Goal: Task Accomplishment & Management: Use online tool/utility

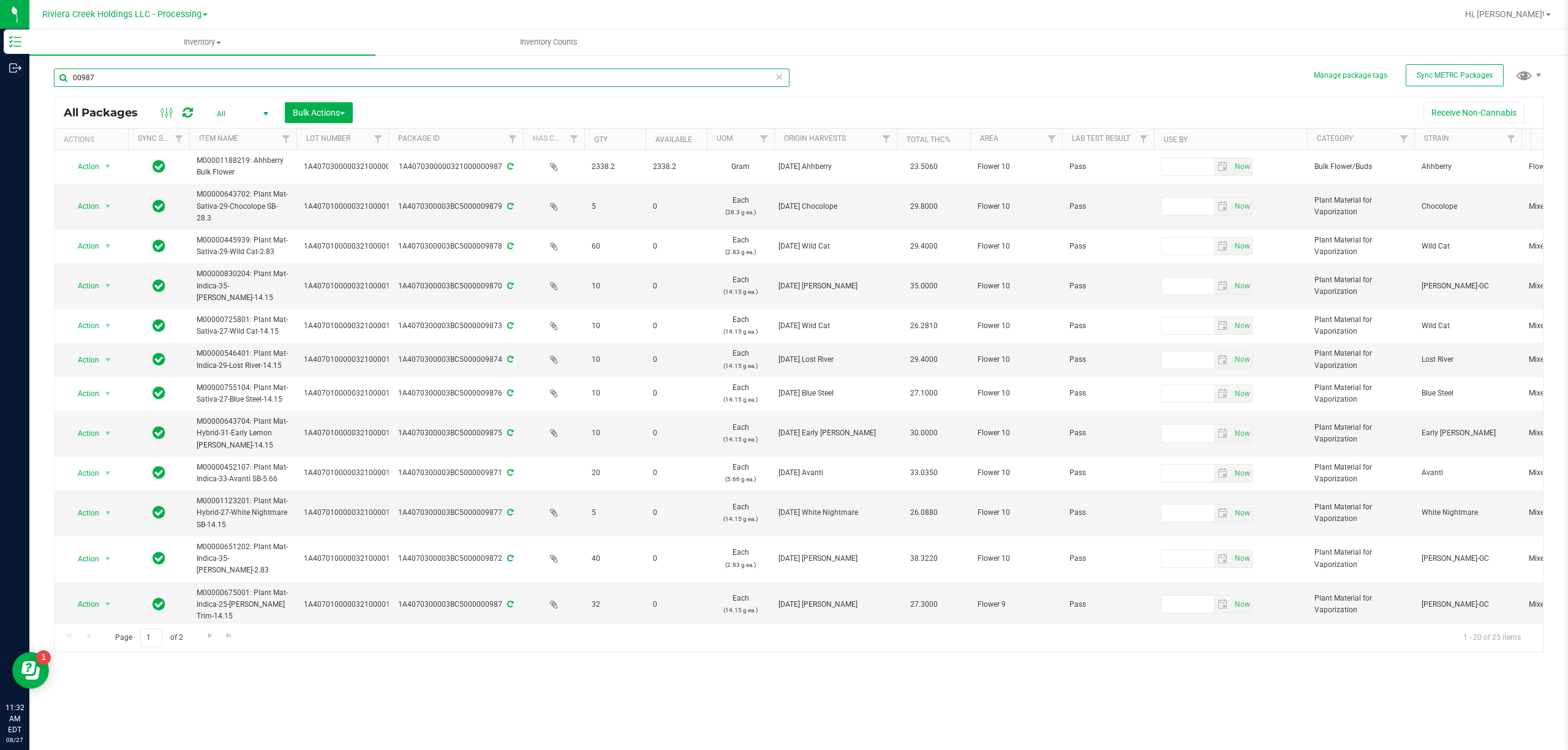
click at [111, 78] on input "00987" at bounding box center [421, 78] width 735 height 19
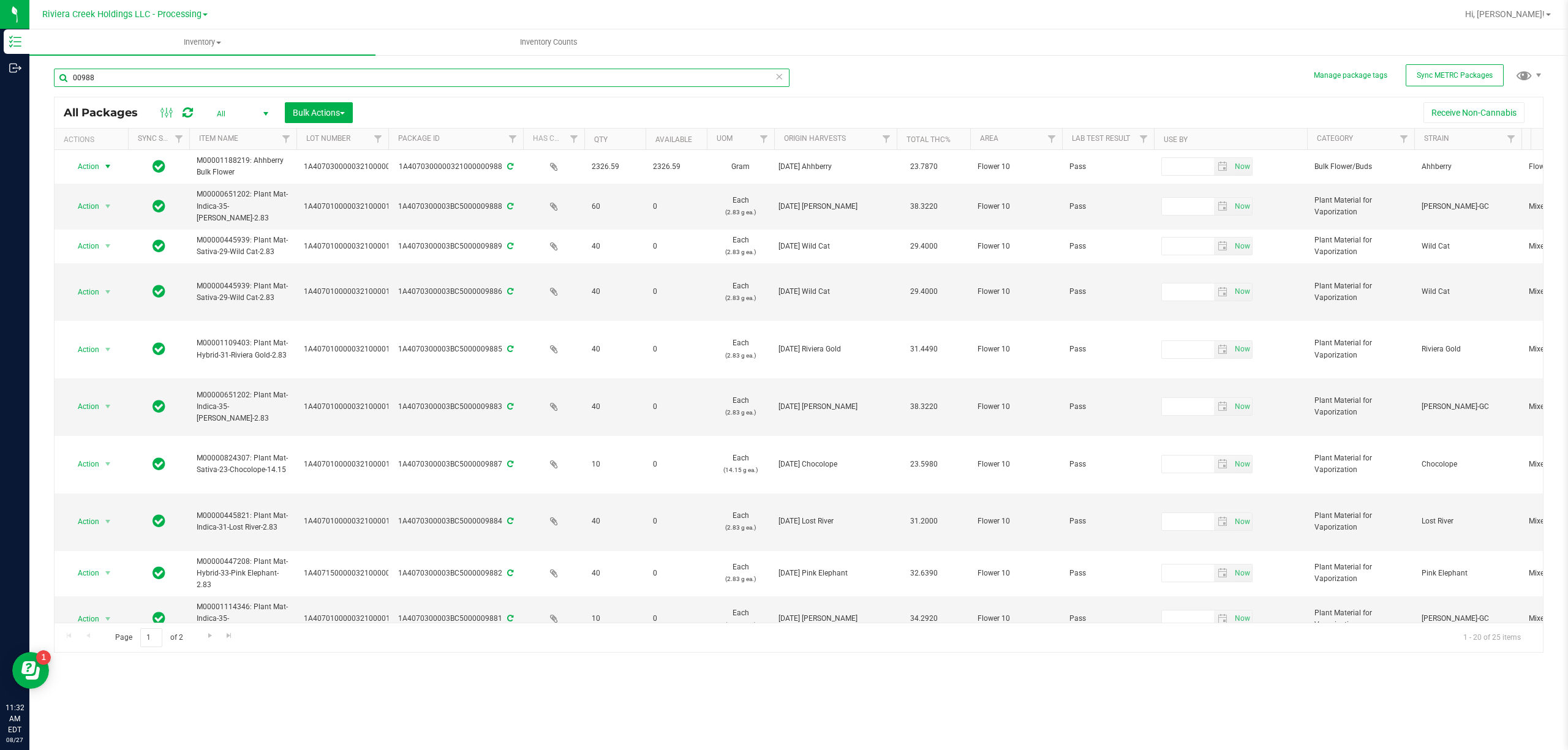
type input "00988"
click at [95, 164] on span "Action" at bounding box center [82, 166] width 33 height 17
click at [98, 188] on li "Adjust qty" at bounding box center [107, 188] width 79 height 19
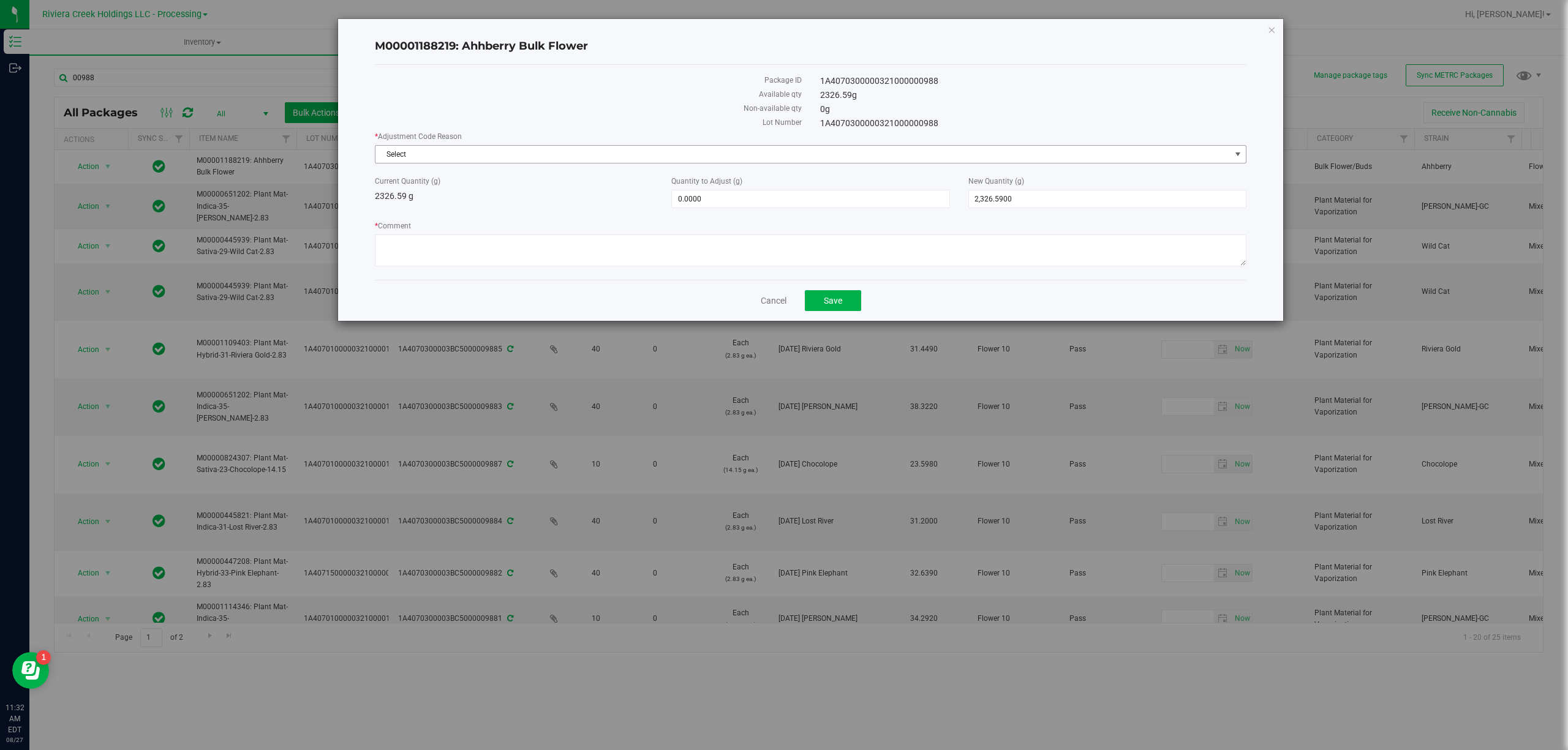
click at [504, 147] on span "Select" at bounding box center [803, 154] width 855 height 17
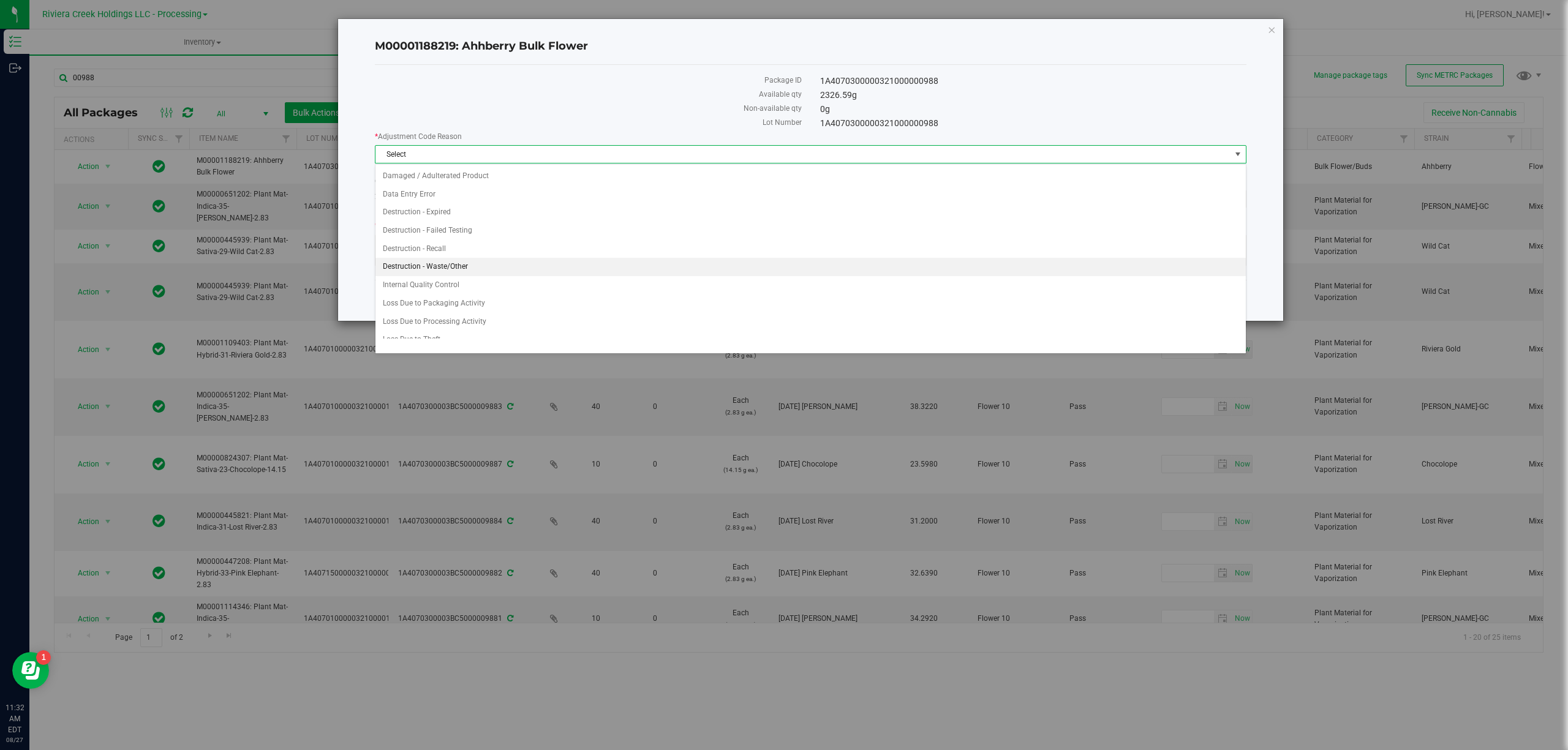
click at [476, 265] on li "Destruction - Waste/Other" at bounding box center [810, 267] width 870 height 19
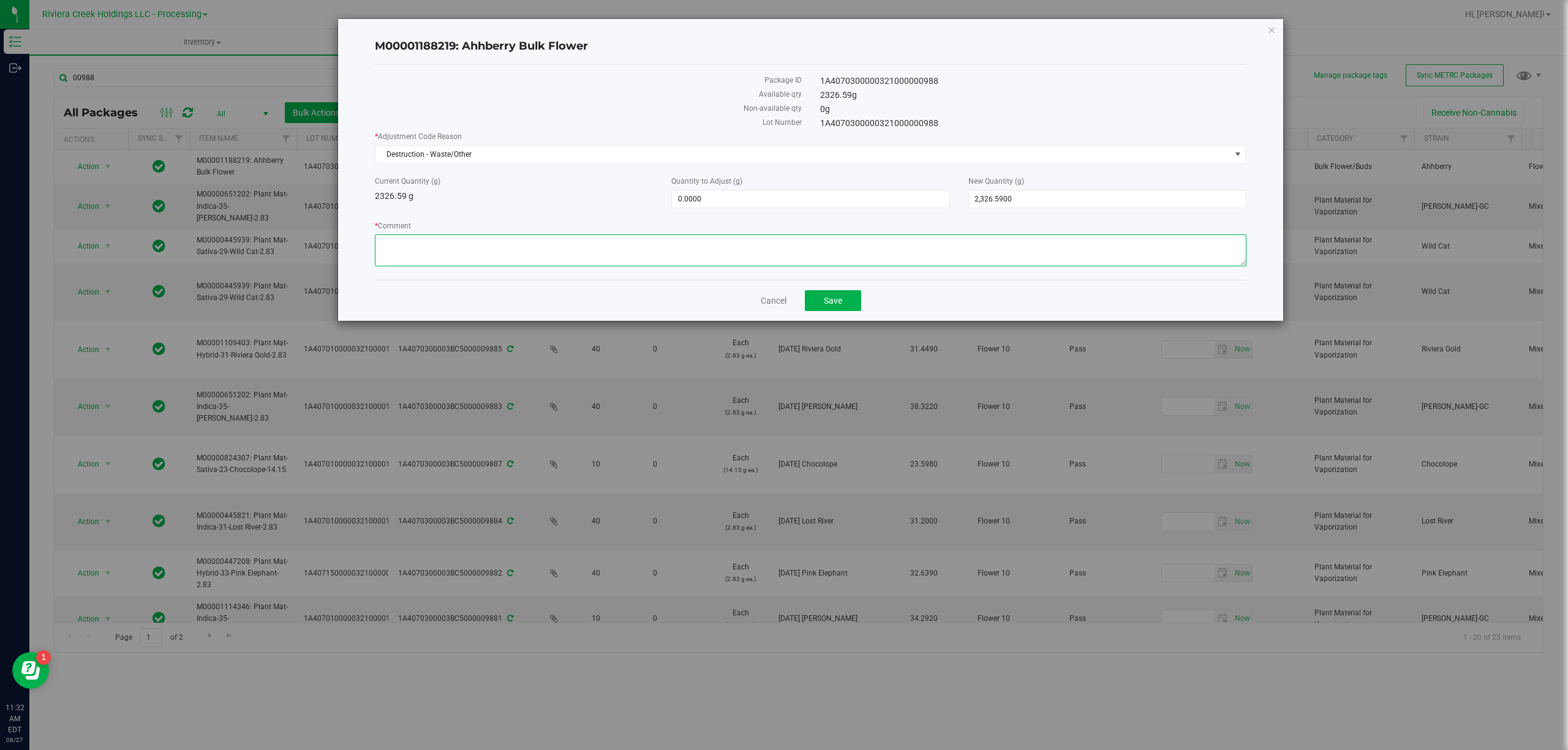
click at [471, 248] on textarea "* Comment" at bounding box center [810, 250] width 872 height 32
click at [468, 244] on textarea "* Comment" at bounding box center [810, 250] width 872 height 32
type textarea "Bulk Weighing"
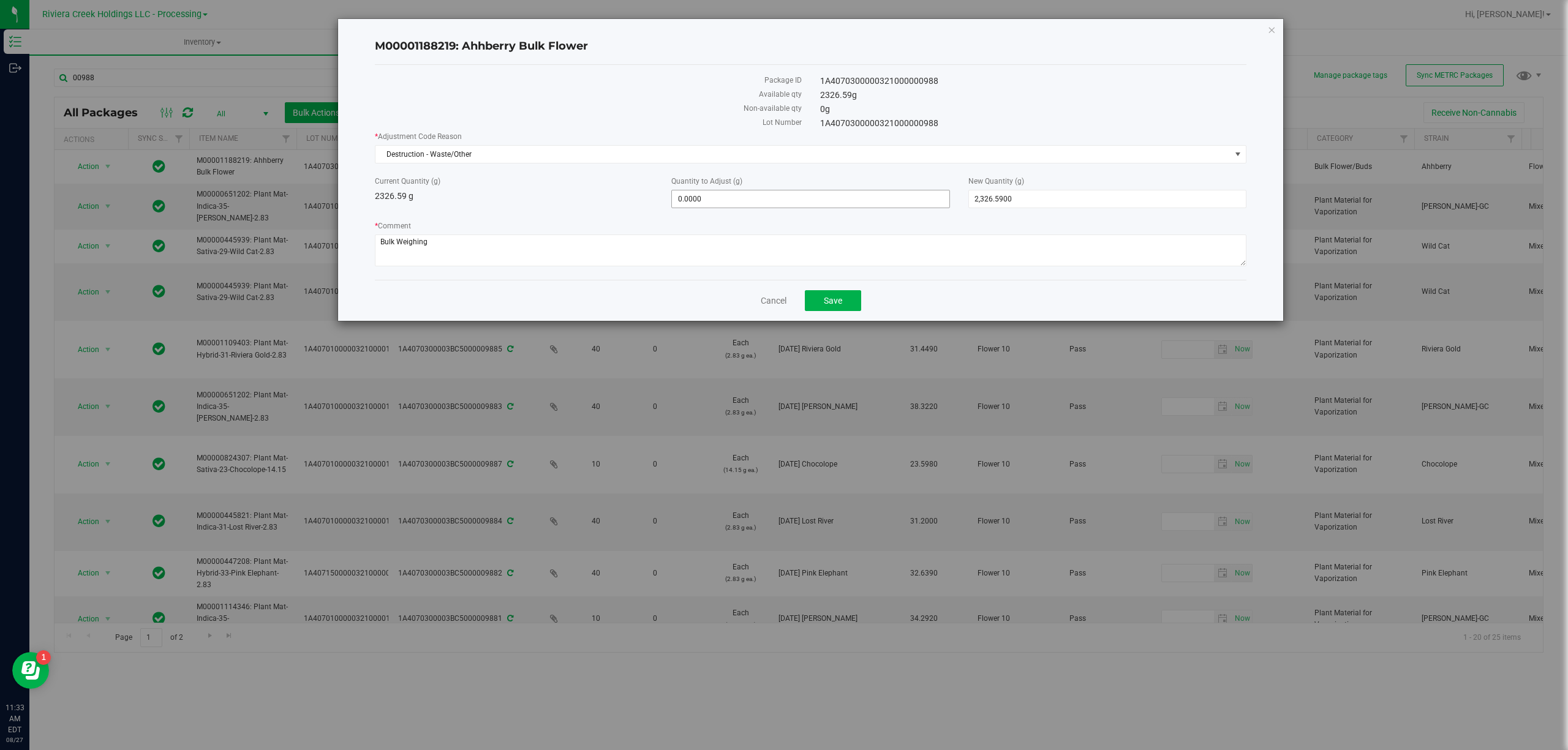
click at [705, 200] on span "0.0000 0" at bounding box center [810, 199] width 278 height 19
click at [705, 200] on input "0" at bounding box center [810, 199] width 277 height 17
type input "-12.59"
type input "-12.5900"
type input "2,314.0000"
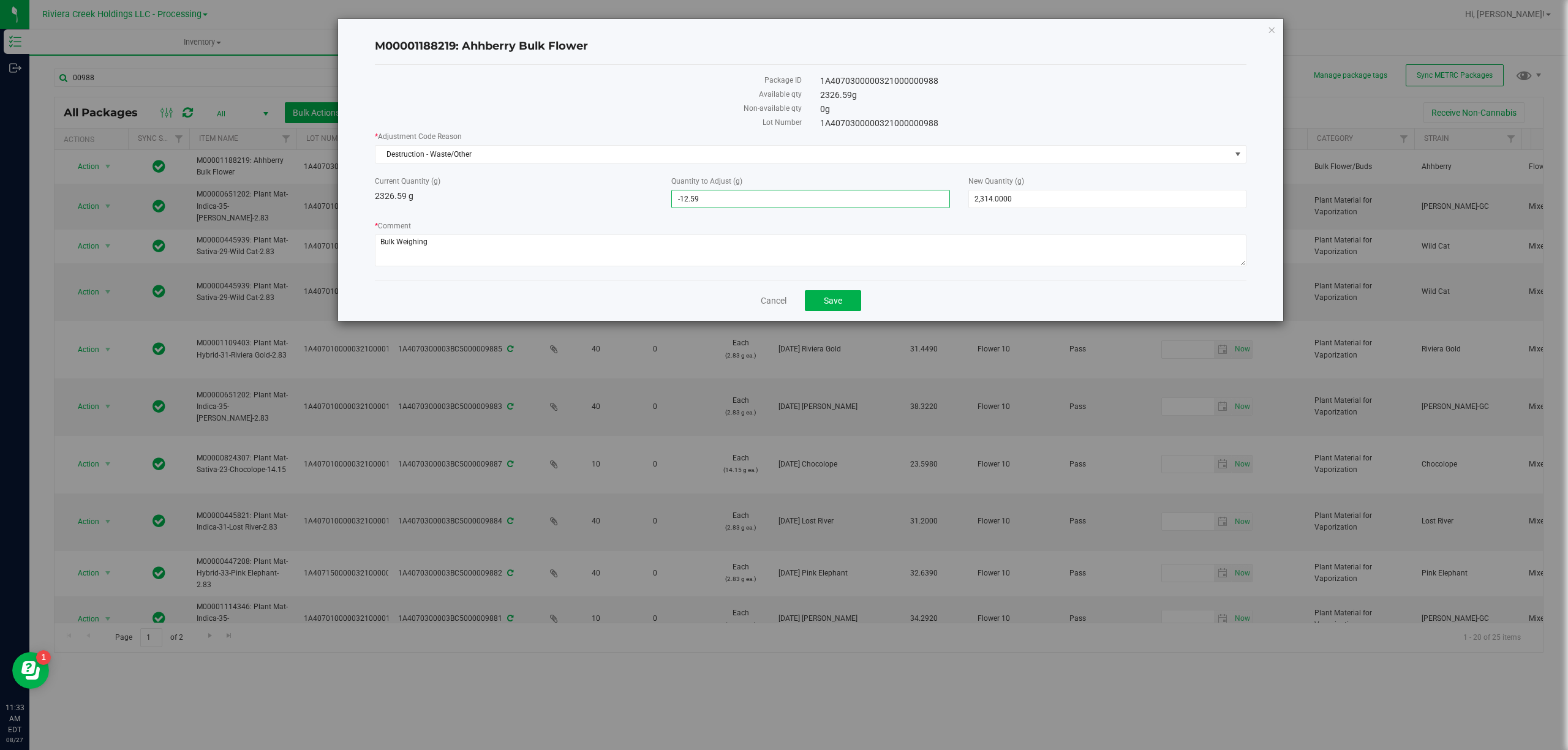
click at [610, 190] on div "Current Quantity (g) 2326.59 g" at bounding box center [513, 189] width 296 height 27
click at [846, 306] on button "Save" at bounding box center [833, 301] width 56 height 21
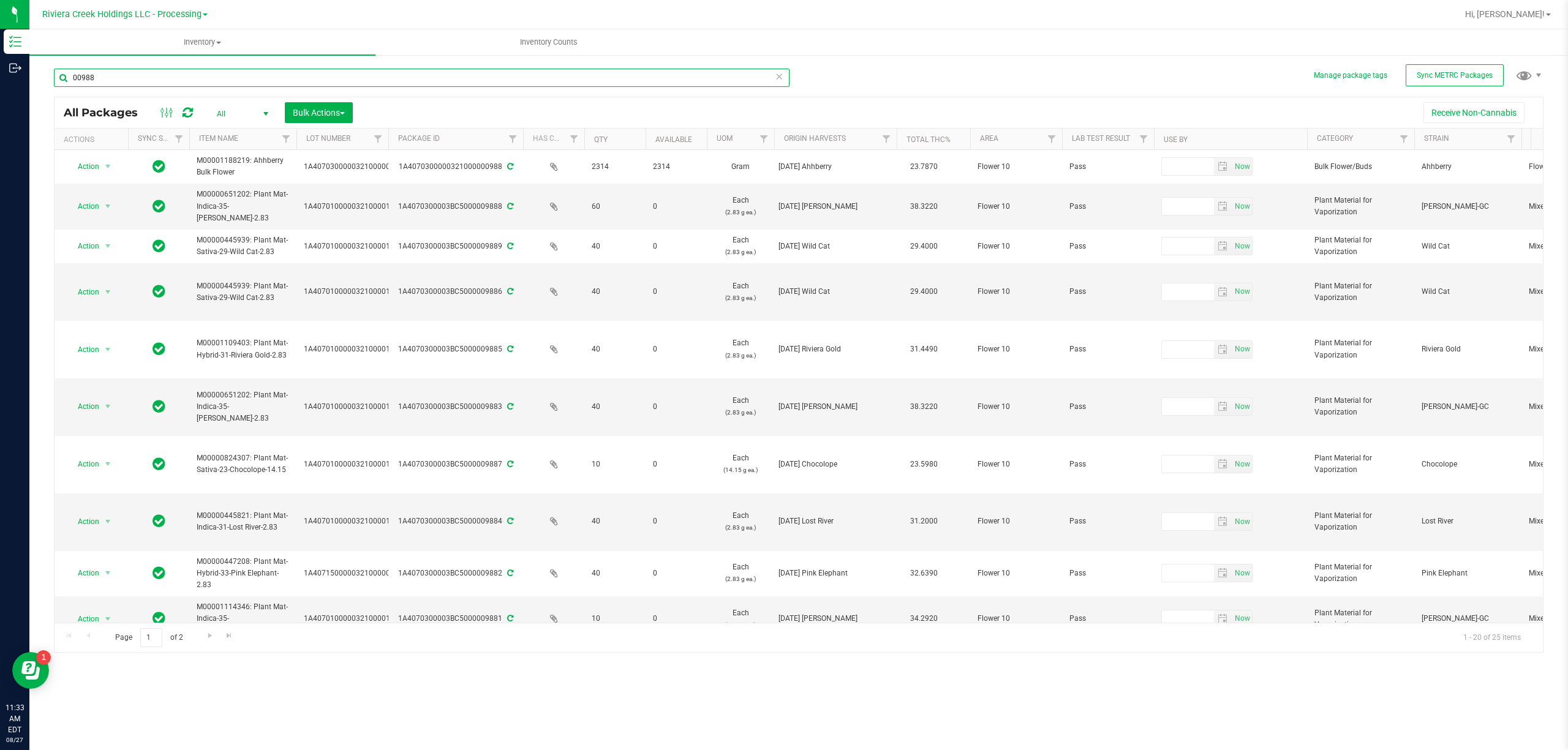
click at [145, 74] on input "00988" at bounding box center [421, 78] width 735 height 19
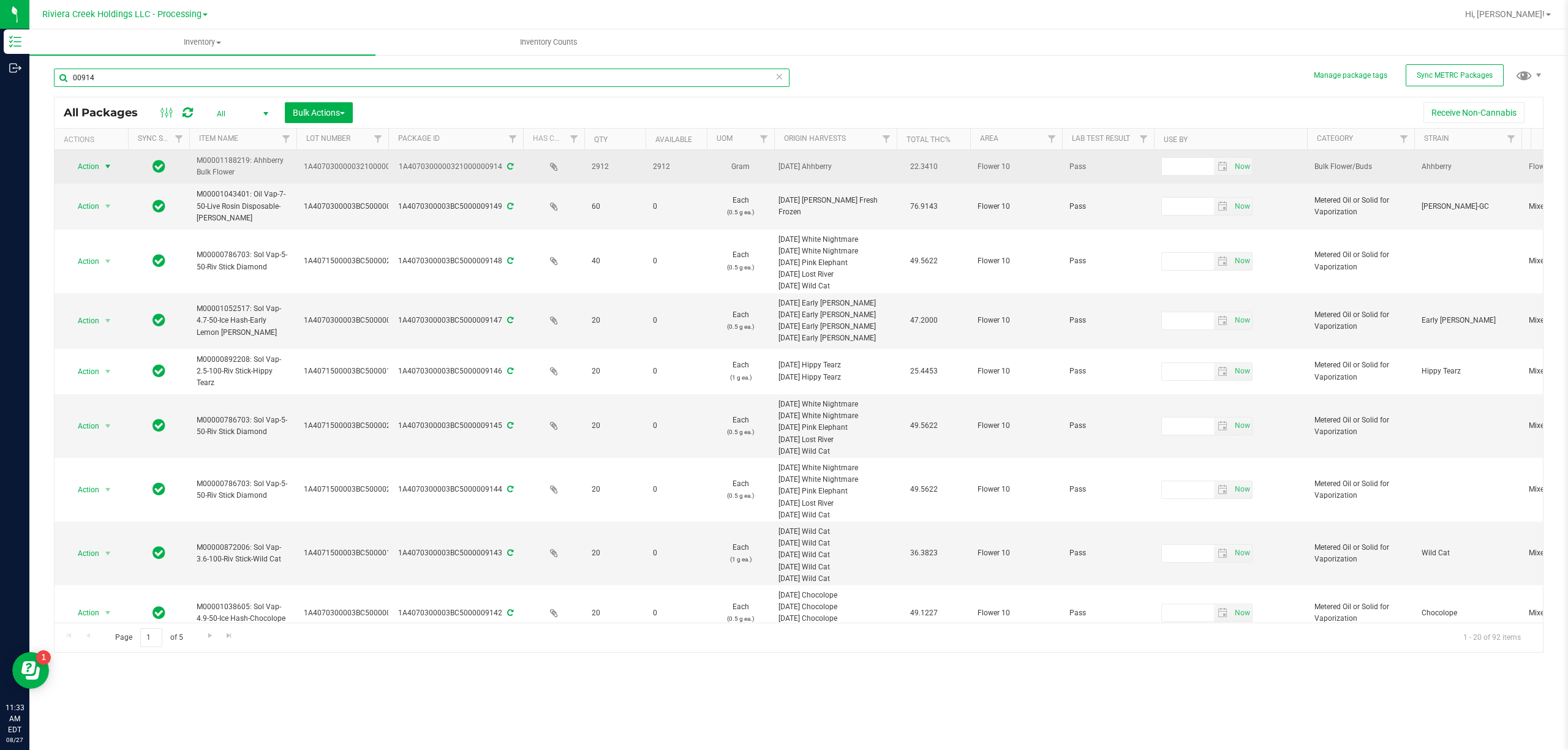
type input "00914"
click at [94, 166] on span "Action" at bounding box center [82, 166] width 33 height 17
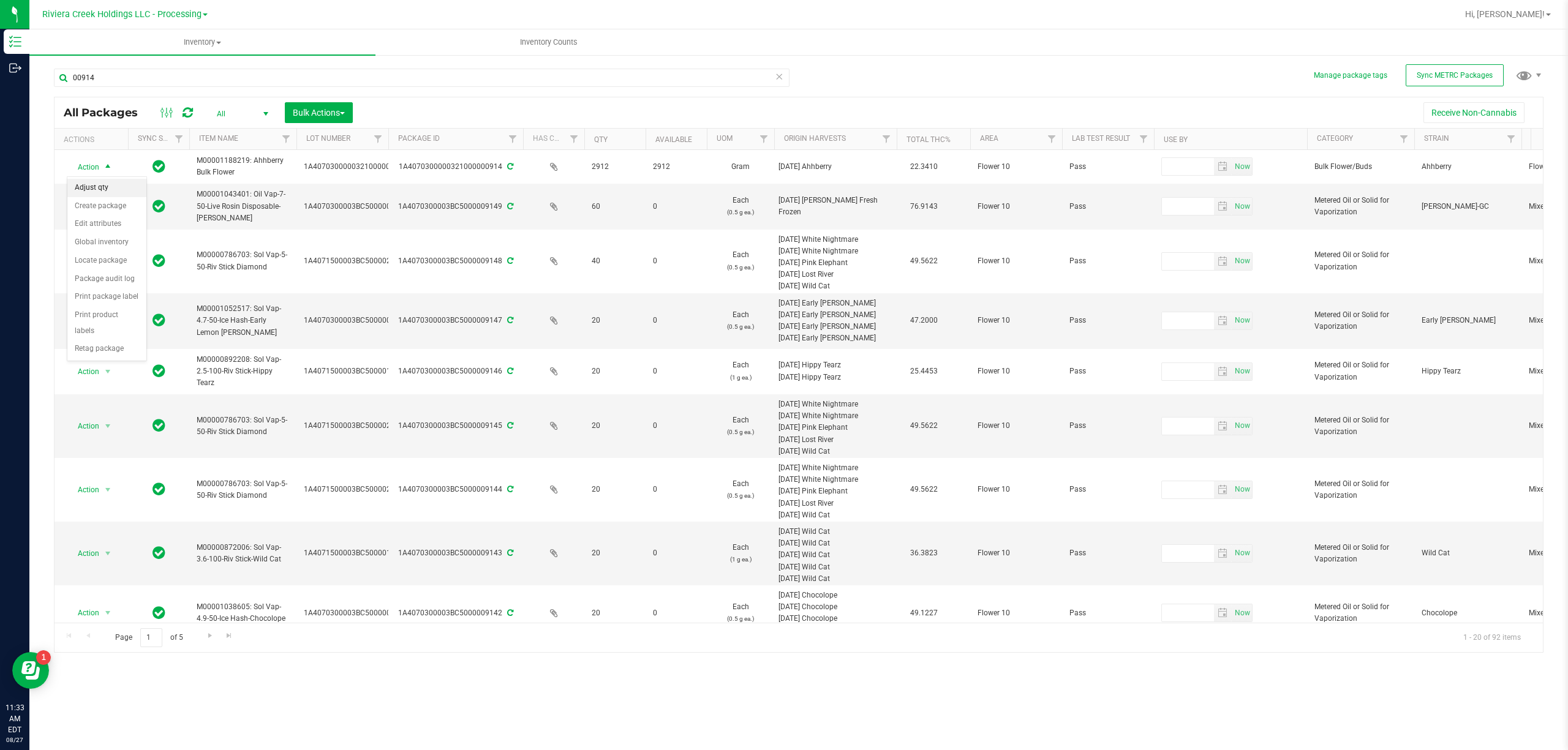
click at [104, 184] on li "Adjust qty" at bounding box center [107, 188] width 79 height 19
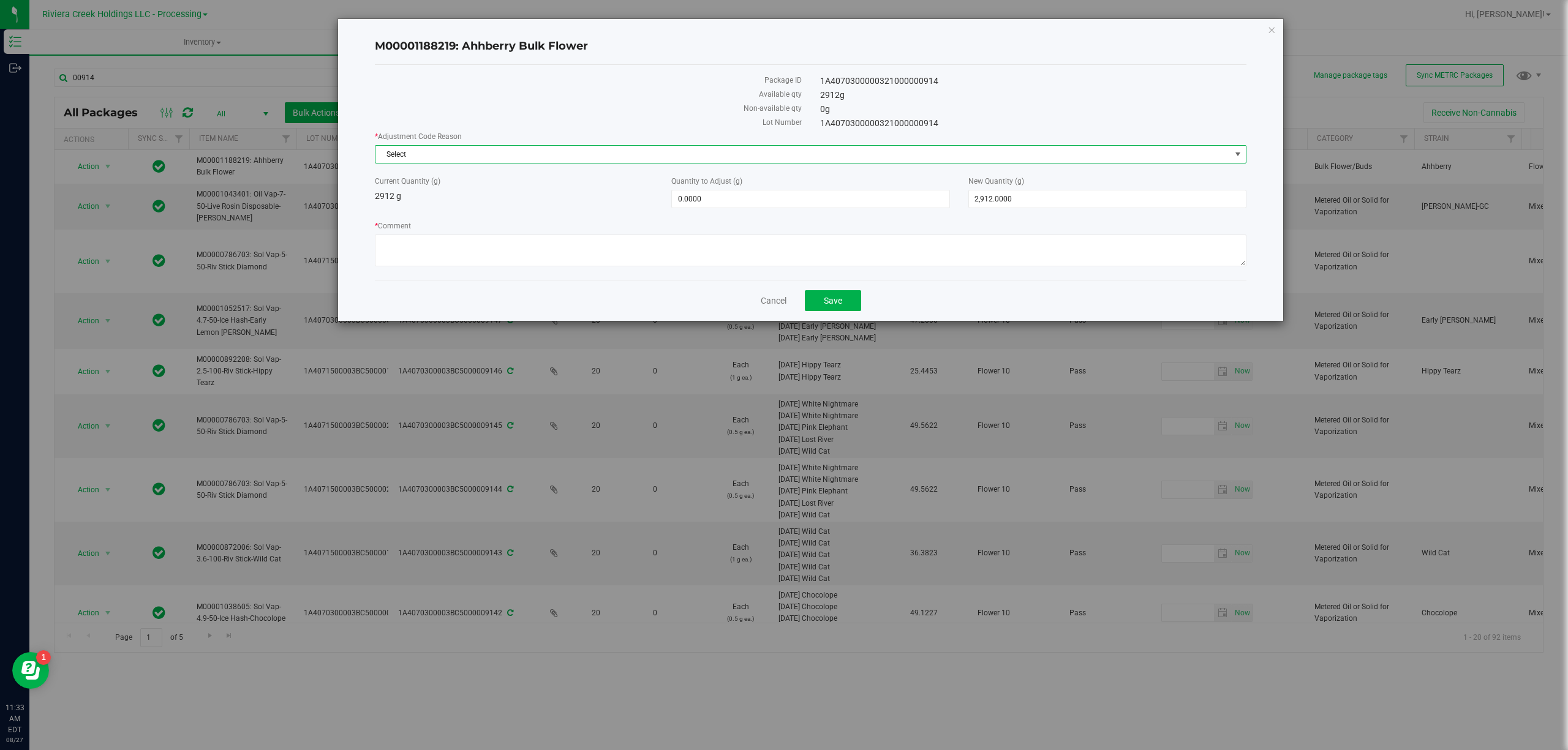
click at [413, 160] on span "Select" at bounding box center [803, 154] width 855 height 17
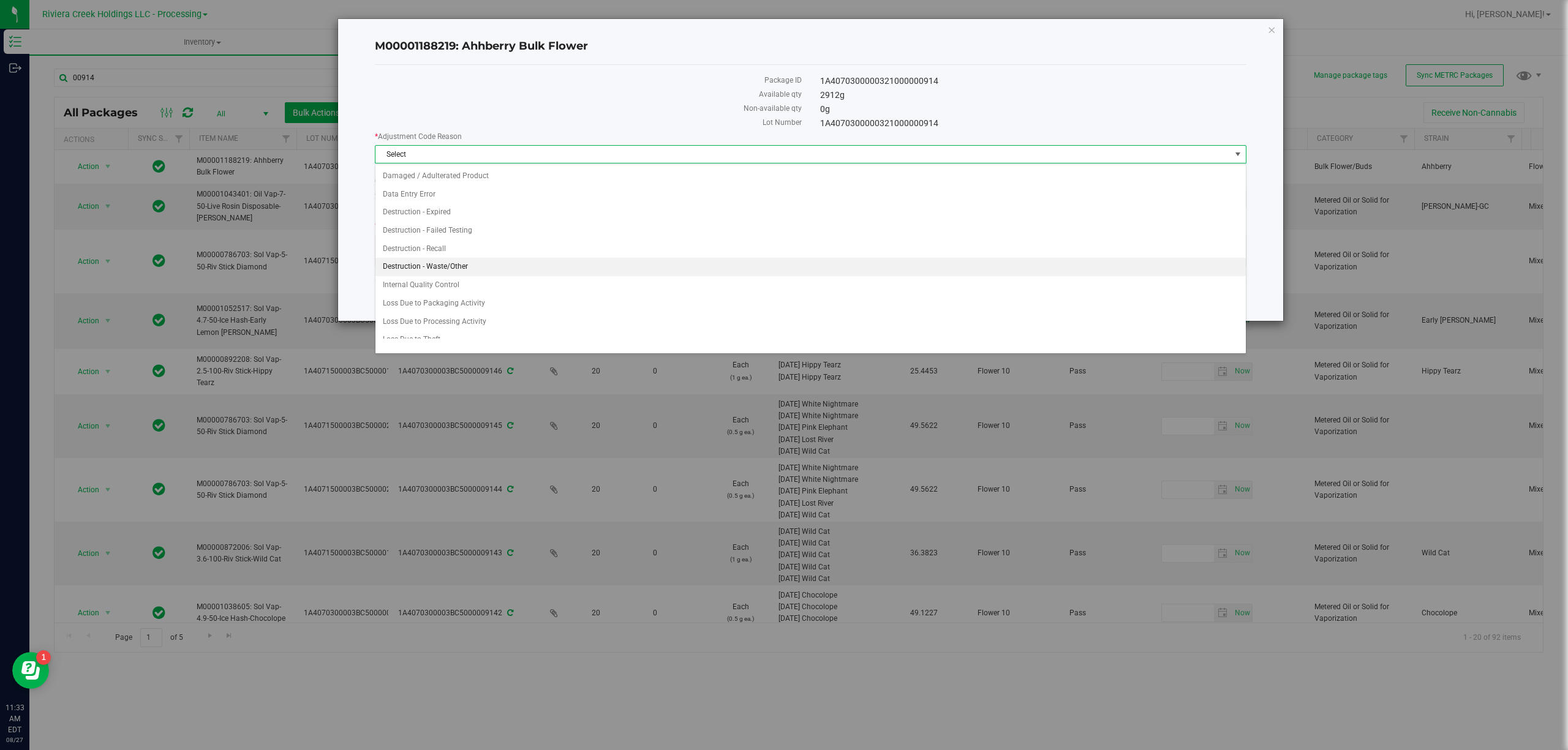
click at [451, 265] on li "Destruction - Waste/Other" at bounding box center [810, 267] width 870 height 19
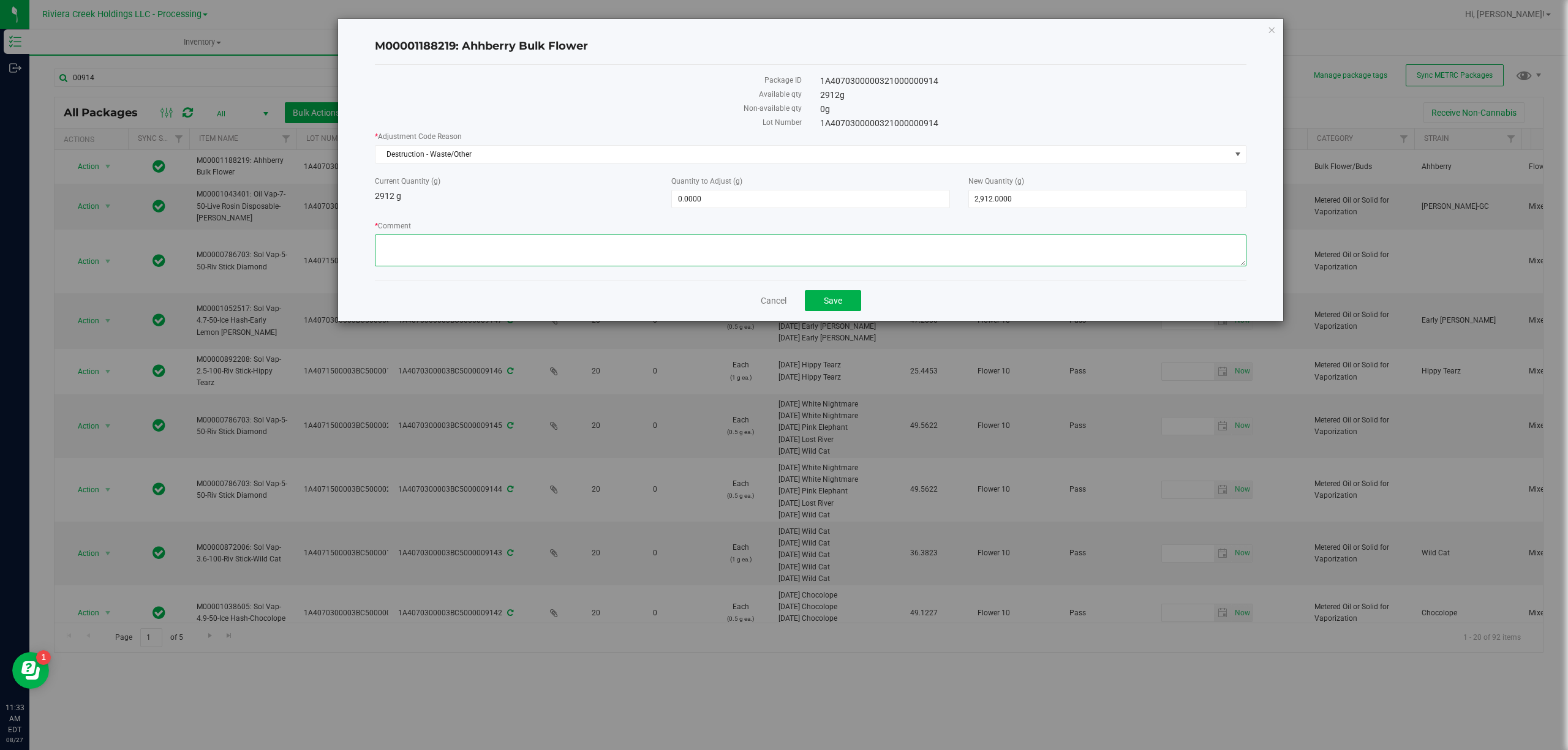
paste textarea "Bulk Weighing"
type textarea "Bulk Weighing"
click at [694, 209] on div "* Adjustment Code Reason Destruction - Waste/Other Select Damaged / Adulterated…" at bounding box center [810, 200] width 872 height 139
click at [694, 207] on span "0.0000 0" at bounding box center [810, 199] width 278 height 19
click at [694, 205] on input "0" at bounding box center [810, 199] width 277 height 17
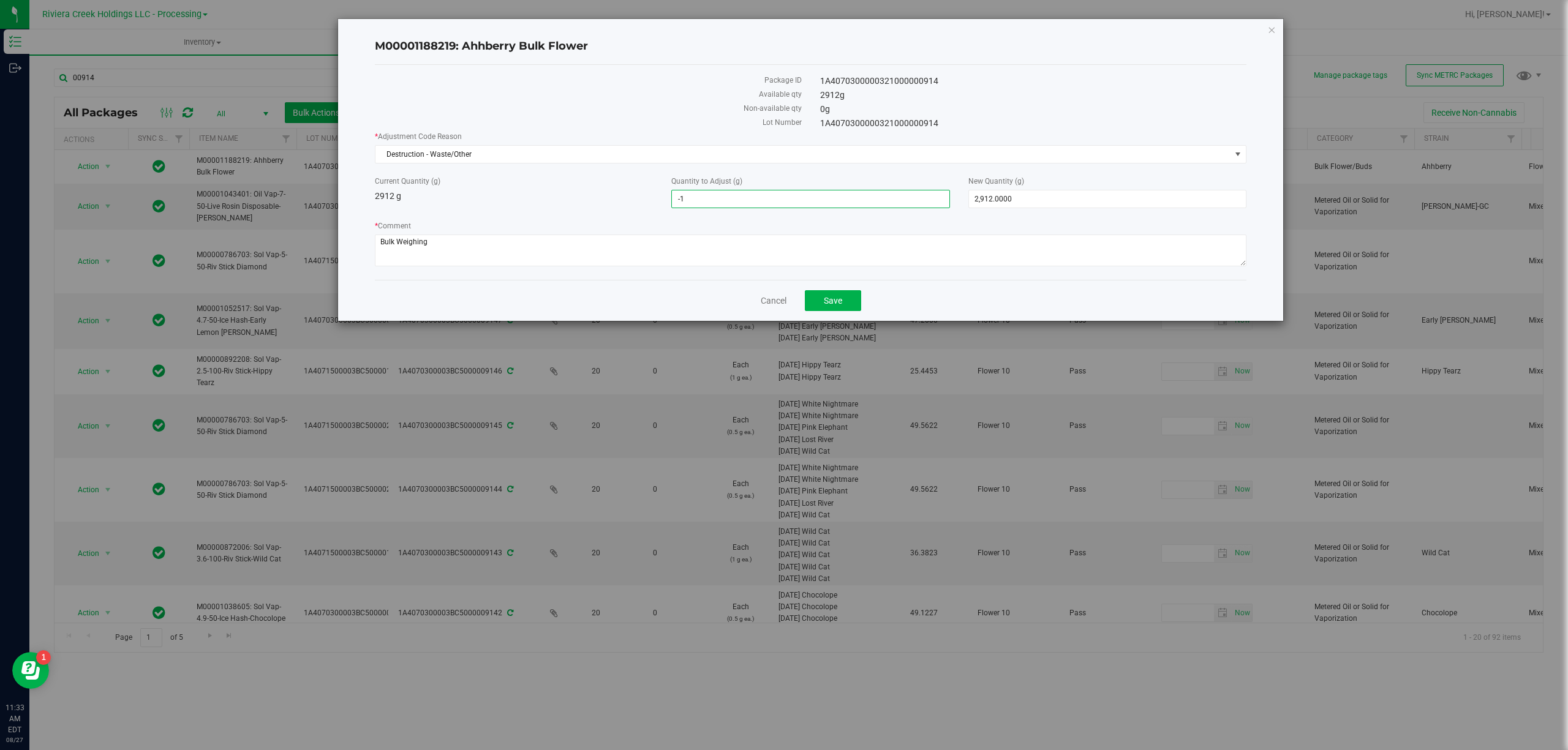
type input "-12"
type input "-12.0000"
type input "2,900.0000"
click at [518, 198] on div "Current Quantity (g) 2912 g" at bounding box center [513, 189] width 296 height 27
click at [834, 296] on button "Save" at bounding box center [833, 301] width 56 height 21
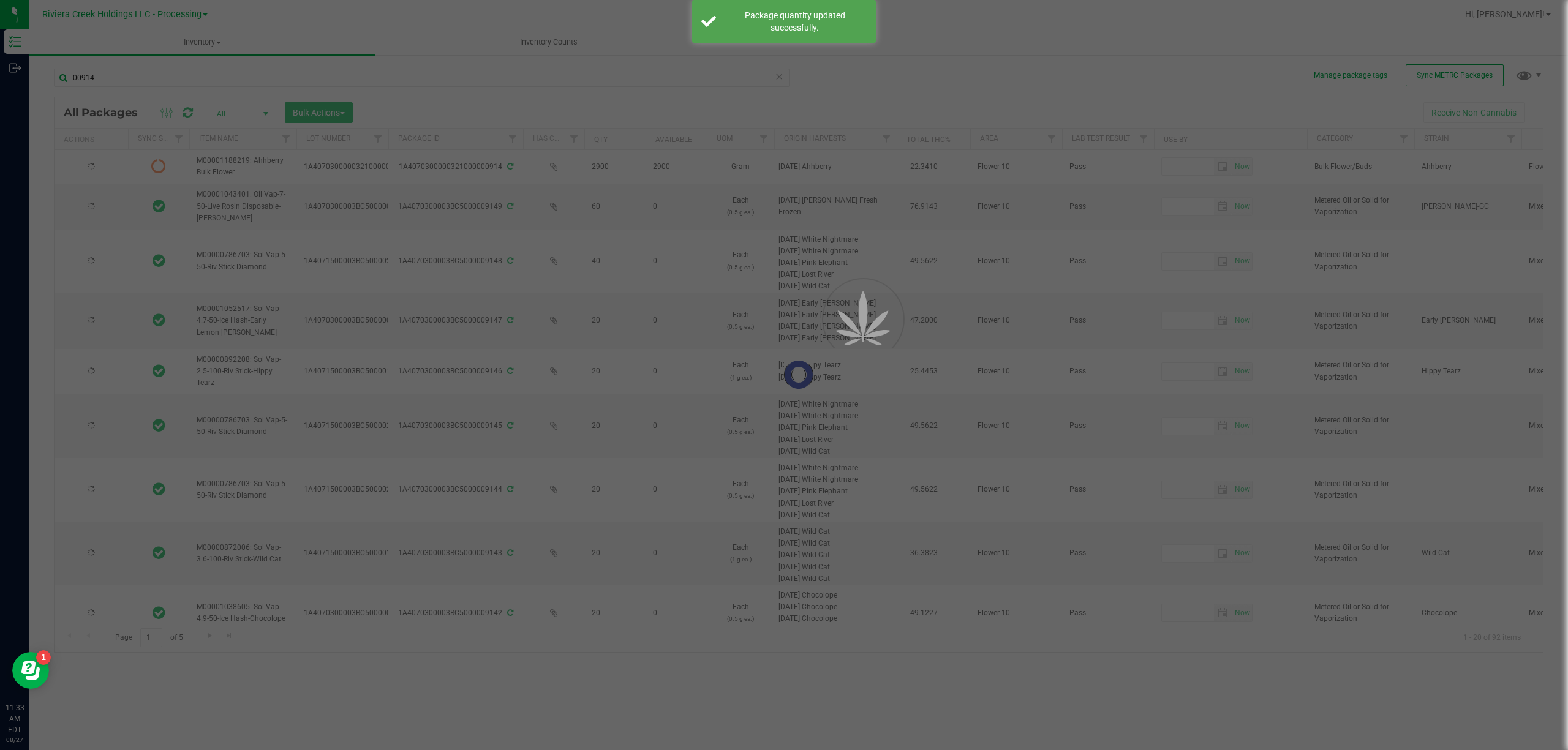
click at [149, 72] on div at bounding box center [784, 375] width 1568 height 750
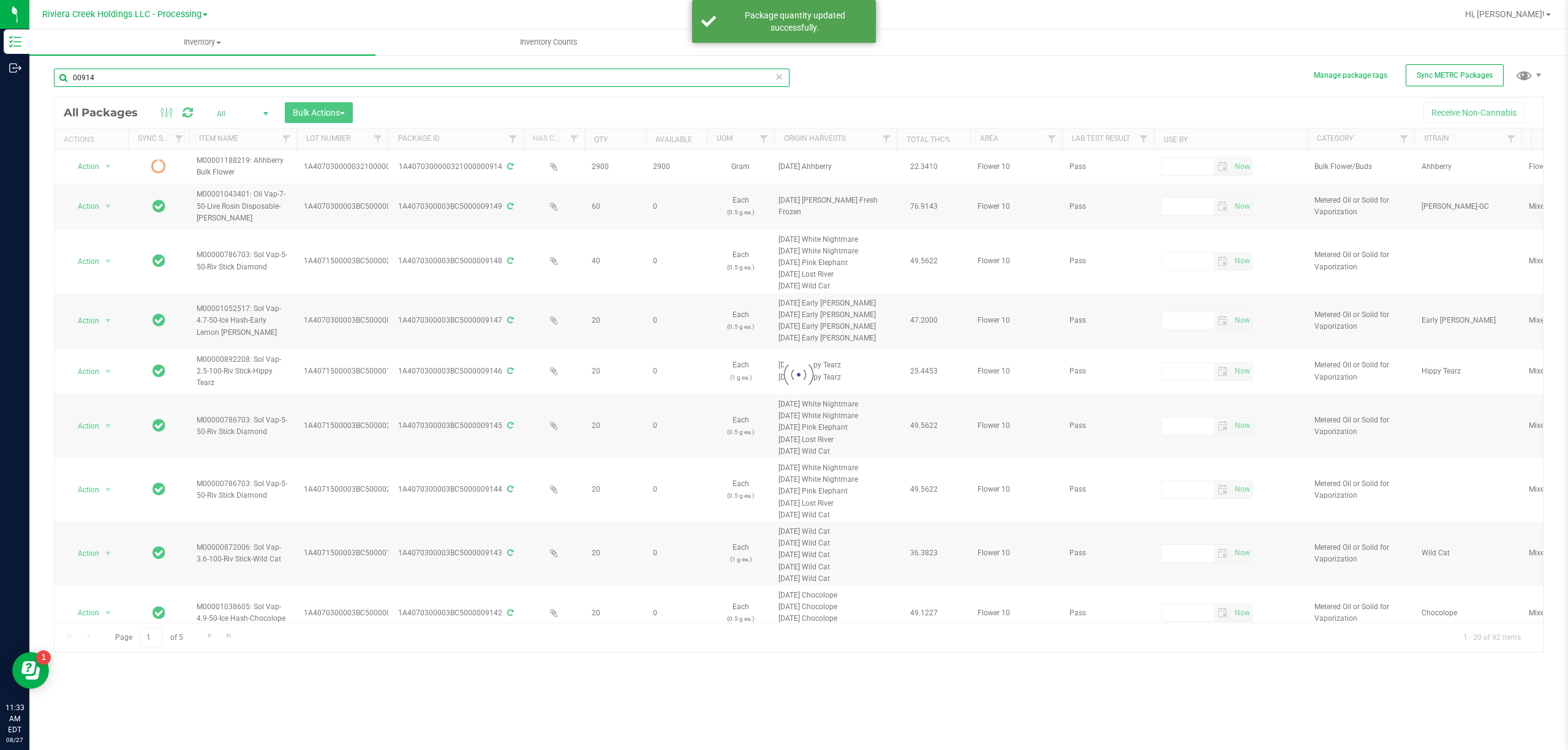
click at [137, 76] on input "00914" at bounding box center [421, 78] width 735 height 19
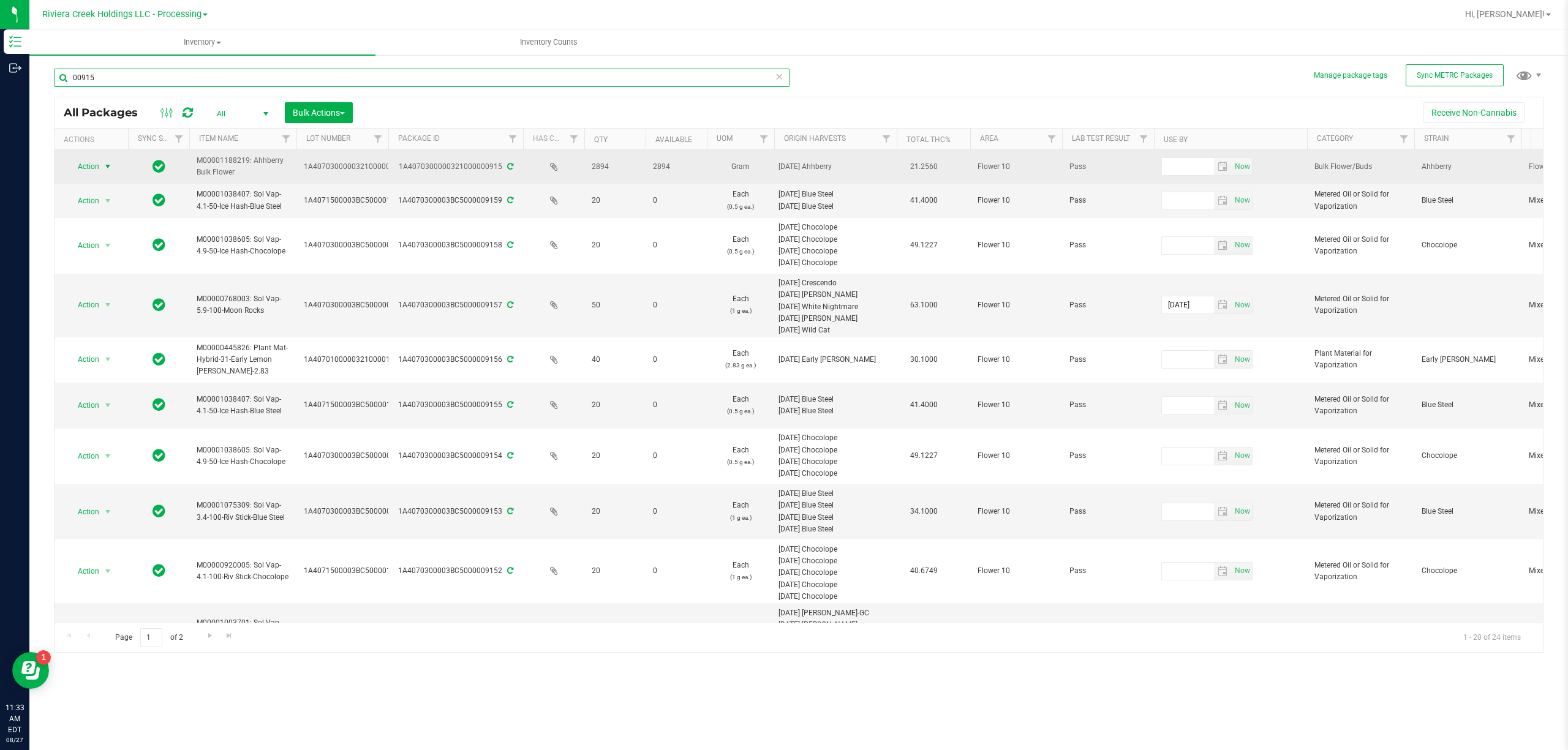
type input "00915"
click at [92, 164] on span "Action" at bounding box center [82, 166] width 33 height 17
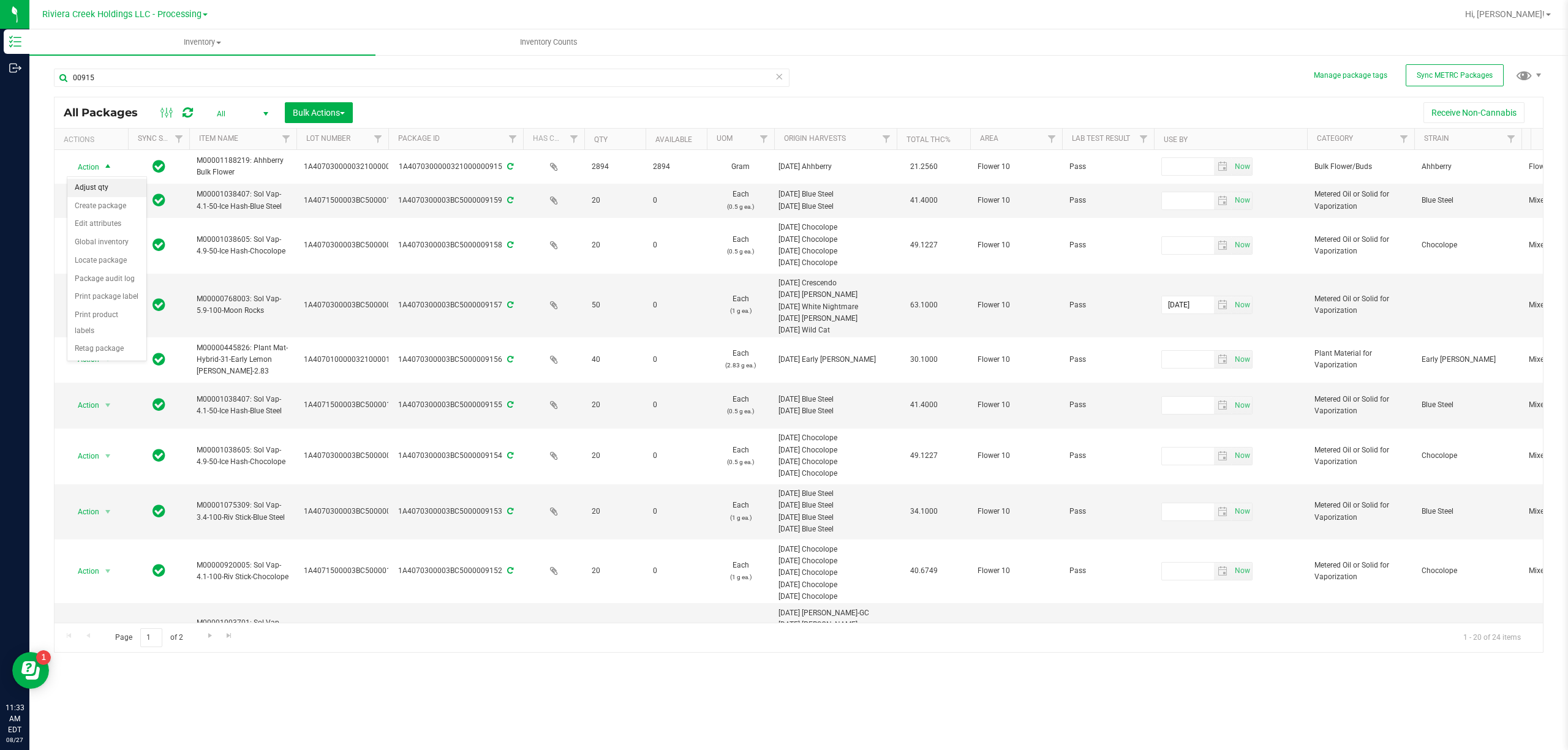
click at [96, 189] on li "Adjust qty" at bounding box center [107, 188] width 79 height 19
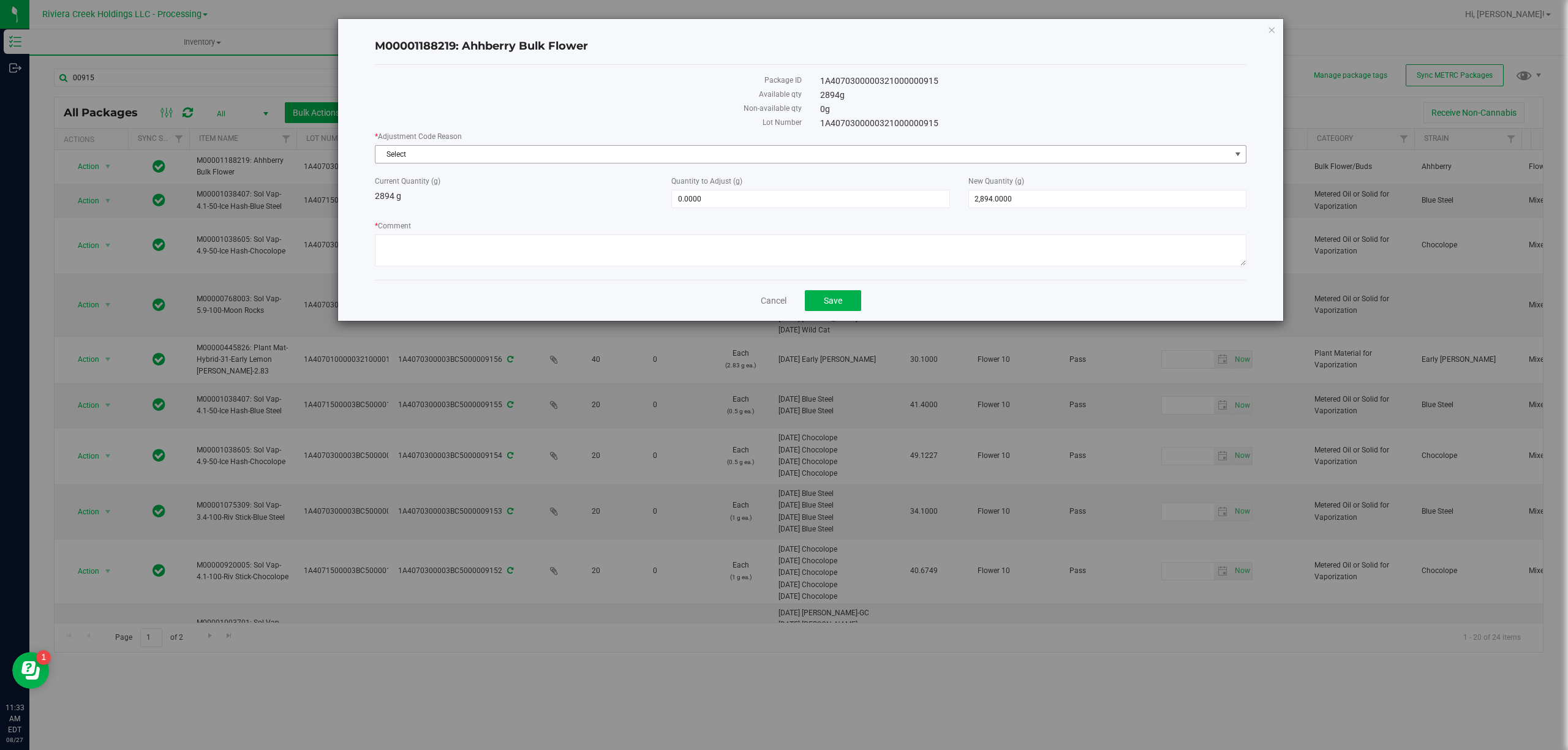
click at [415, 153] on span "Select" at bounding box center [803, 154] width 855 height 17
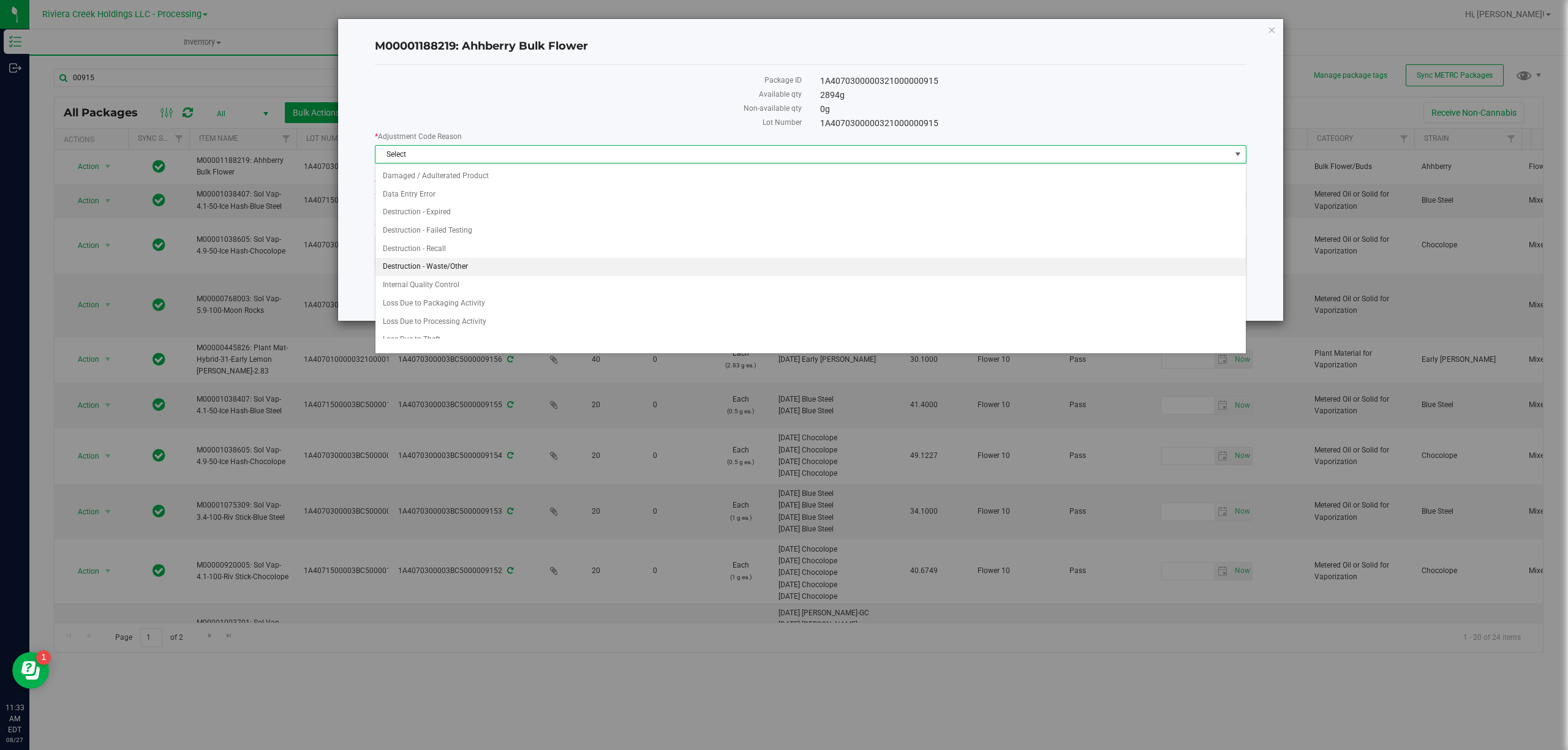
click at [449, 263] on li "Destruction - Waste/Other" at bounding box center [810, 267] width 870 height 19
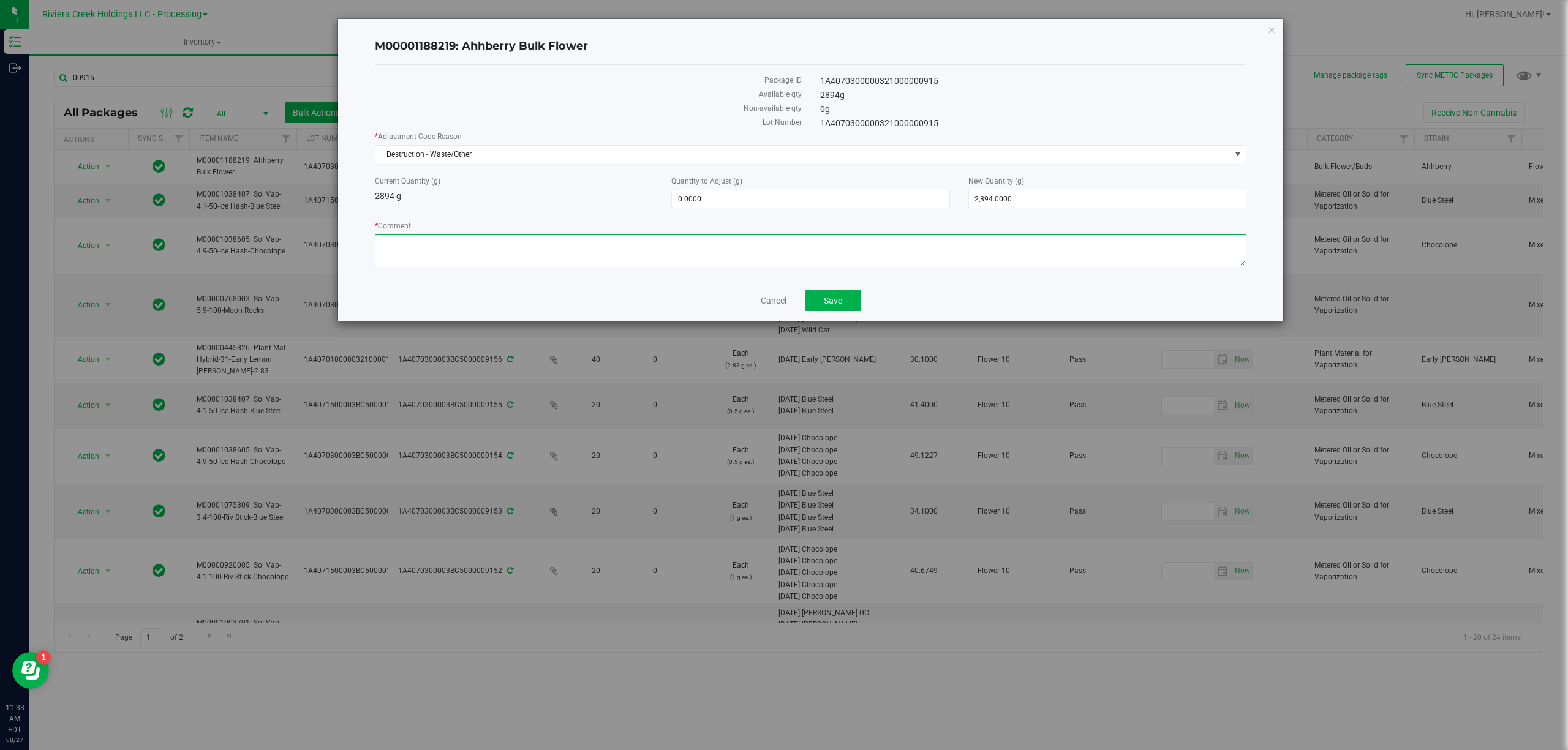
paste textarea "Bulk Weighing"
type textarea "Bulk Weighing"
click at [717, 204] on span "0.0000 0" at bounding box center [810, 199] width 278 height 19
click at [717, 204] on input "0" at bounding box center [810, 199] width 277 height 17
type input "-12"
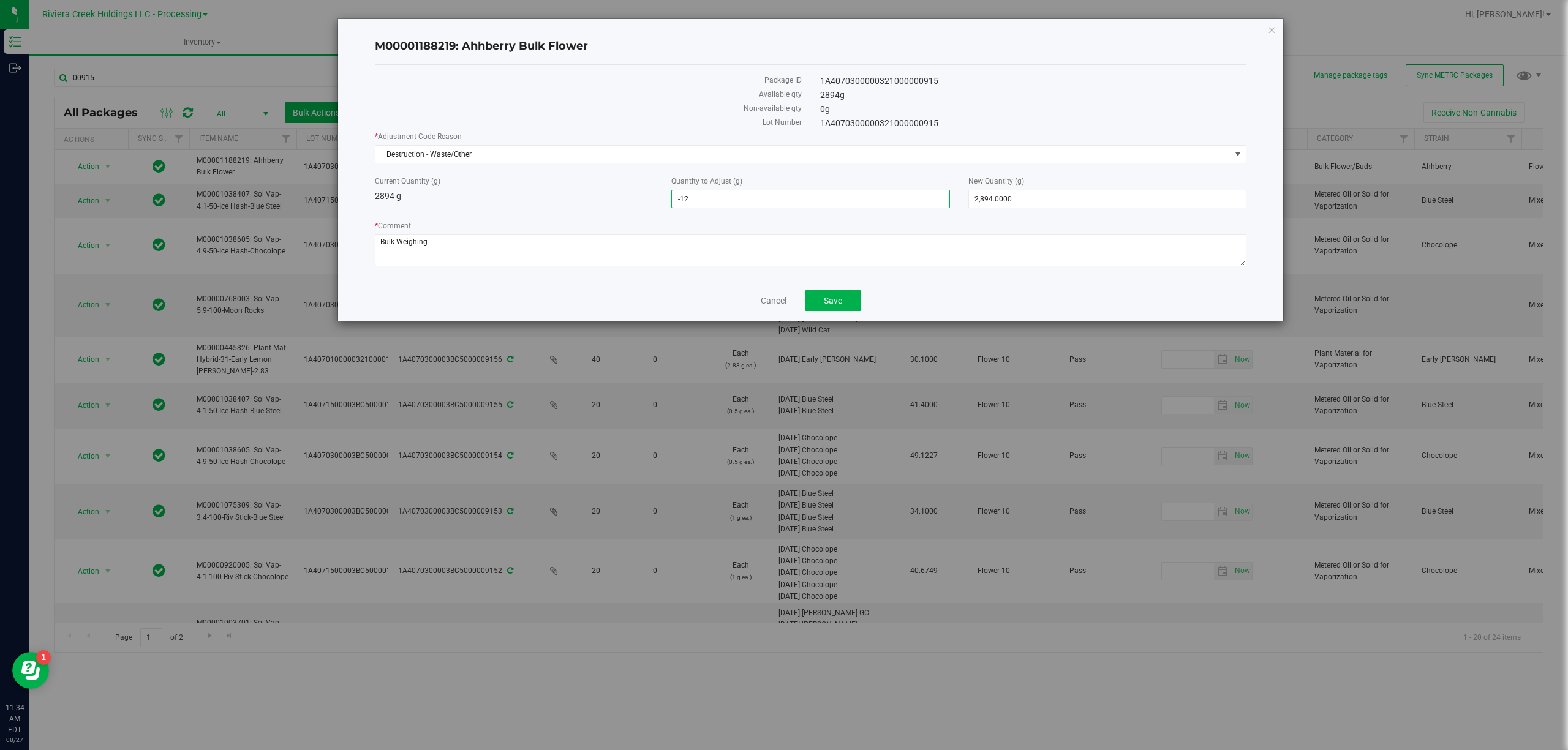
type input "-12.0000"
type input "2,882.0000"
click at [547, 209] on div "* Adjustment Code Reason Destruction - Waste/Other Select Damaged / Adulterated…" at bounding box center [810, 200] width 872 height 139
click at [829, 302] on span "Save" at bounding box center [834, 301] width 19 height 9
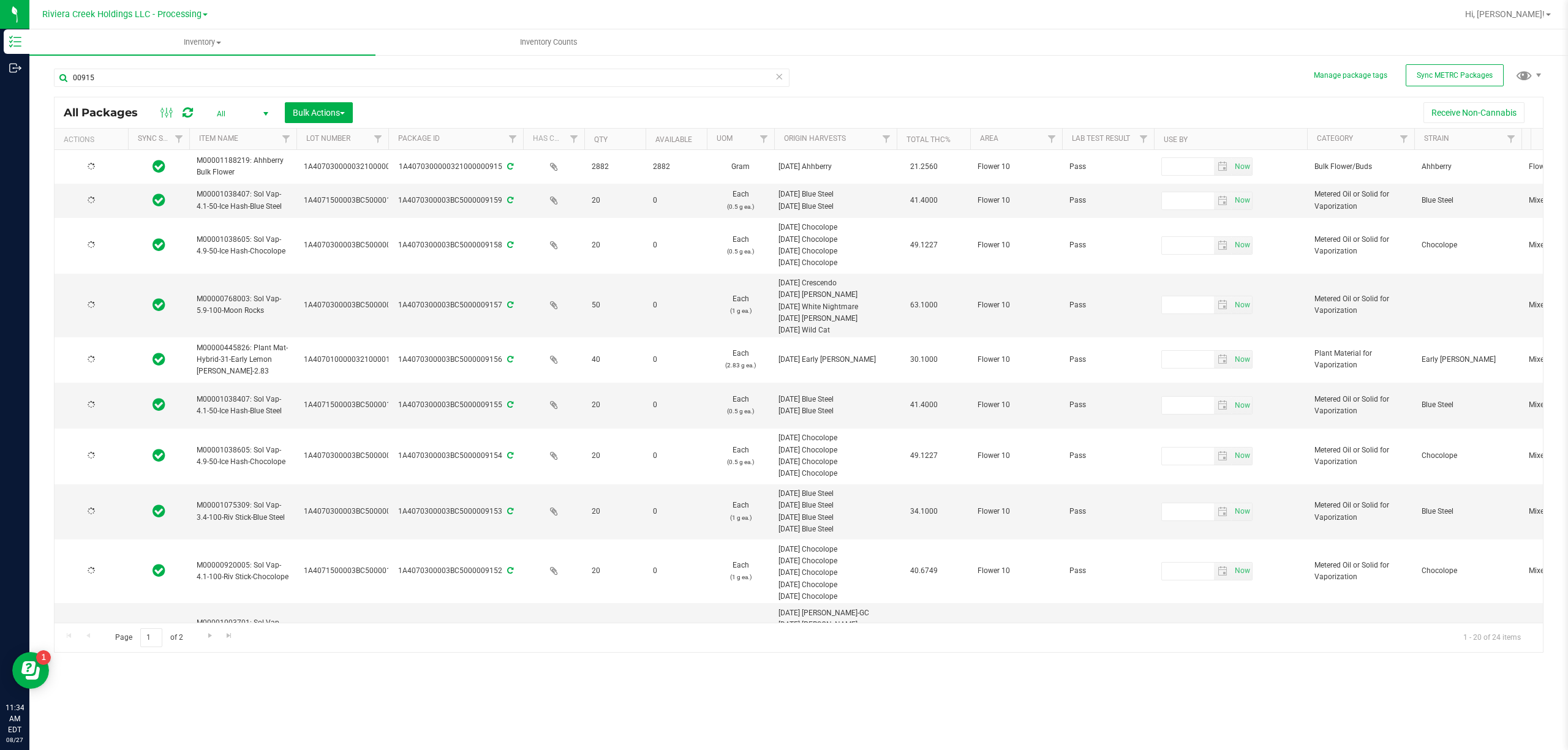
type input "[DATE]"
click at [121, 70] on input "00915" at bounding box center [421, 78] width 735 height 19
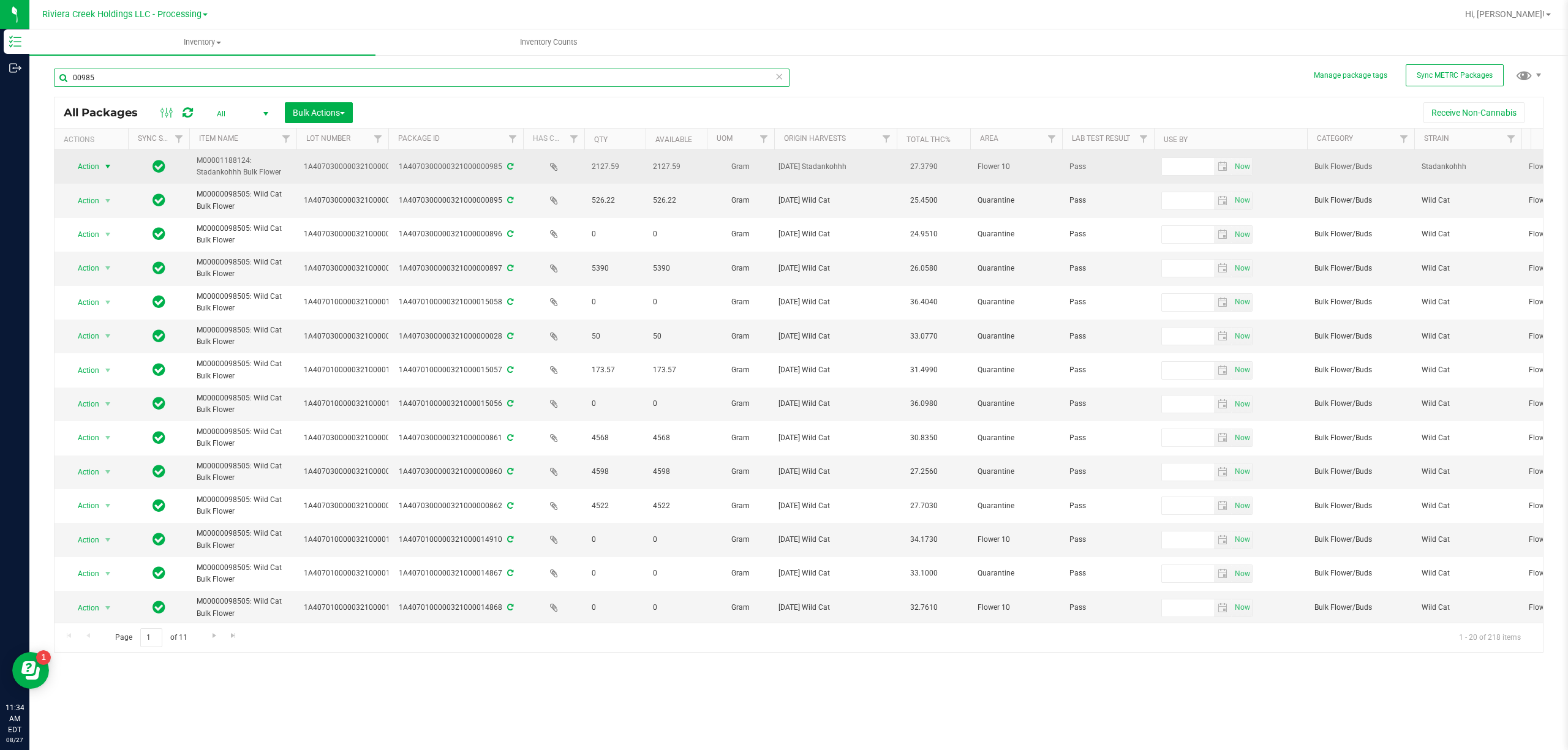
type input "00985"
click at [89, 173] on span "Action" at bounding box center [82, 166] width 33 height 17
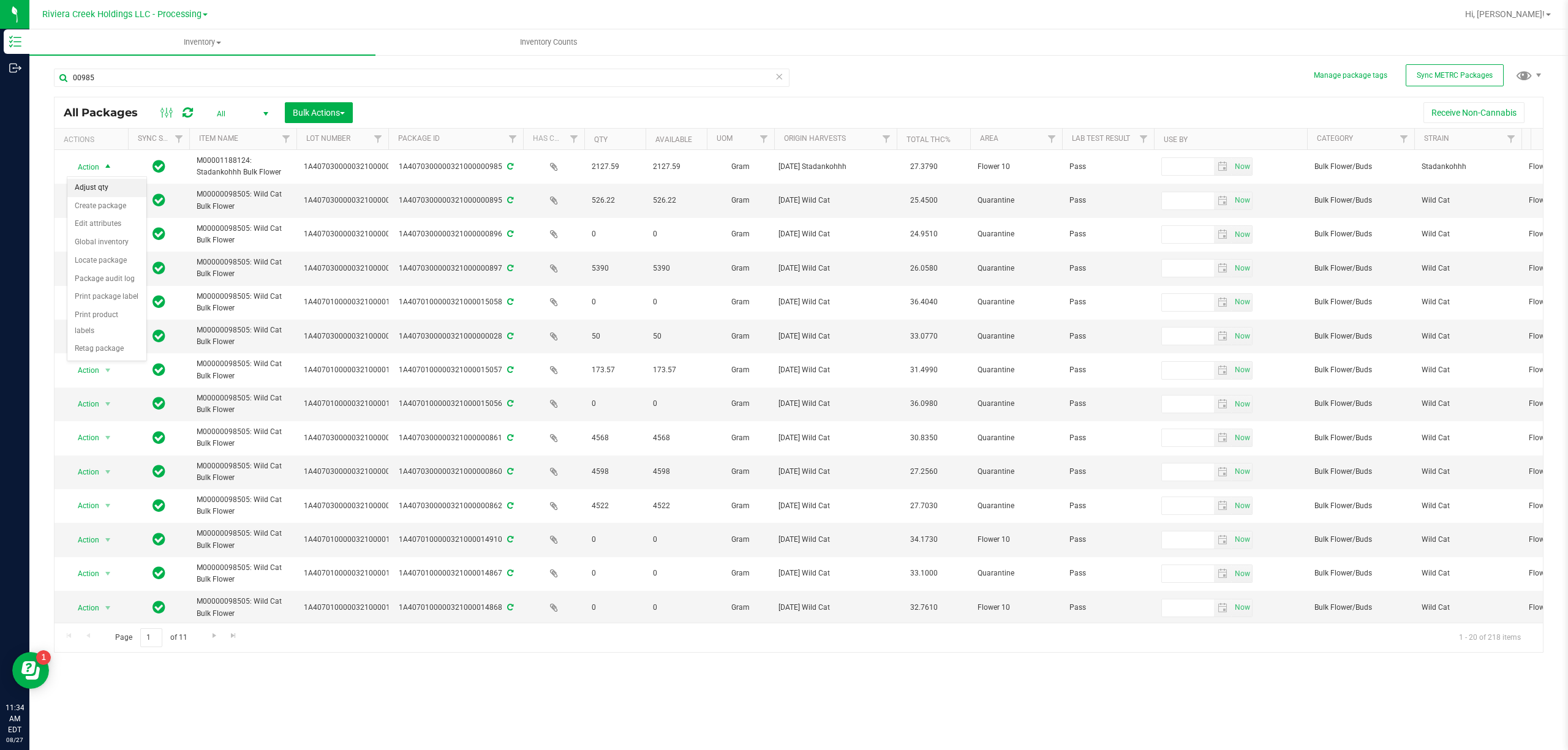
click at [93, 189] on li "Adjust qty" at bounding box center [107, 188] width 79 height 19
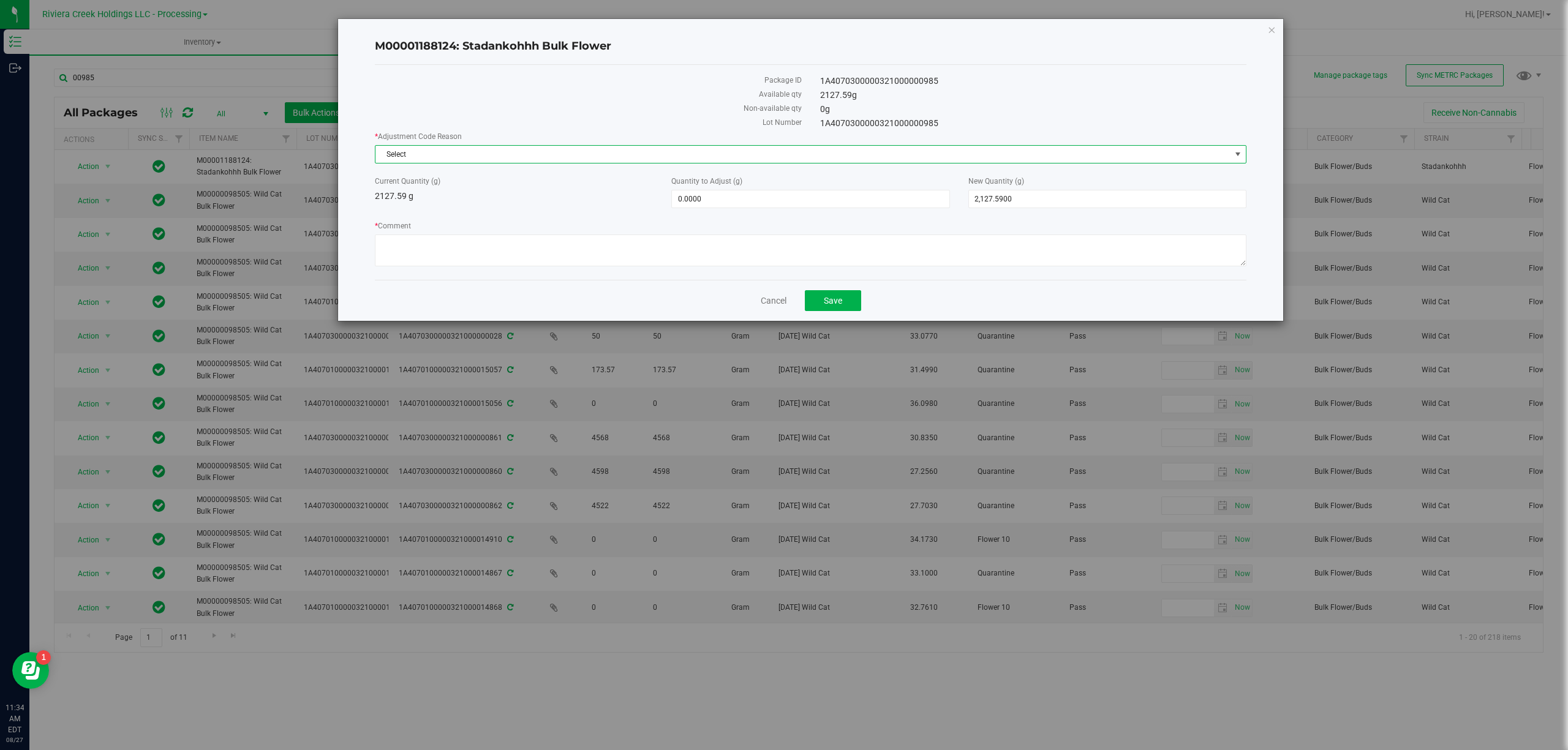
click at [440, 155] on span "Select" at bounding box center [803, 154] width 855 height 17
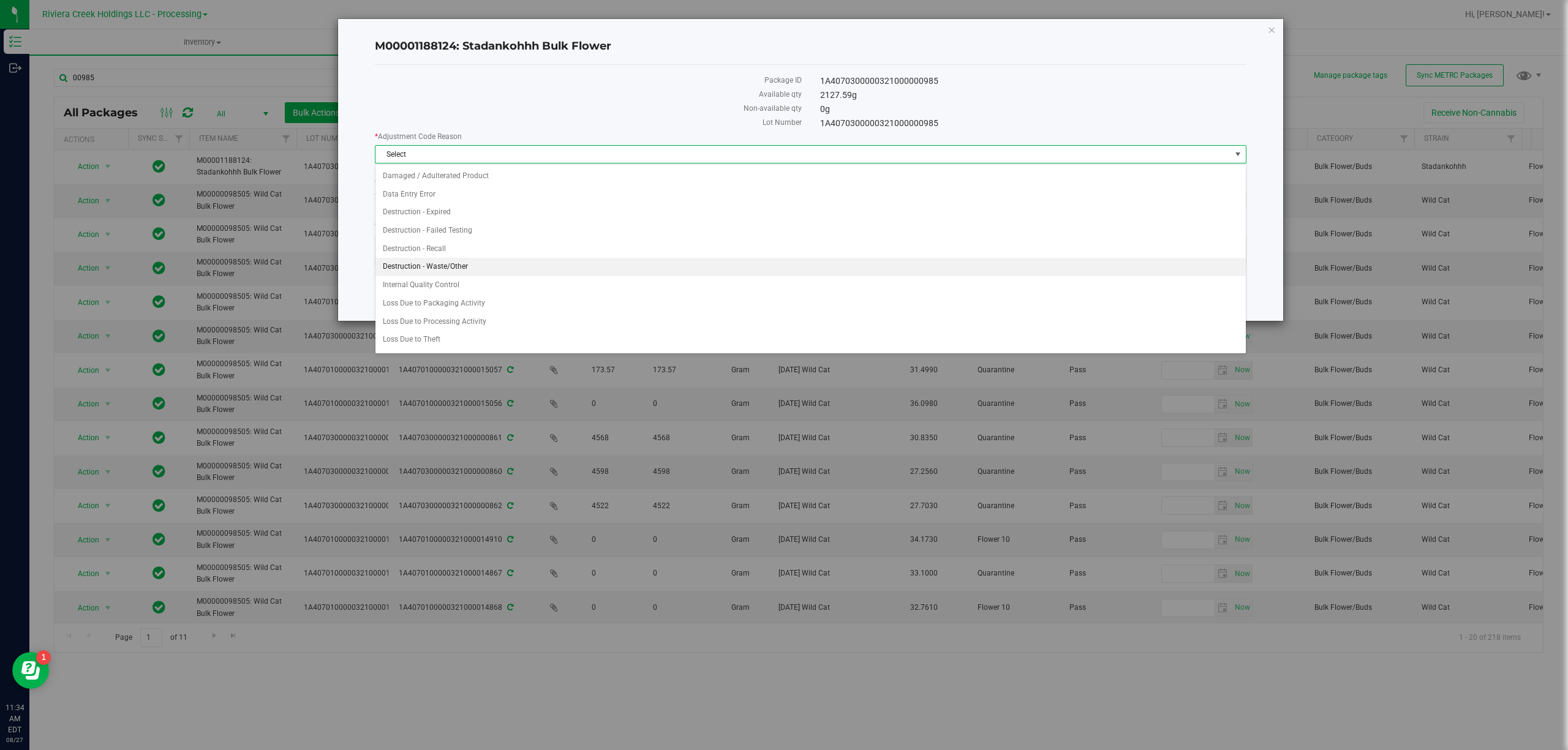
click at [454, 265] on li "Destruction - Waste/Other" at bounding box center [810, 267] width 870 height 19
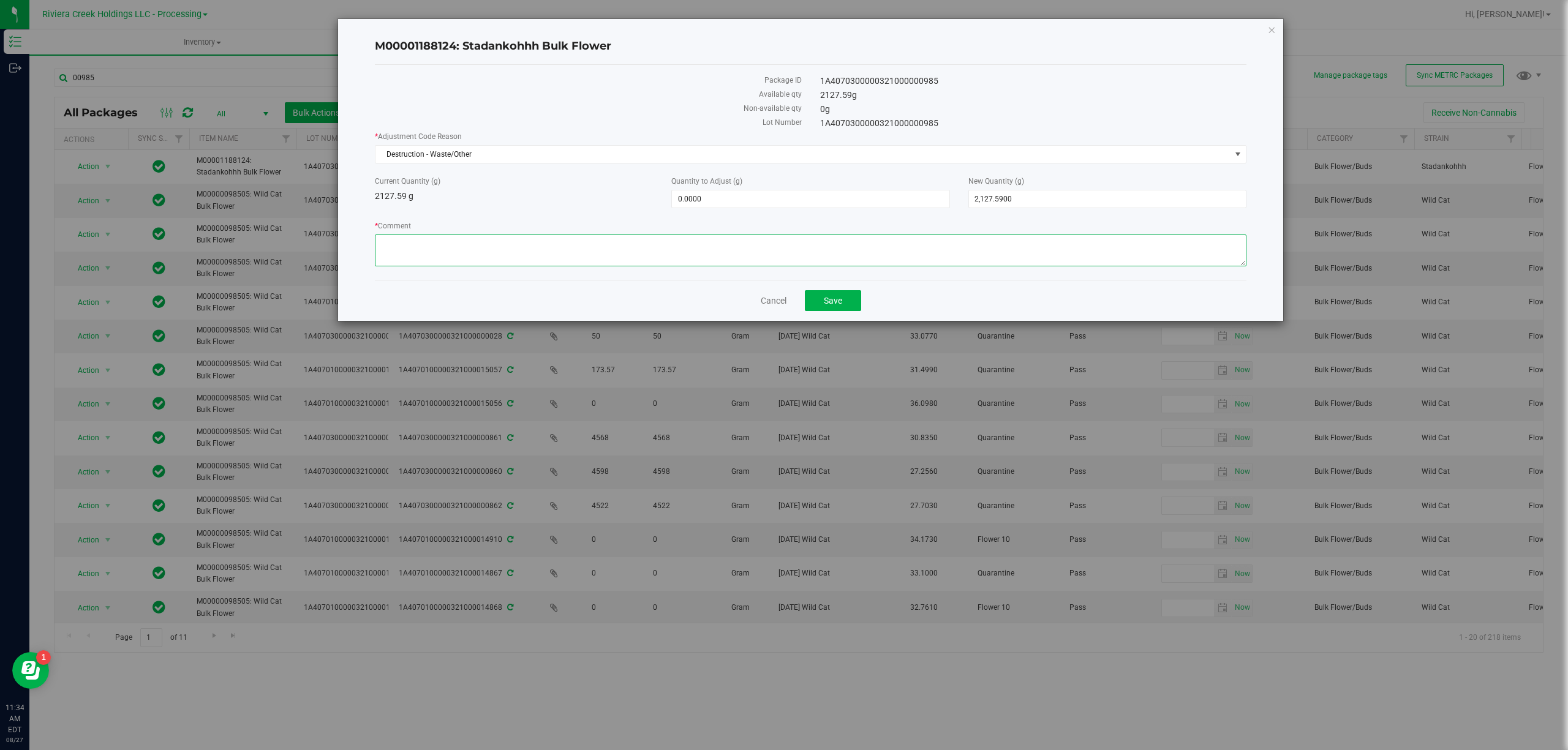
paste textarea "Bulk Weighing"
type textarea "Bulk Weighing"
click at [702, 198] on span "0.0000 0" at bounding box center [810, 199] width 278 height 19
click at [704, 198] on input "0" at bounding box center [810, 199] width 277 height 17
type input "-11.59"
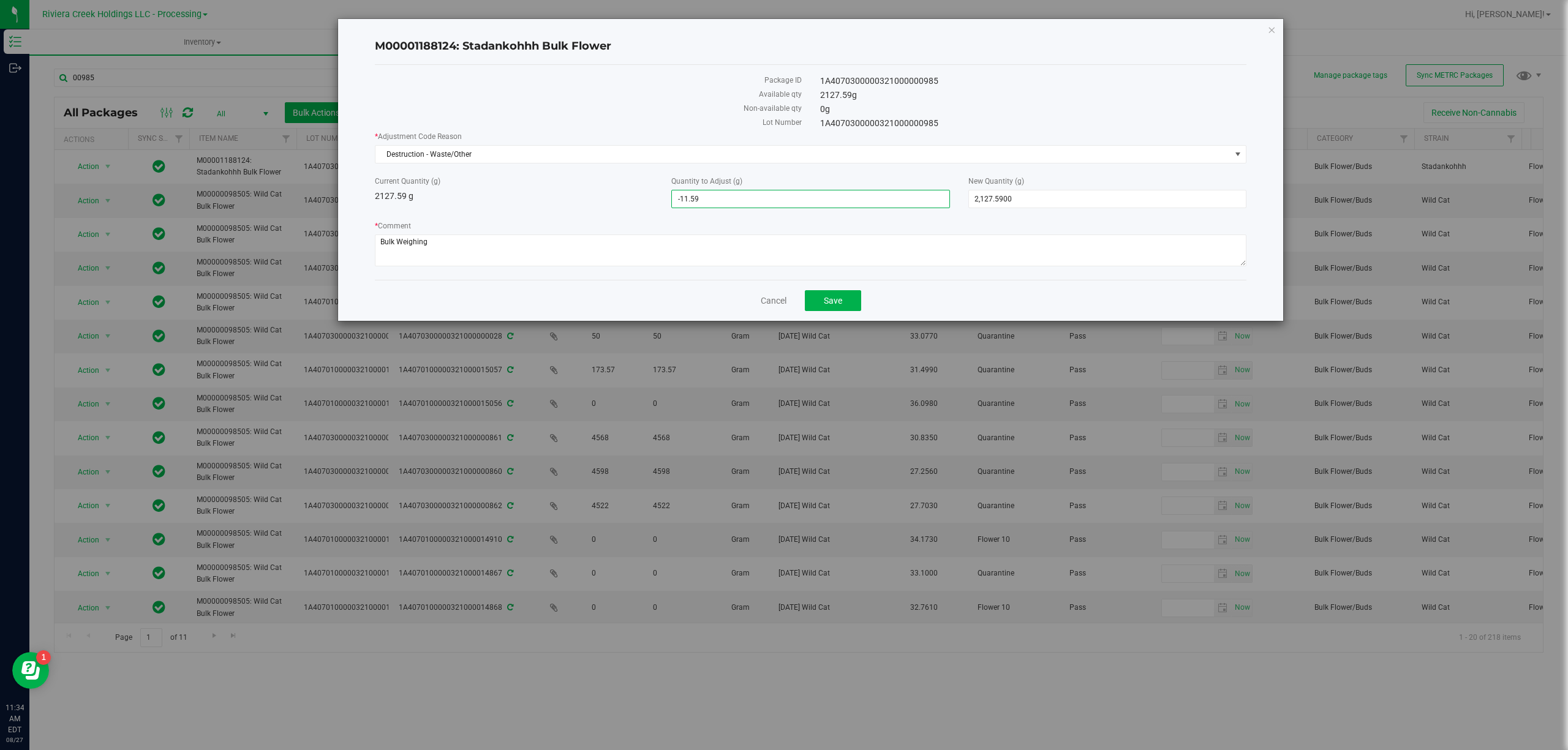
type input "-11.5900"
type input "2,116.0000"
click at [591, 200] on div "Current Quantity (g) 2127.59 g" at bounding box center [513, 189] width 296 height 27
click at [851, 299] on button "Save" at bounding box center [833, 301] width 56 height 21
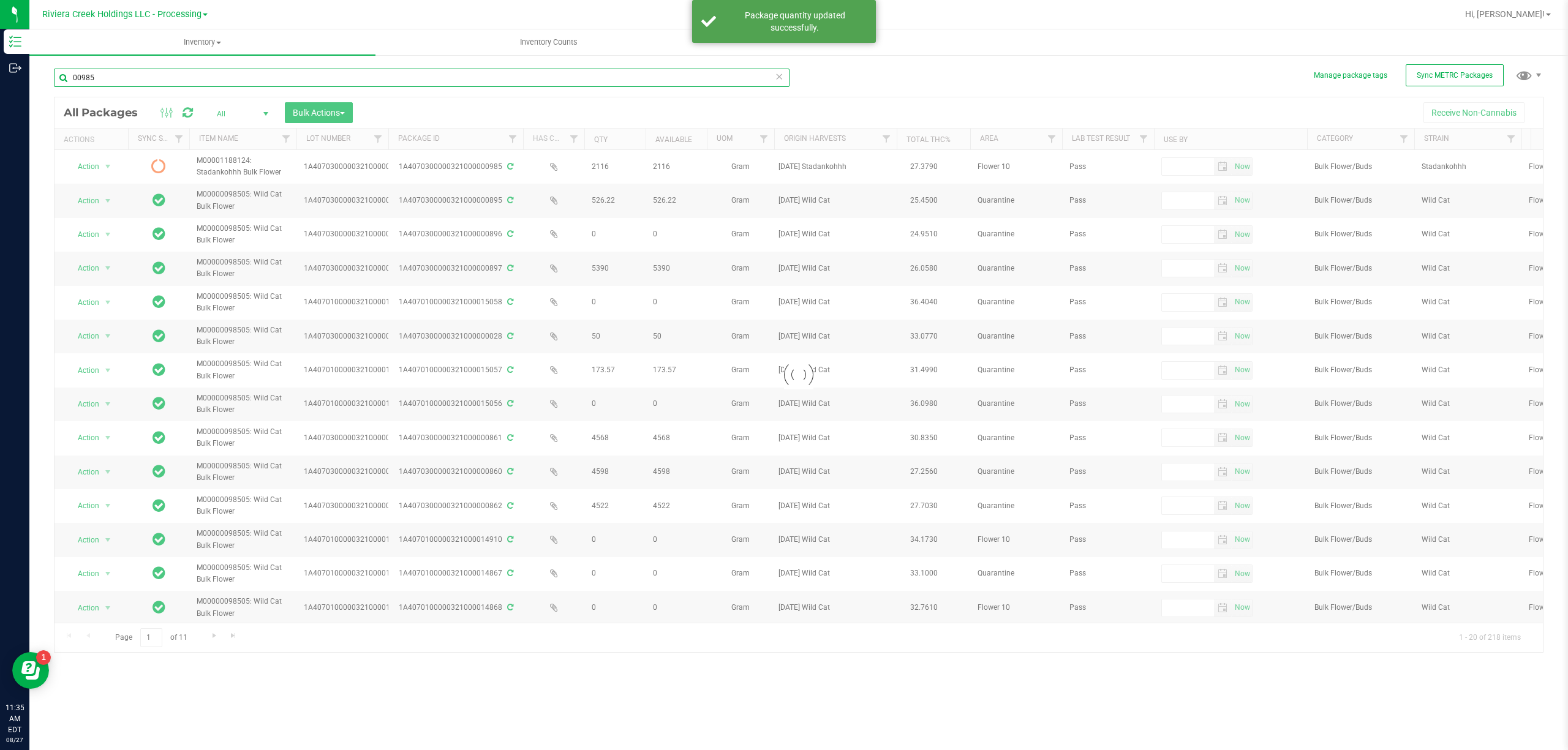
click at [142, 72] on input "00985" at bounding box center [421, 78] width 735 height 19
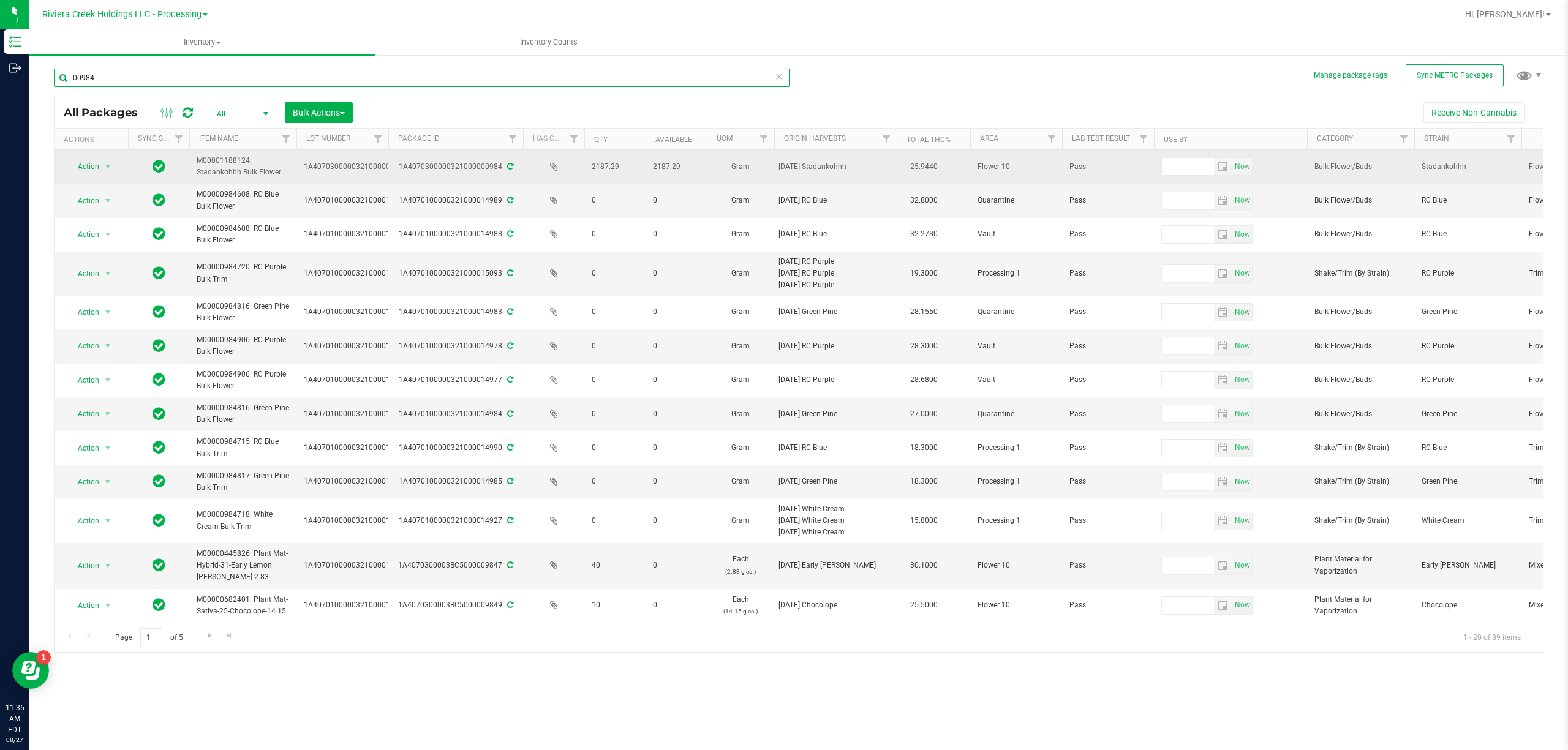
type input "00984"
click at [93, 159] on span "Action" at bounding box center [82, 166] width 33 height 17
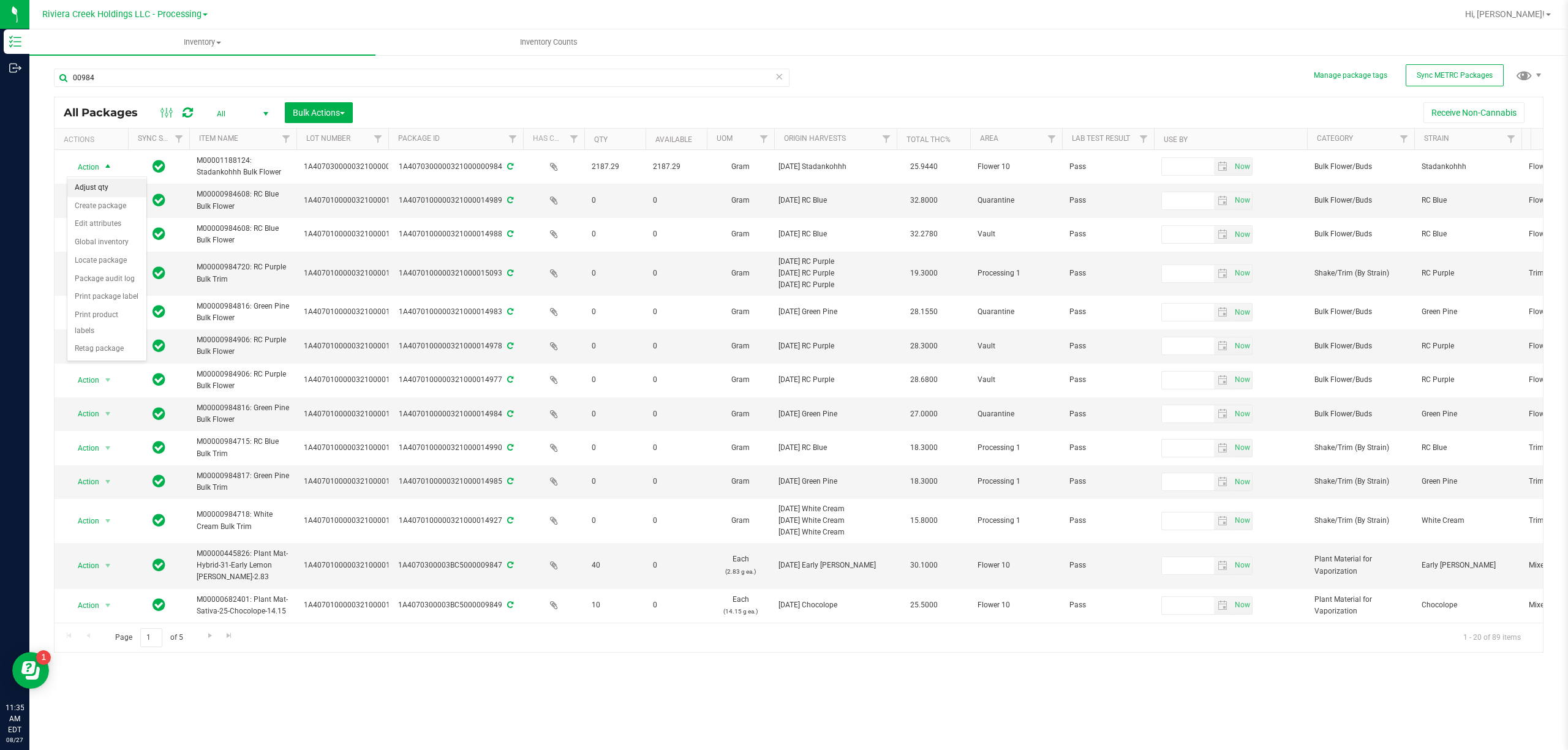
click at [104, 193] on li "Adjust qty" at bounding box center [107, 188] width 79 height 19
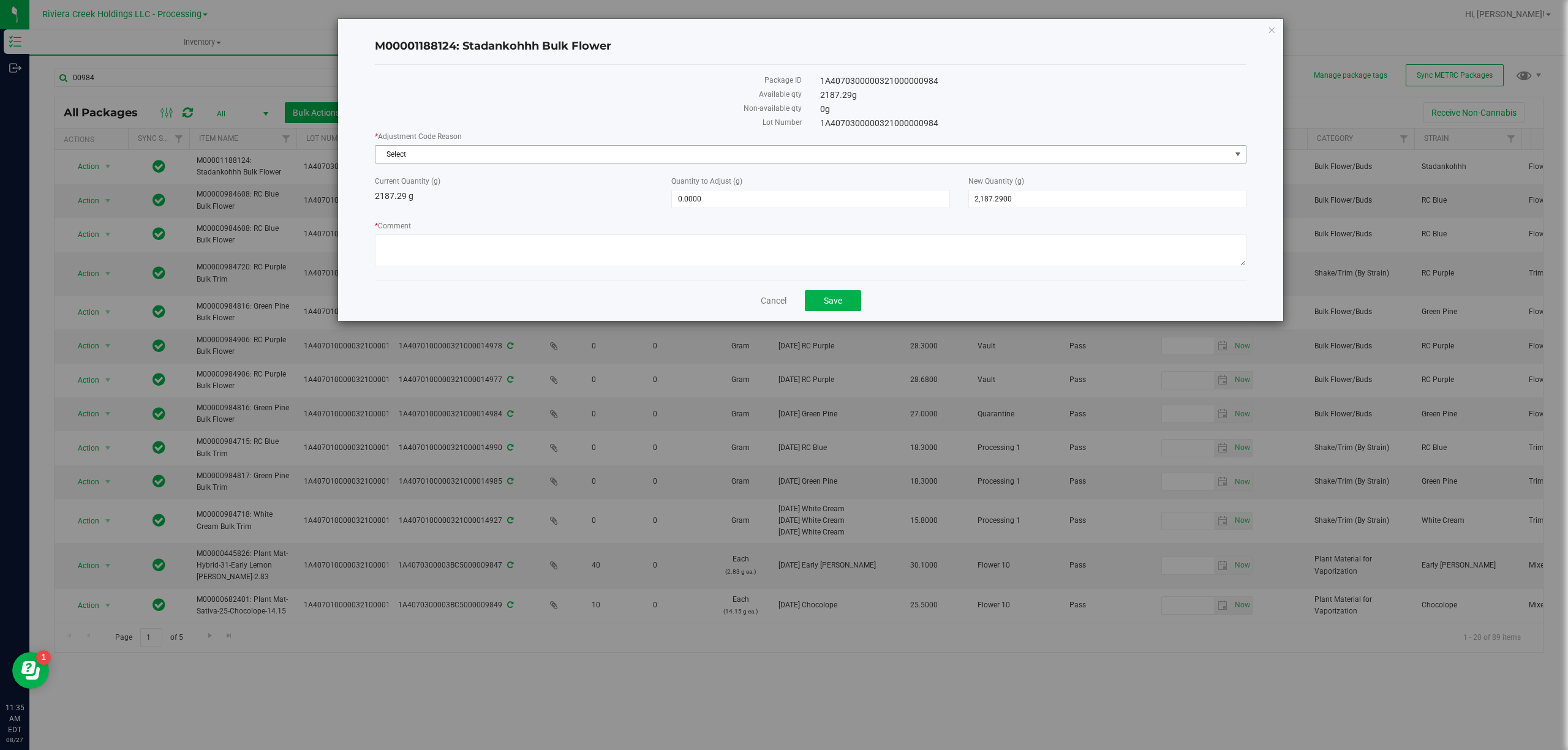
click at [499, 157] on span "Select" at bounding box center [803, 154] width 855 height 17
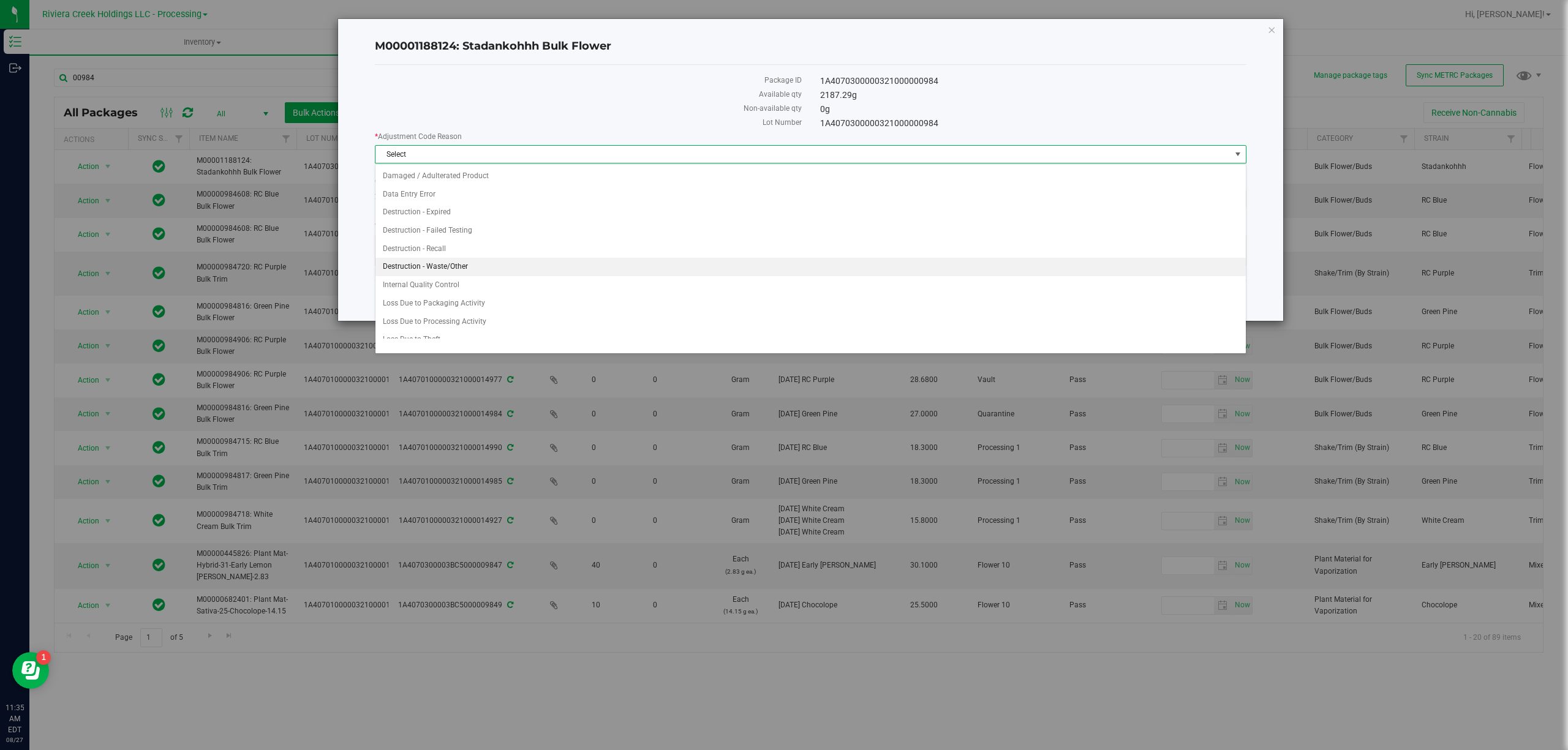
click at [468, 273] on li "Destruction - Waste/Other" at bounding box center [810, 267] width 870 height 19
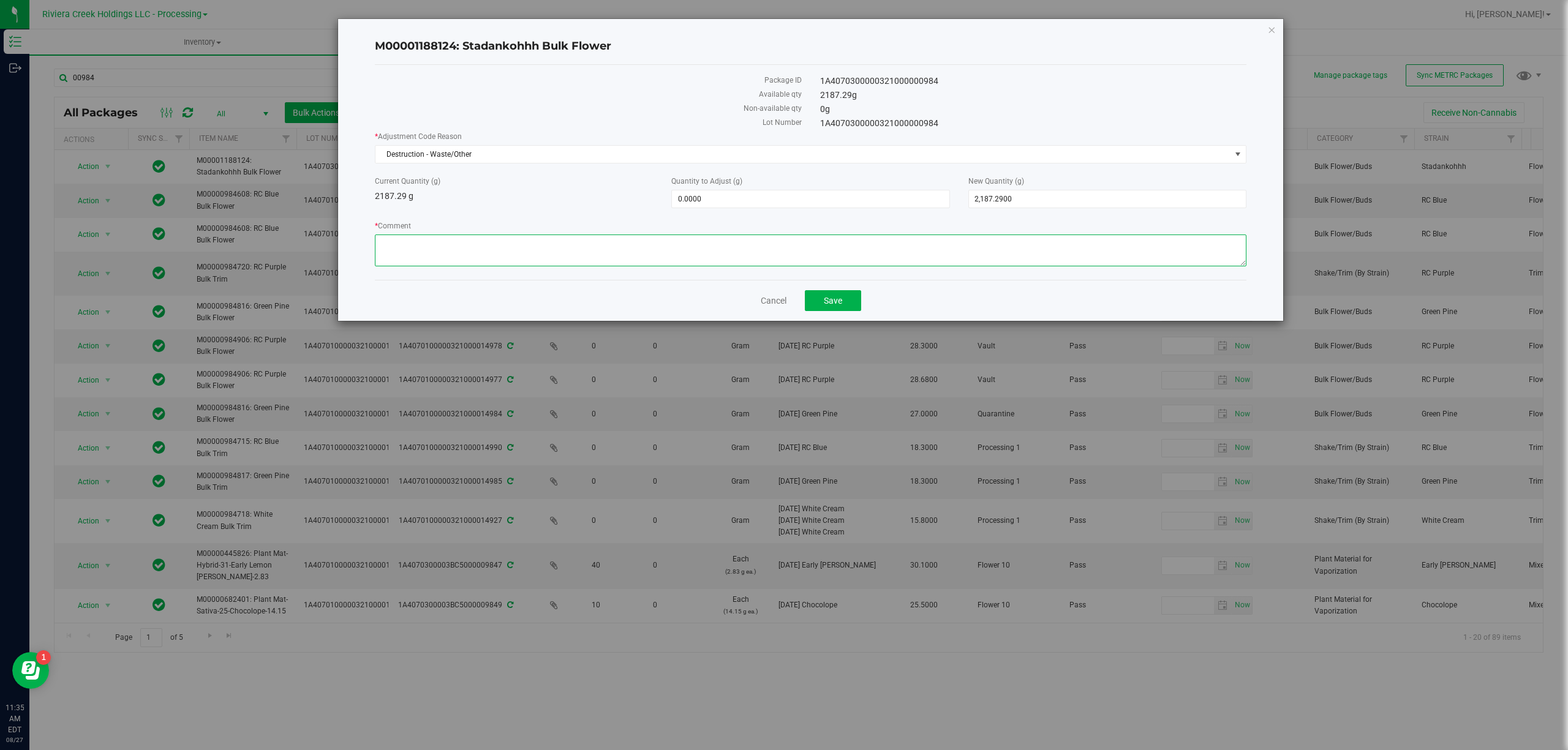
paste textarea "Bulk Weighing"
type textarea "Bulk Weighing"
click at [735, 204] on span "0.0000 0" at bounding box center [810, 199] width 278 height 19
click at [735, 204] on input "0" at bounding box center [810, 199] width 277 height 17
type input "-14.29"
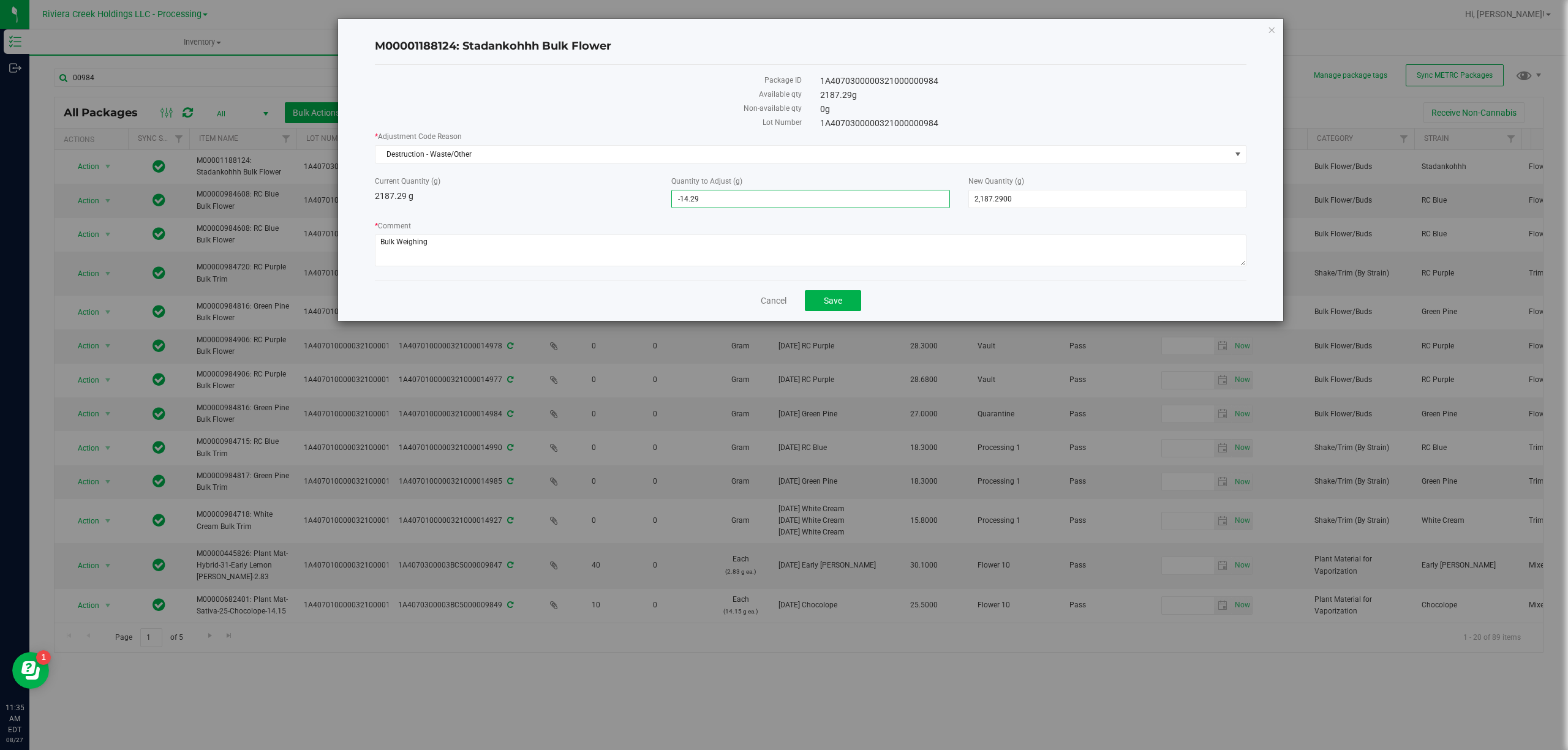
type input "-14.2900"
type input "2,173.0000"
click at [578, 204] on div "Current Quantity (g) 2187.29 g Quantity to Adjust (g) -14.2900 -14.29 New Quant…" at bounding box center [810, 191] width 890 height 33
click at [836, 295] on button "Save" at bounding box center [833, 301] width 56 height 21
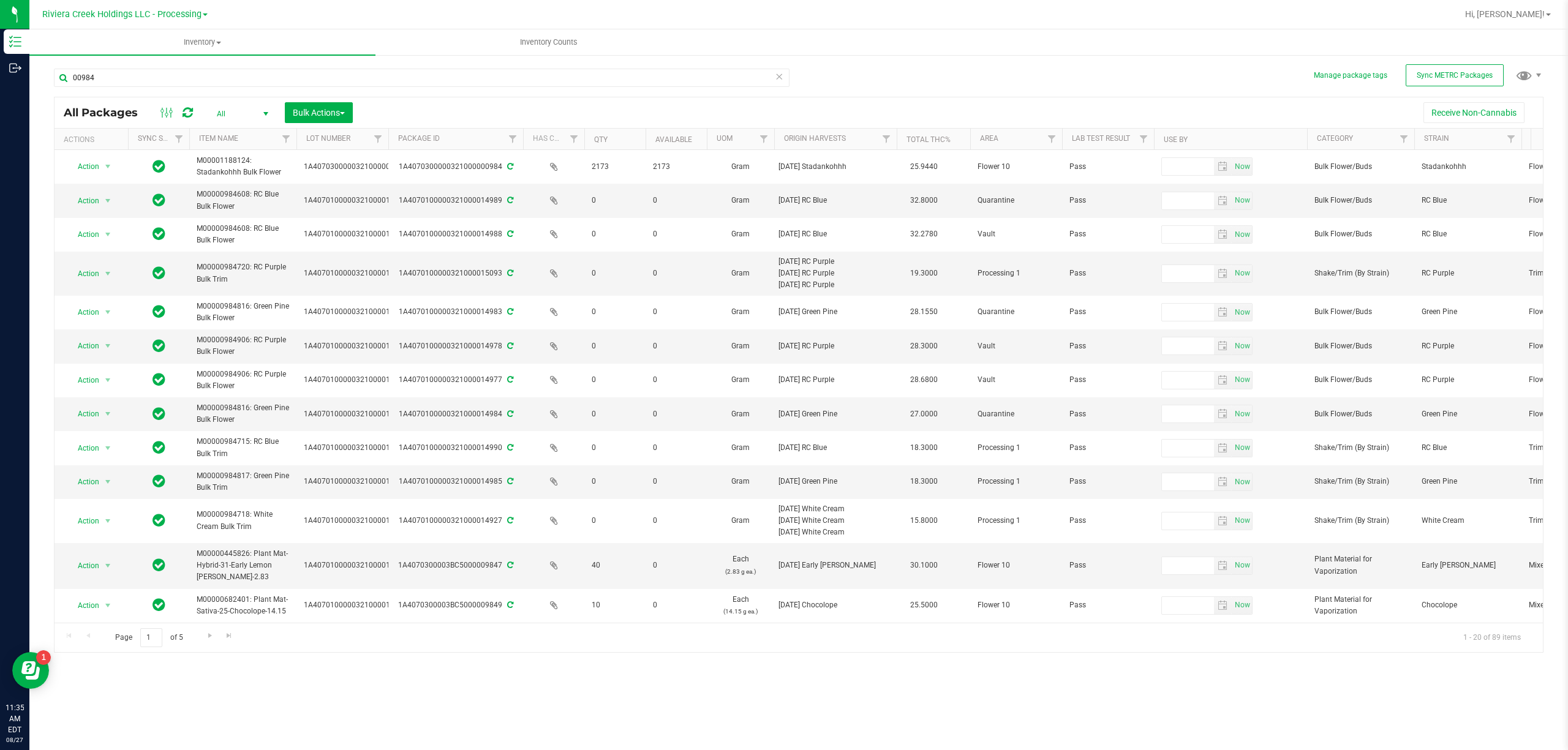
click at [153, 66] on div "00984" at bounding box center [426, 78] width 745 height 39
click at [153, 71] on input "00984" at bounding box center [421, 78] width 735 height 19
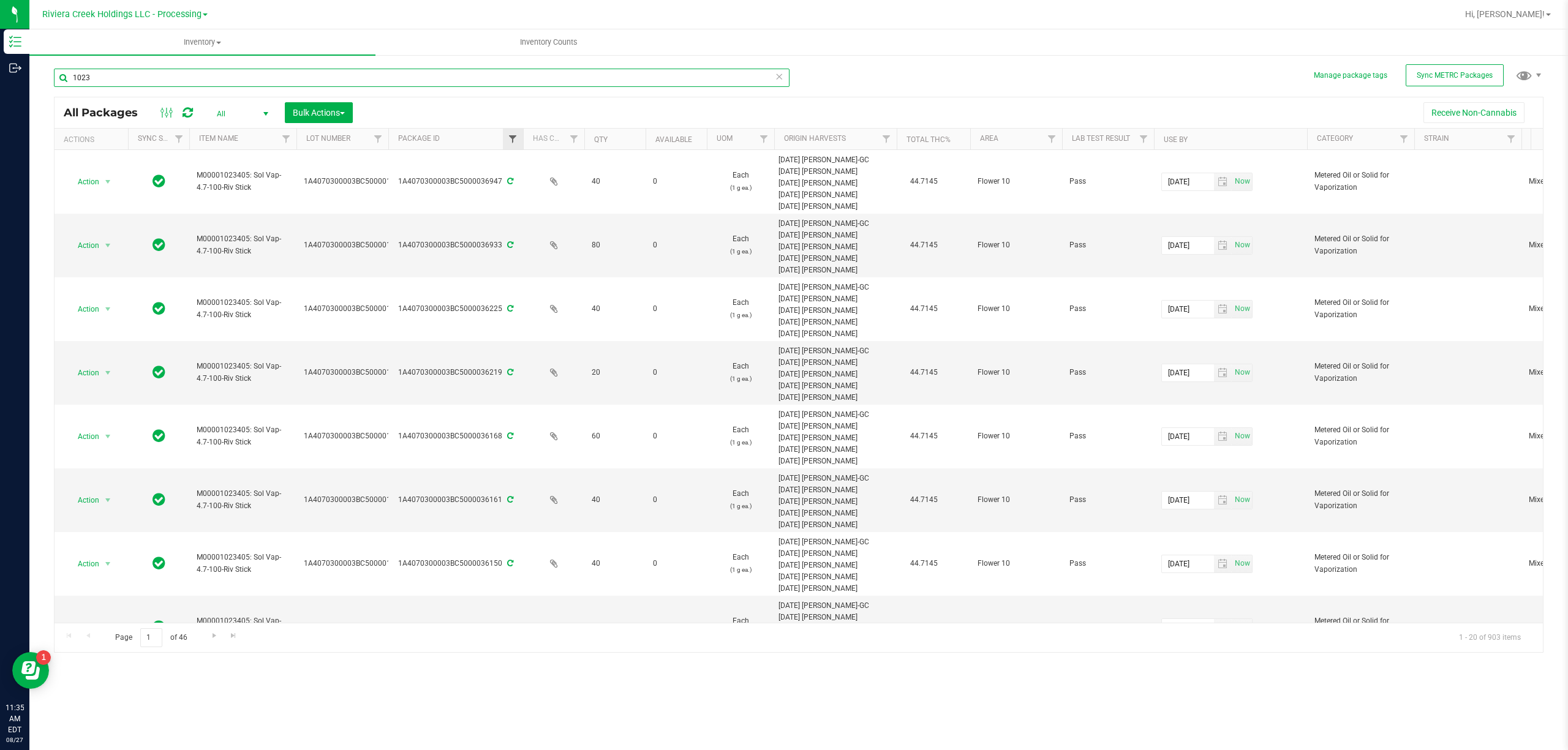
type input "1023"
click at [511, 138] on span "Filter" at bounding box center [512, 139] width 9 height 9
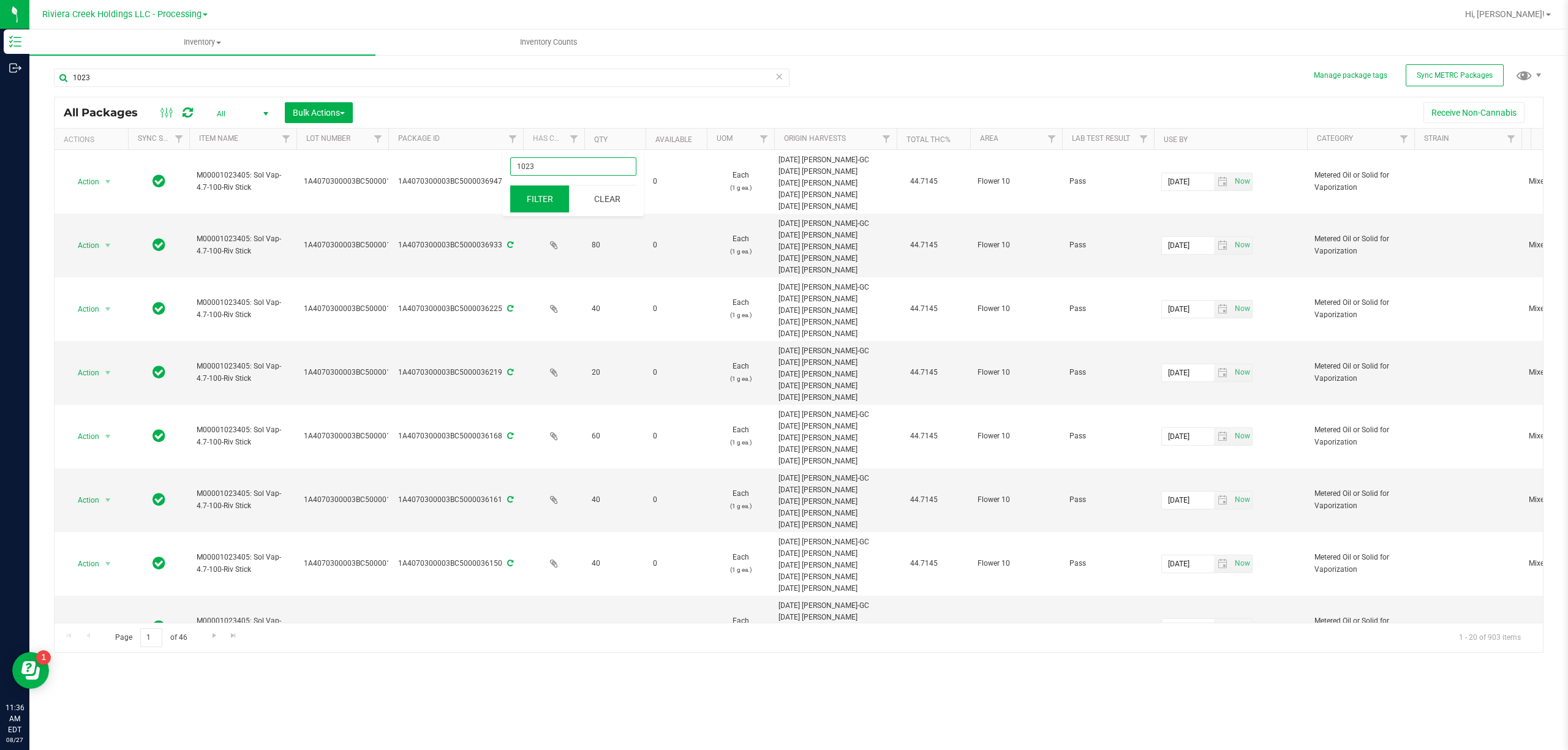
type input "1023"
click at [525, 196] on button "Filter" at bounding box center [539, 199] width 59 height 27
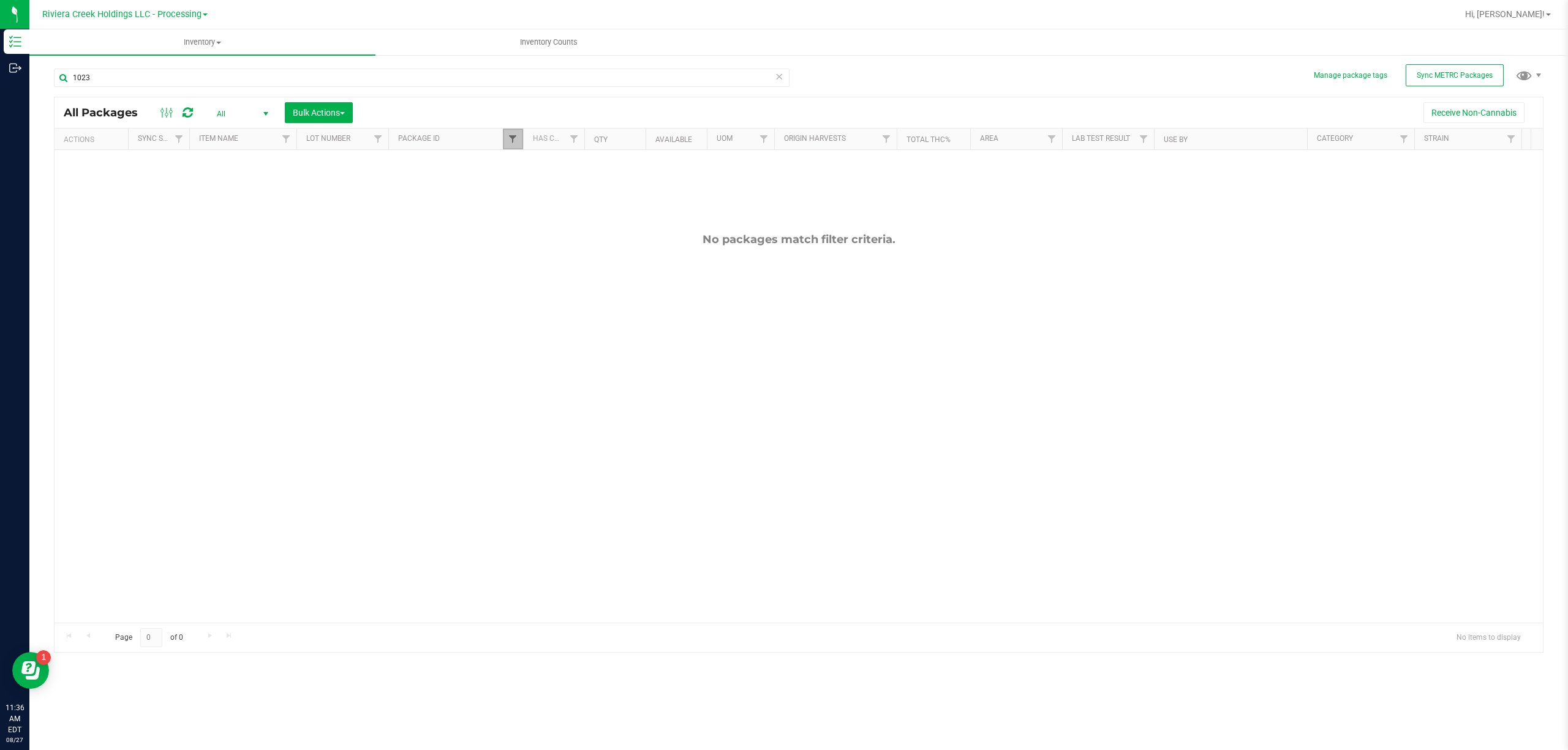
click at [515, 140] on span "Filter" at bounding box center [512, 139] width 9 height 9
click at [586, 191] on button "Clear" at bounding box center [606, 199] width 59 height 27
click at [244, 111] on span "All" at bounding box center [240, 114] width 67 height 17
click at [192, 13] on span "Riviera Creek Holdings LLC - Processing" at bounding box center [121, 15] width 159 height 11
click at [180, 39] on link "Riviera Creek Holdings LLC - Cultivation" at bounding box center [124, 43] width 178 height 17
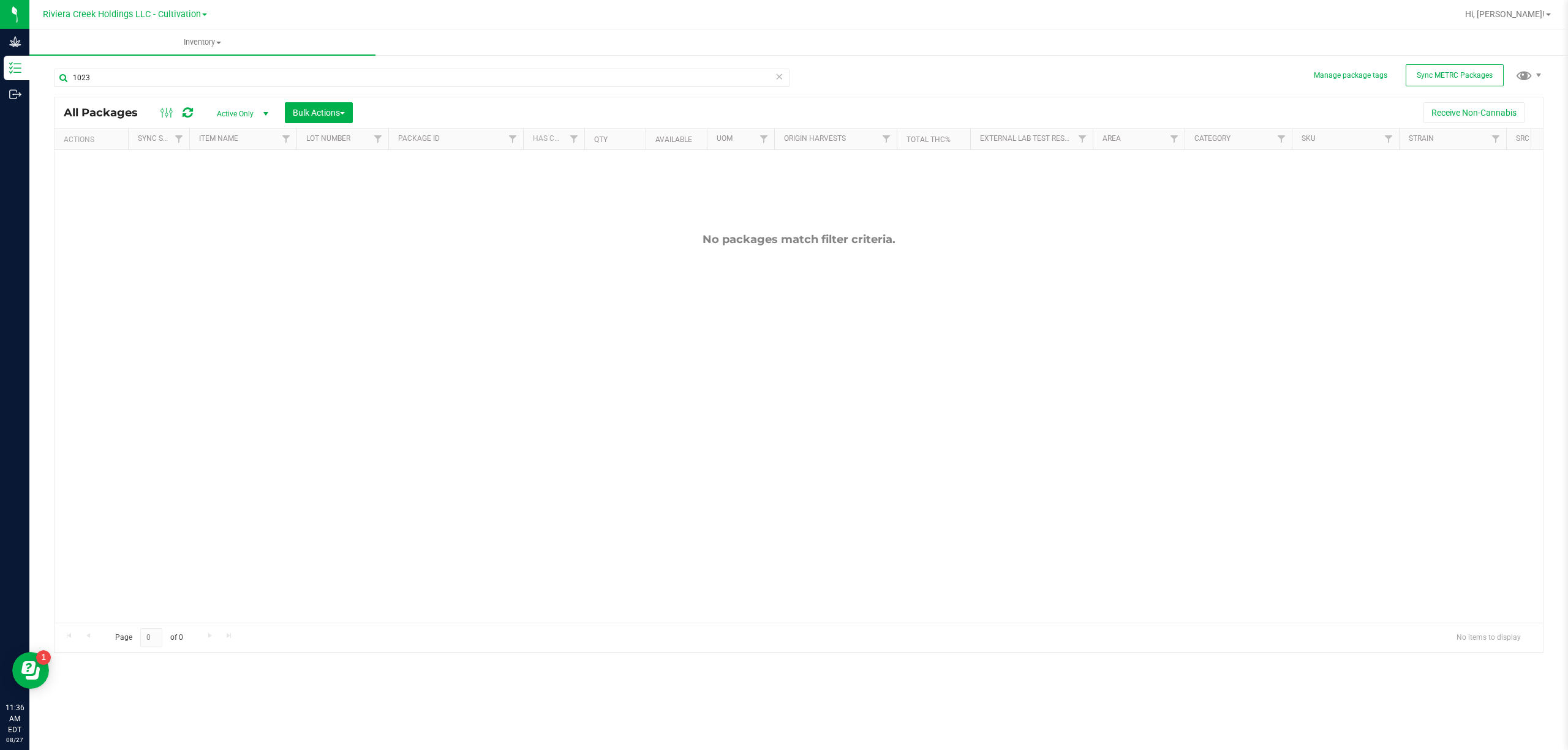
click at [239, 106] on span "Active Only" at bounding box center [240, 114] width 67 height 17
click at [234, 186] on li "All" at bounding box center [240, 189] width 66 height 19
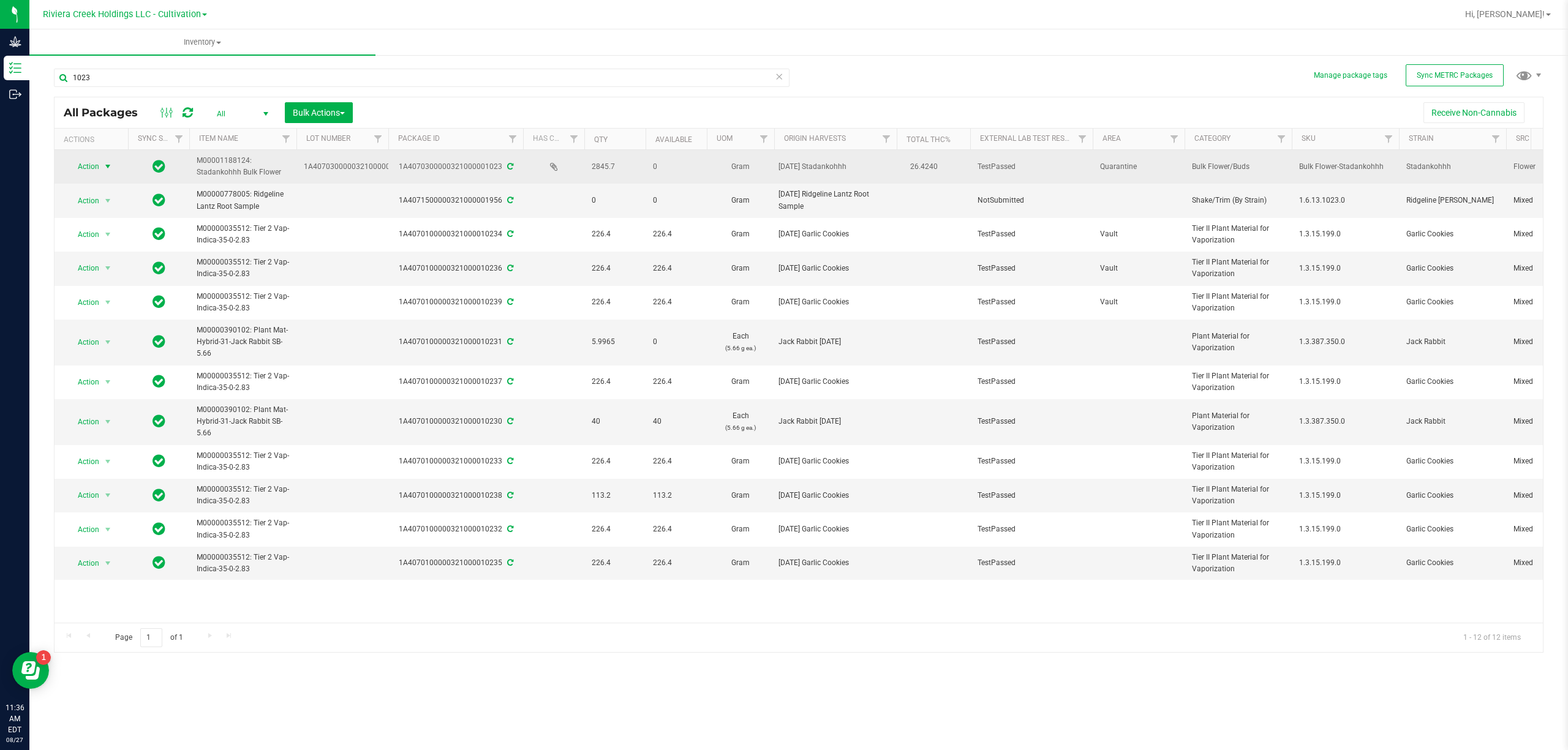
click at [104, 172] on span "select" at bounding box center [107, 166] width 9 height 9
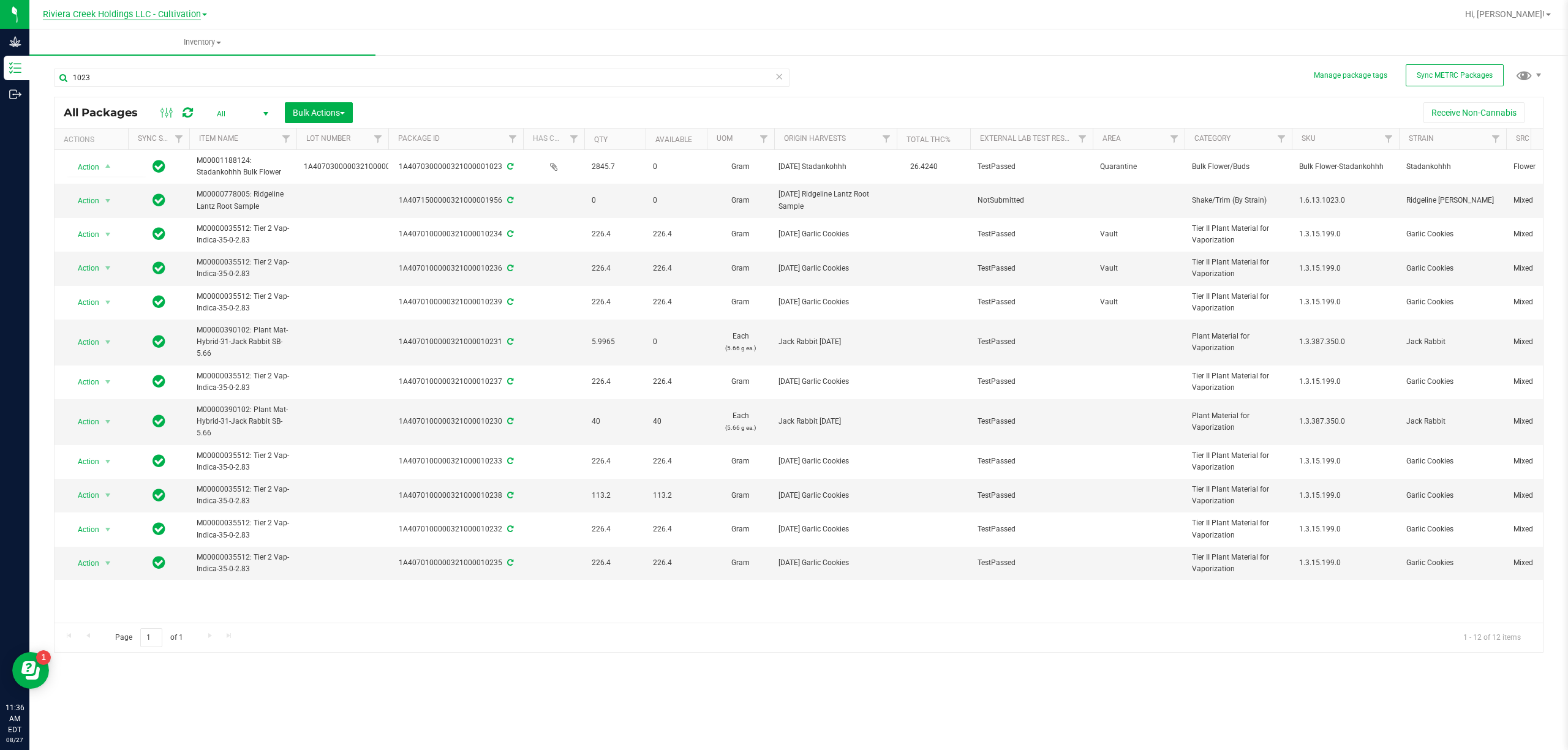
click at [190, 13] on span "Riviera Creek Holdings LLC - Cultivation" at bounding box center [121, 15] width 158 height 11
click at [194, 64] on link "Riviera Creek Holdings LLC - Processing" at bounding box center [124, 60] width 178 height 17
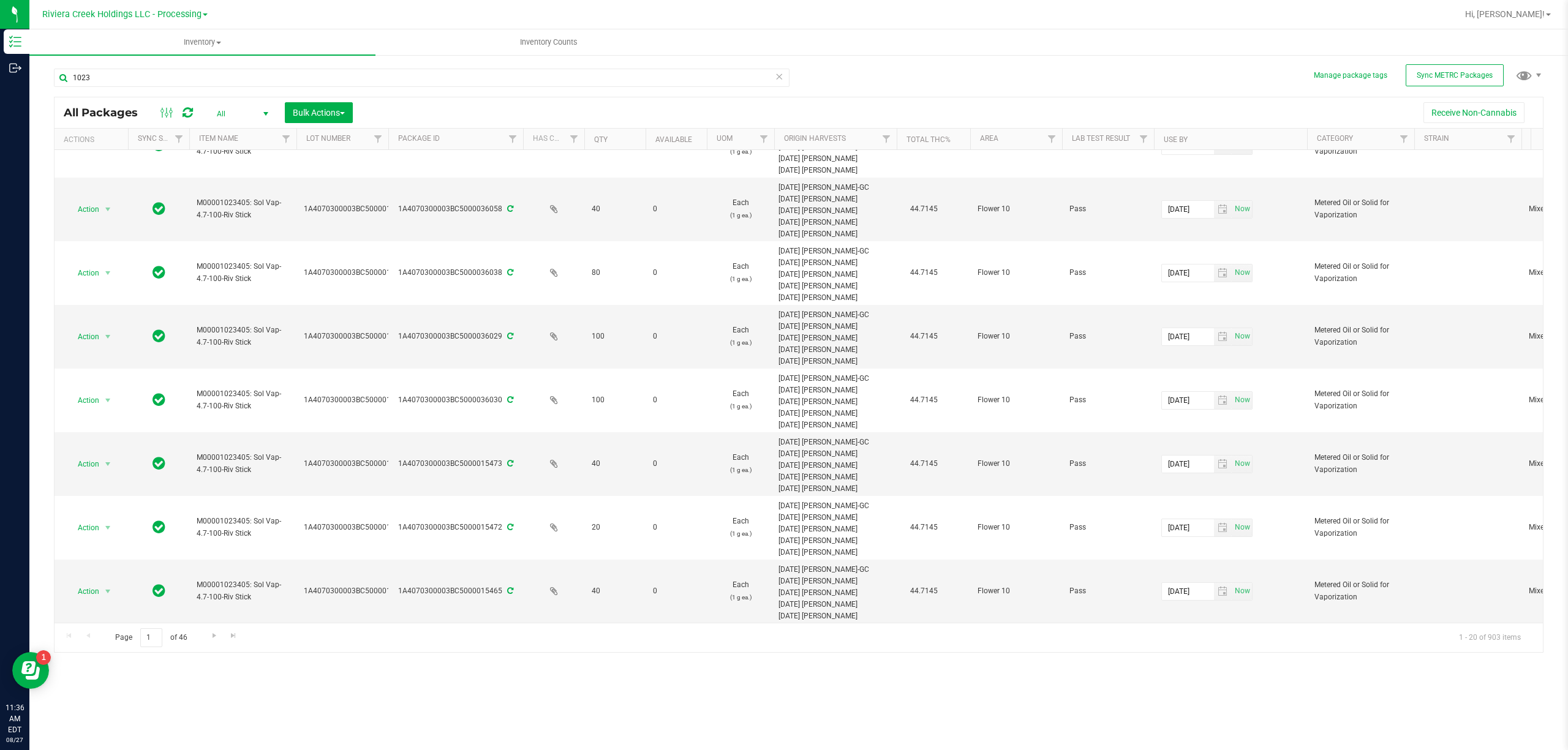
scroll to position [816, 0]
click at [227, 638] on link "Go to the last page" at bounding box center [234, 636] width 18 height 17
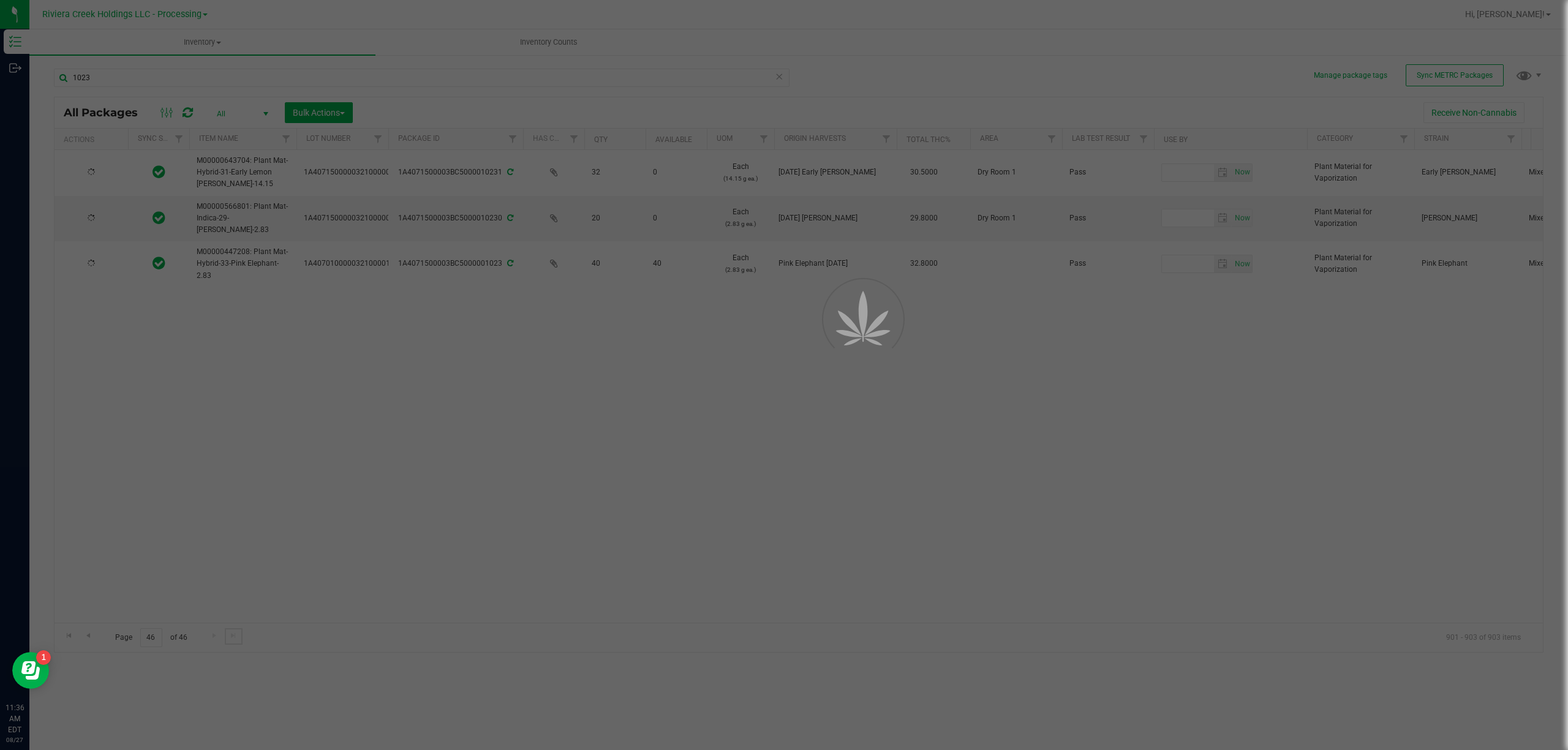
scroll to position [0, 0]
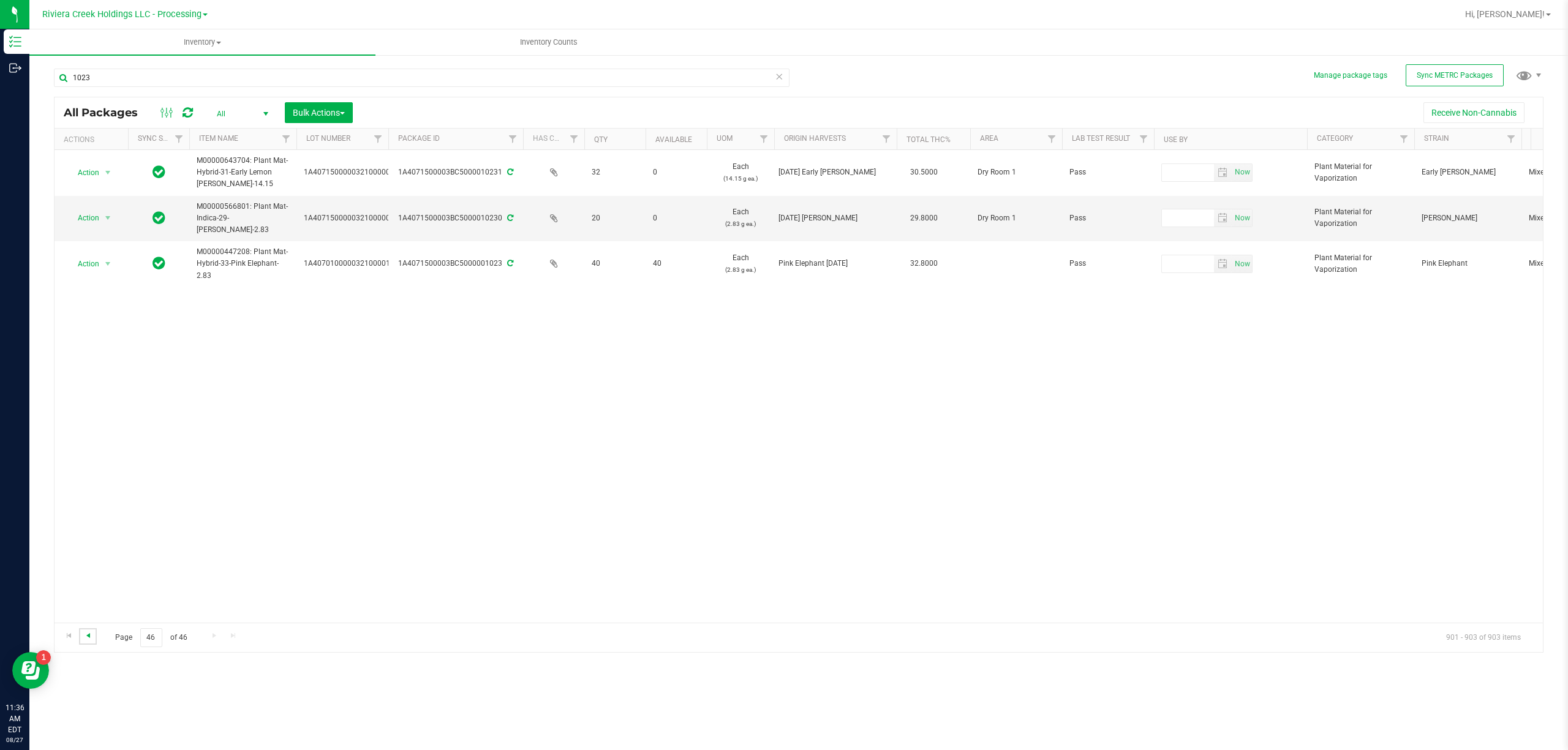
click at [84, 639] on span "Go to the previous page" at bounding box center [88, 635] width 9 height 9
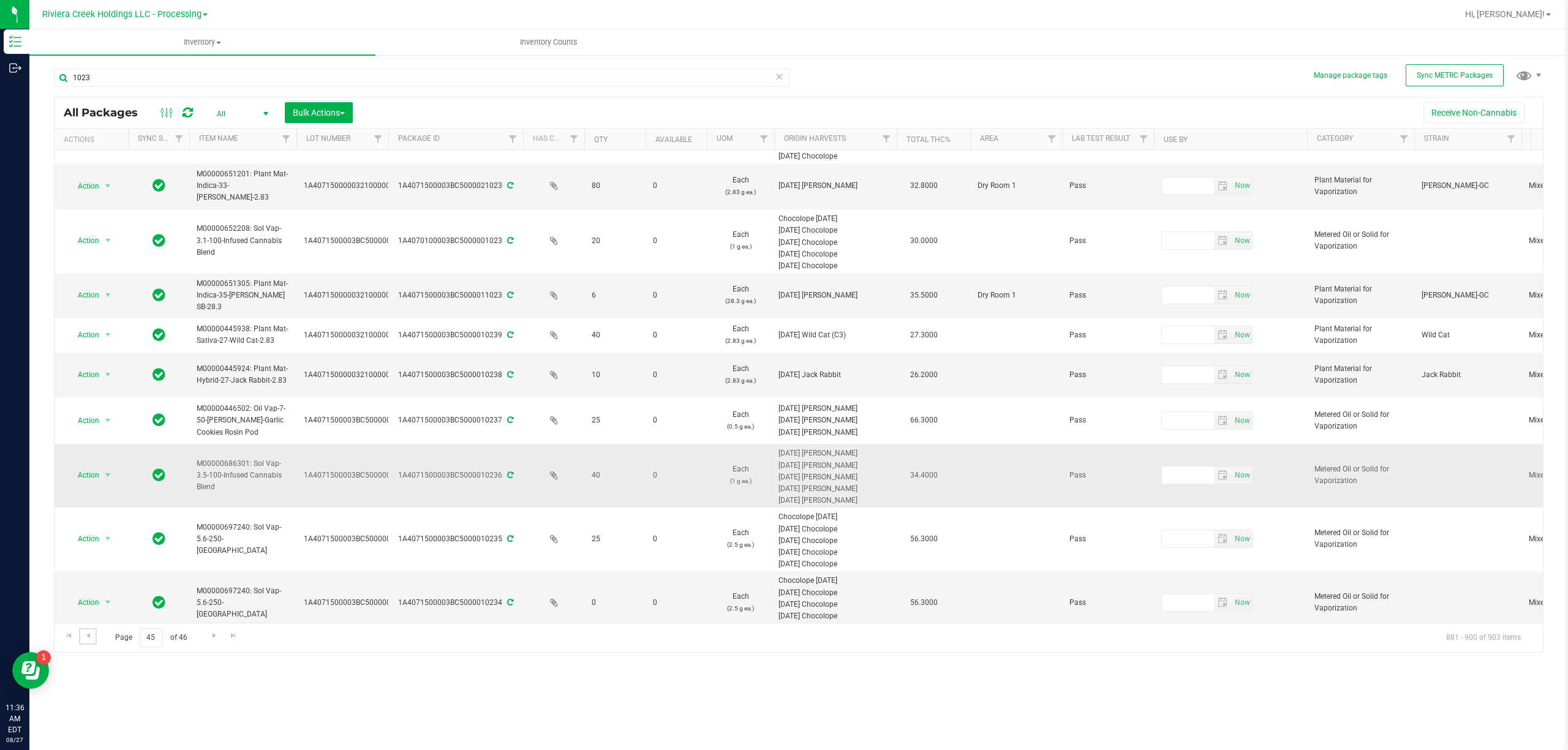
scroll to position [678, 0]
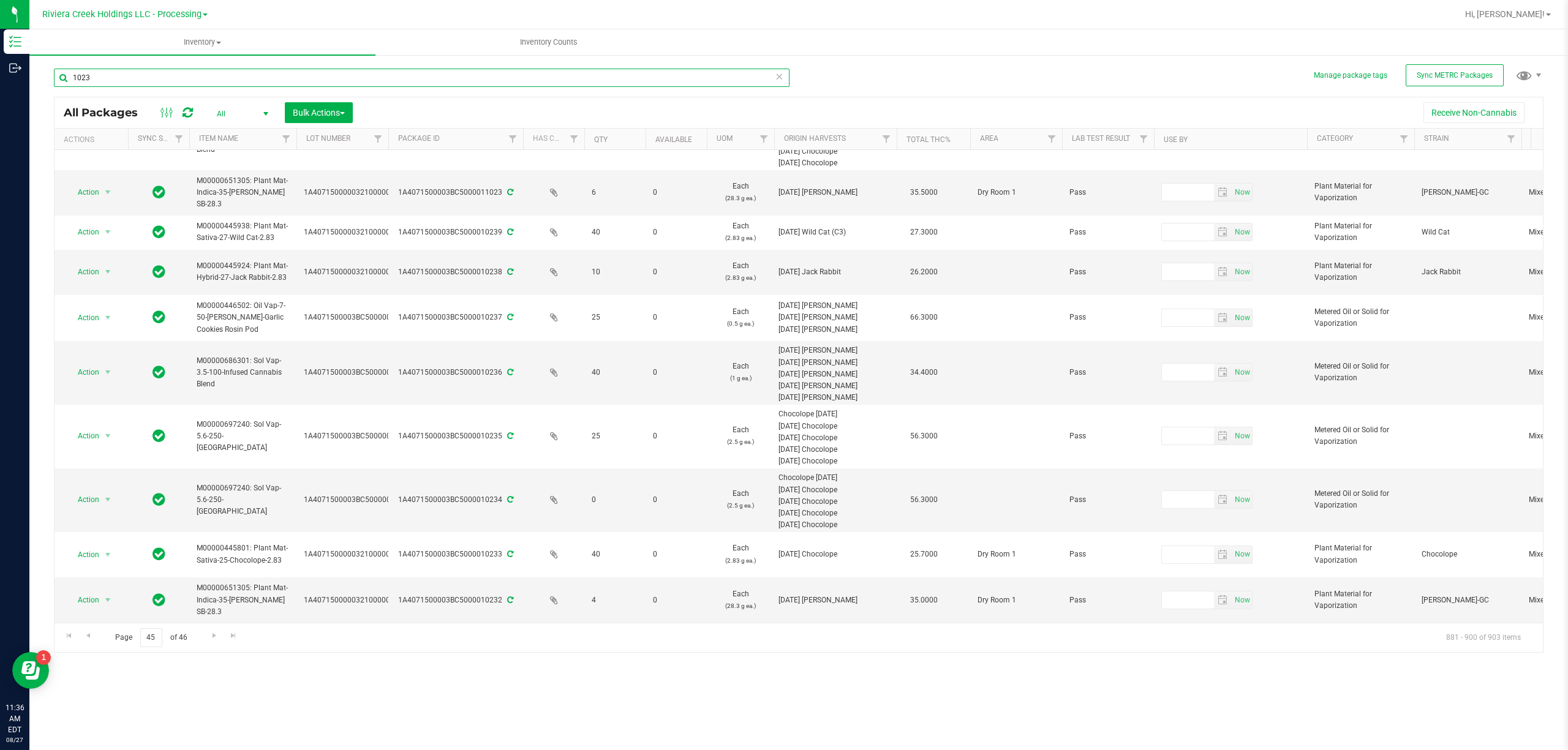
click at [120, 79] on input "1023" at bounding box center [421, 78] width 735 height 19
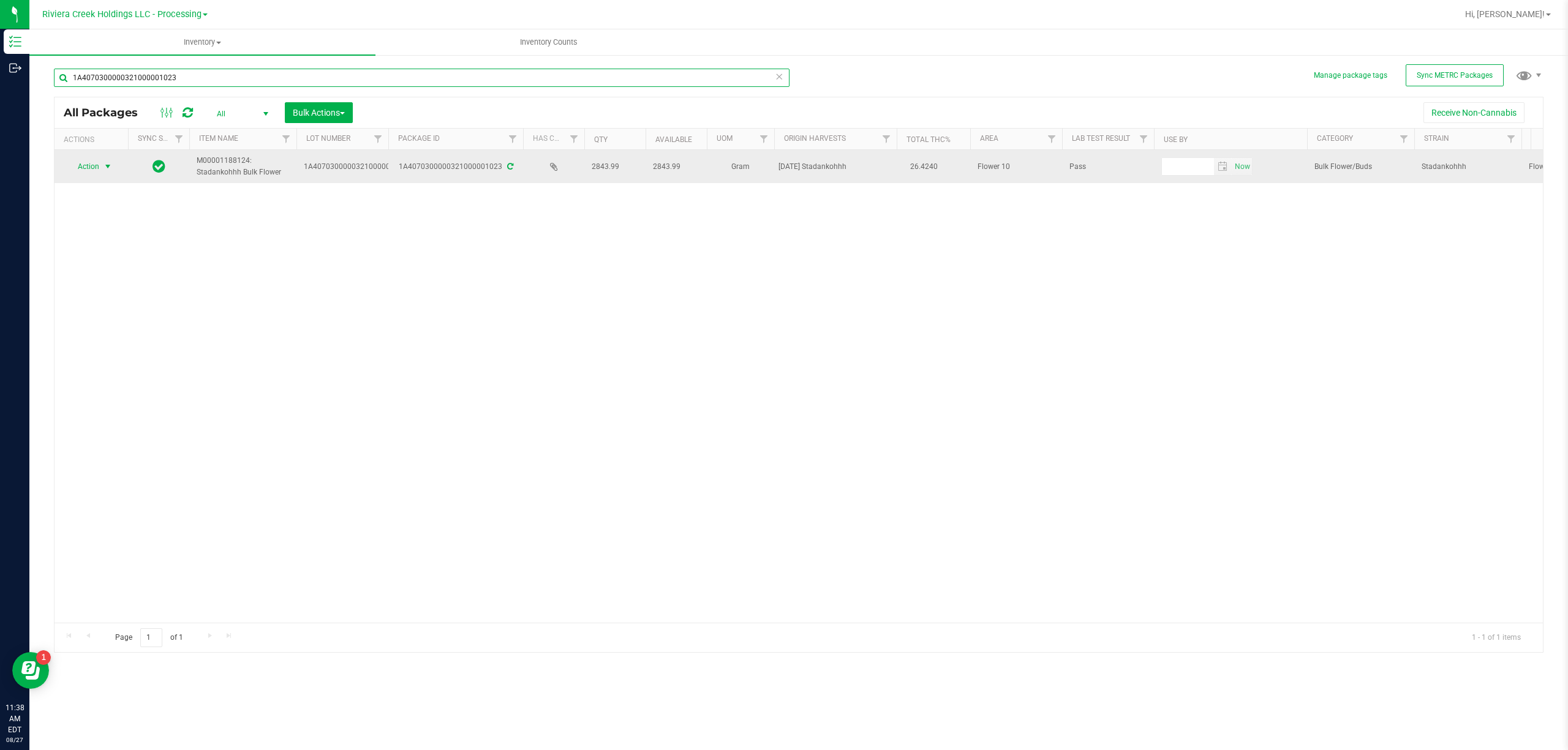
type input "1A4070300000321000001023"
click at [95, 170] on span "Action" at bounding box center [82, 166] width 33 height 17
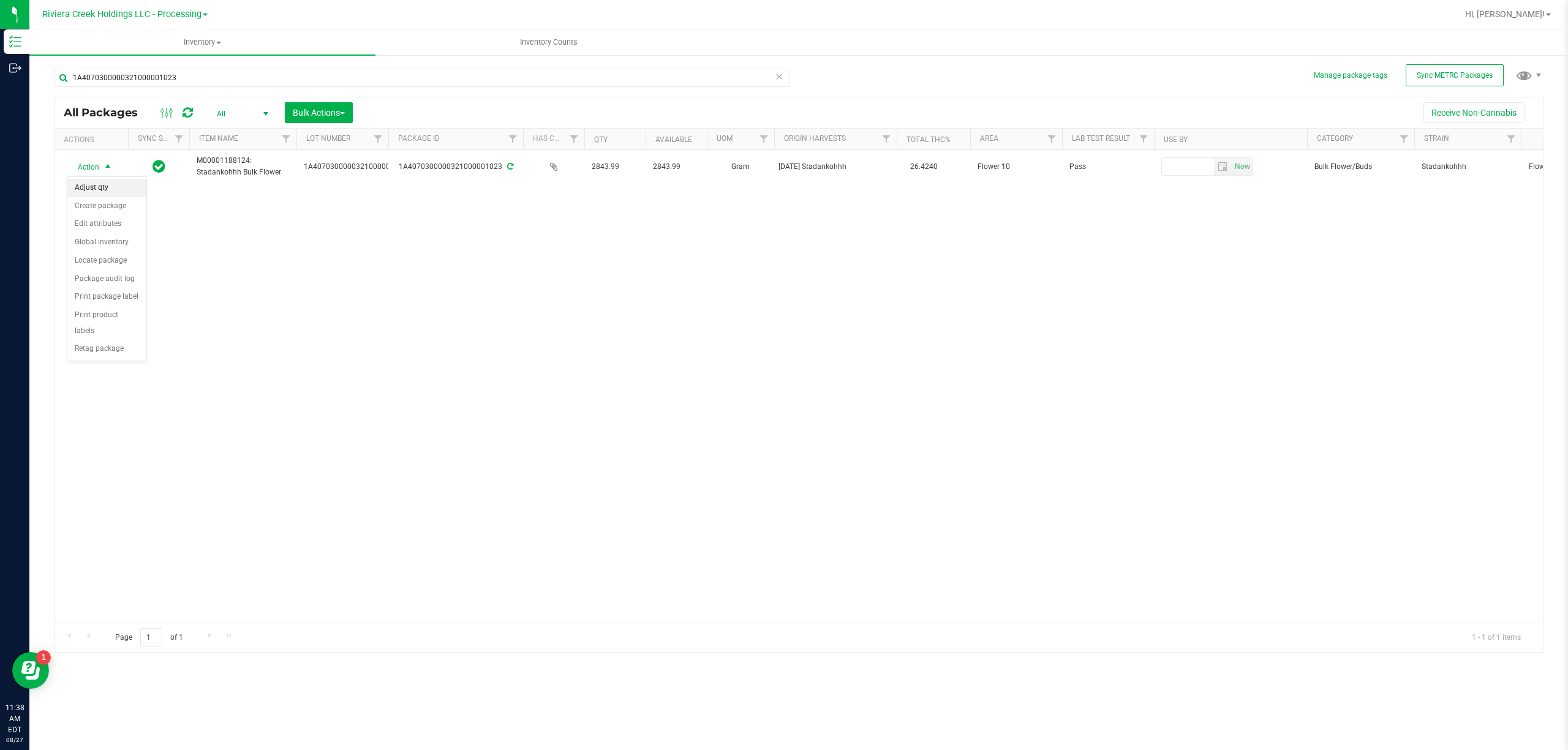
click at [102, 186] on li "Adjust qty" at bounding box center [107, 188] width 79 height 19
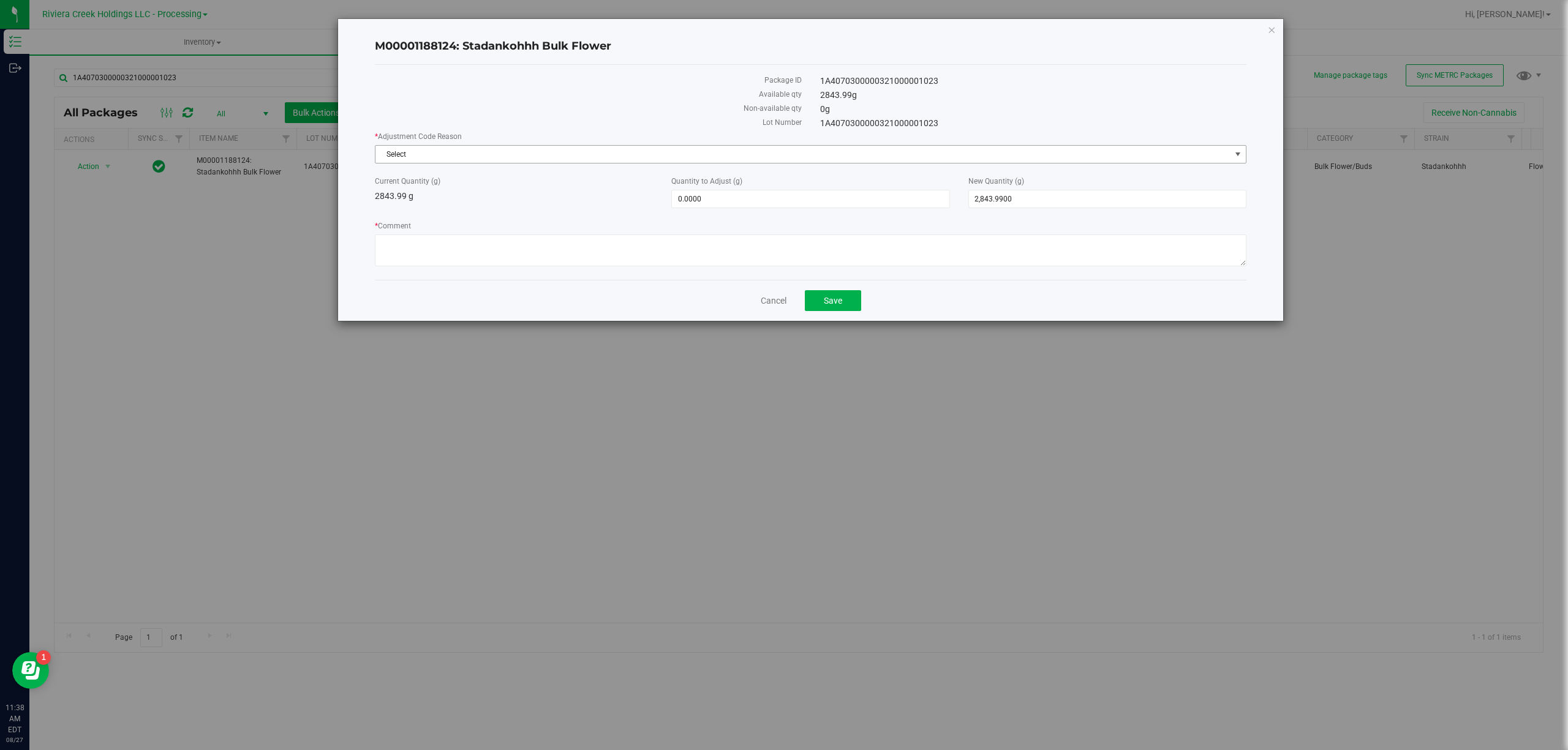
click at [429, 152] on span "Select" at bounding box center [803, 154] width 855 height 17
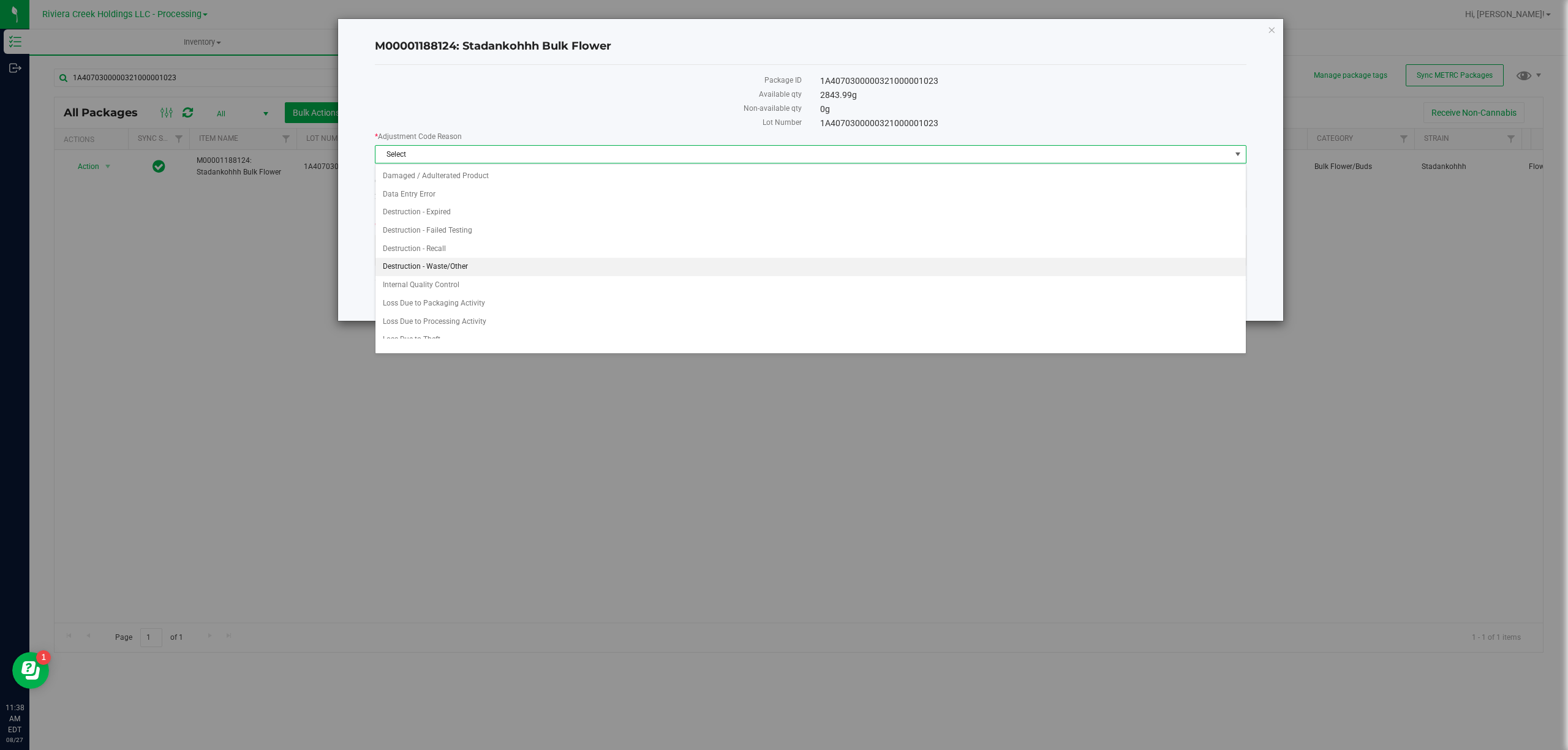
click at [462, 271] on li "Destruction - Waste/Other" at bounding box center [810, 267] width 870 height 19
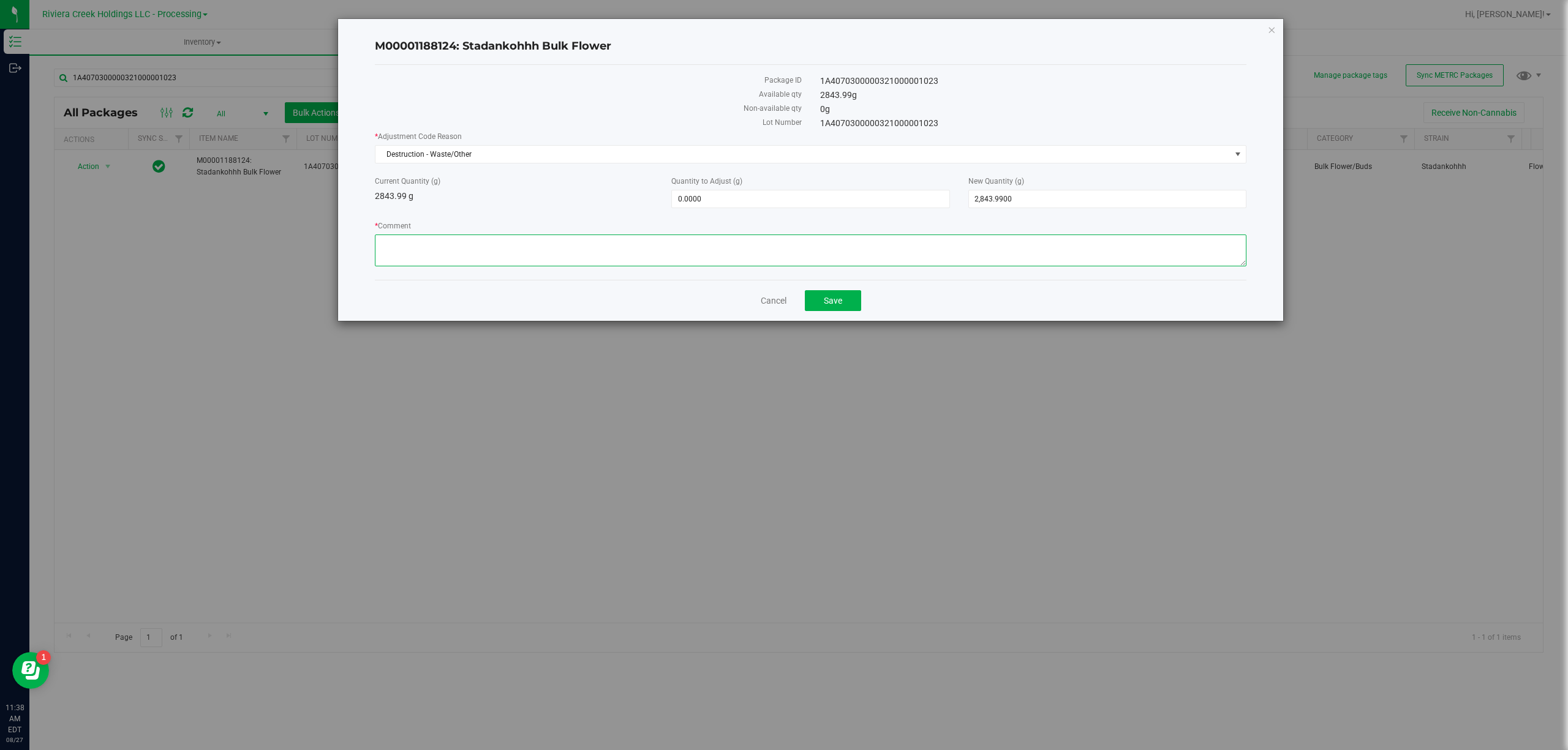
paste textarea "Bulk Weighing"
type textarea "Bulk Weighing"
click at [683, 202] on span "0.0000 0" at bounding box center [810, 199] width 278 height 19
click at [683, 202] on input "0" at bounding box center [810, 199] width 277 height 17
type input "-19.99"
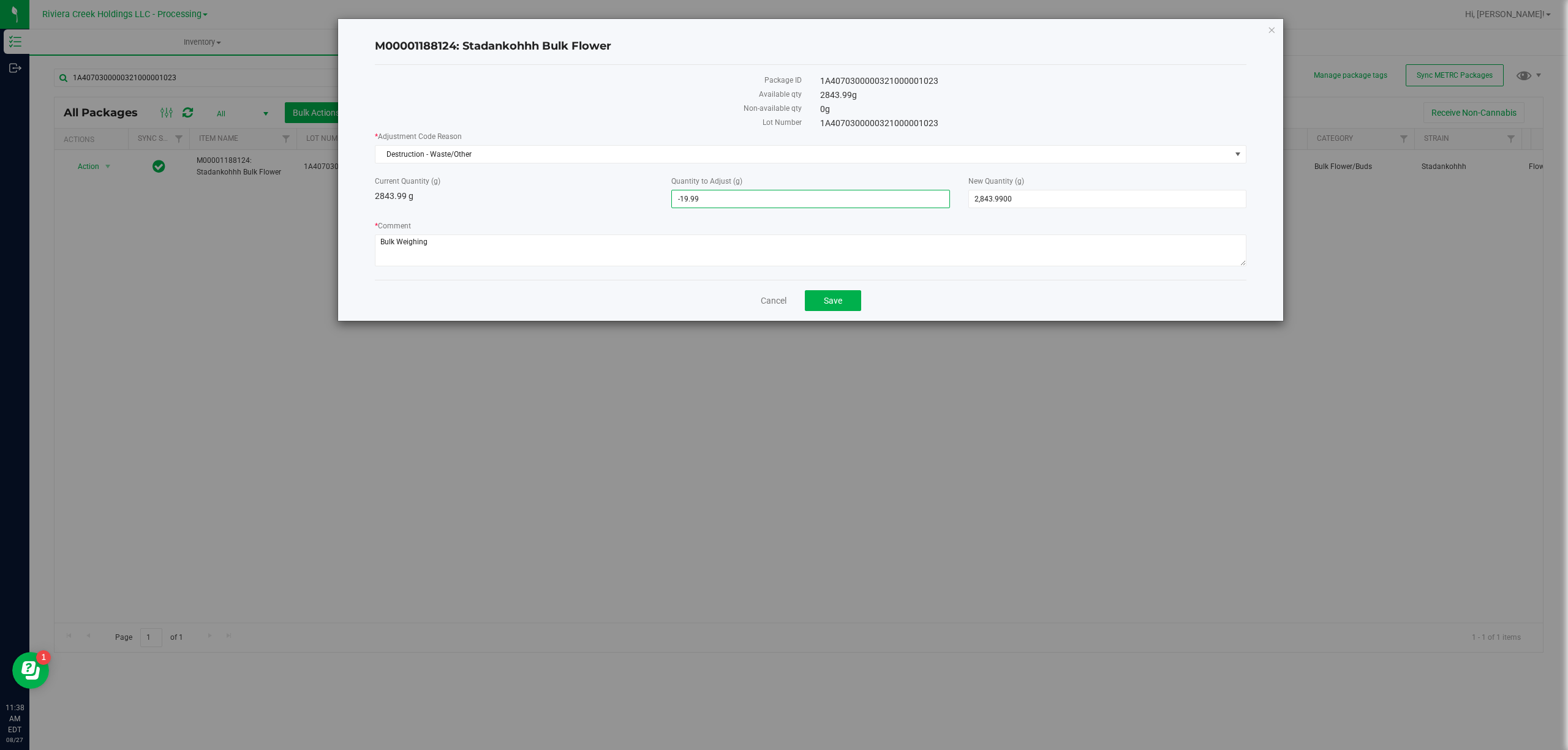
type input "-19.9900"
type input "2,824.0000"
click at [613, 196] on div "Current Quantity (g) 2843.99 g" at bounding box center [513, 189] width 296 height 27
click at [838, 303] on span "Save" at bounding box center [834, 301] width 19 height 9
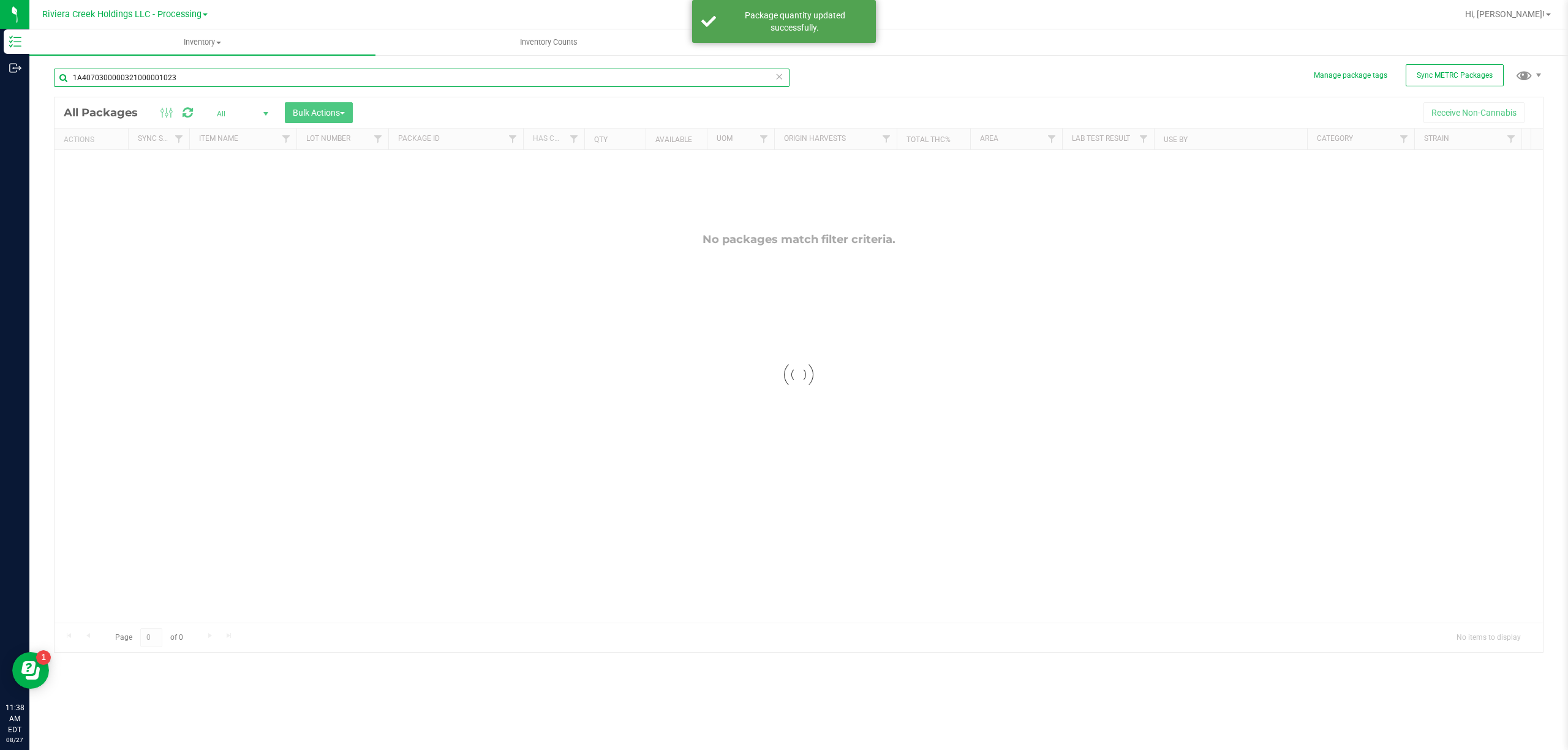
click at [228, 75] on input "1A4070300000321000001023" at bounding box center [421, 78] width 735 height 19
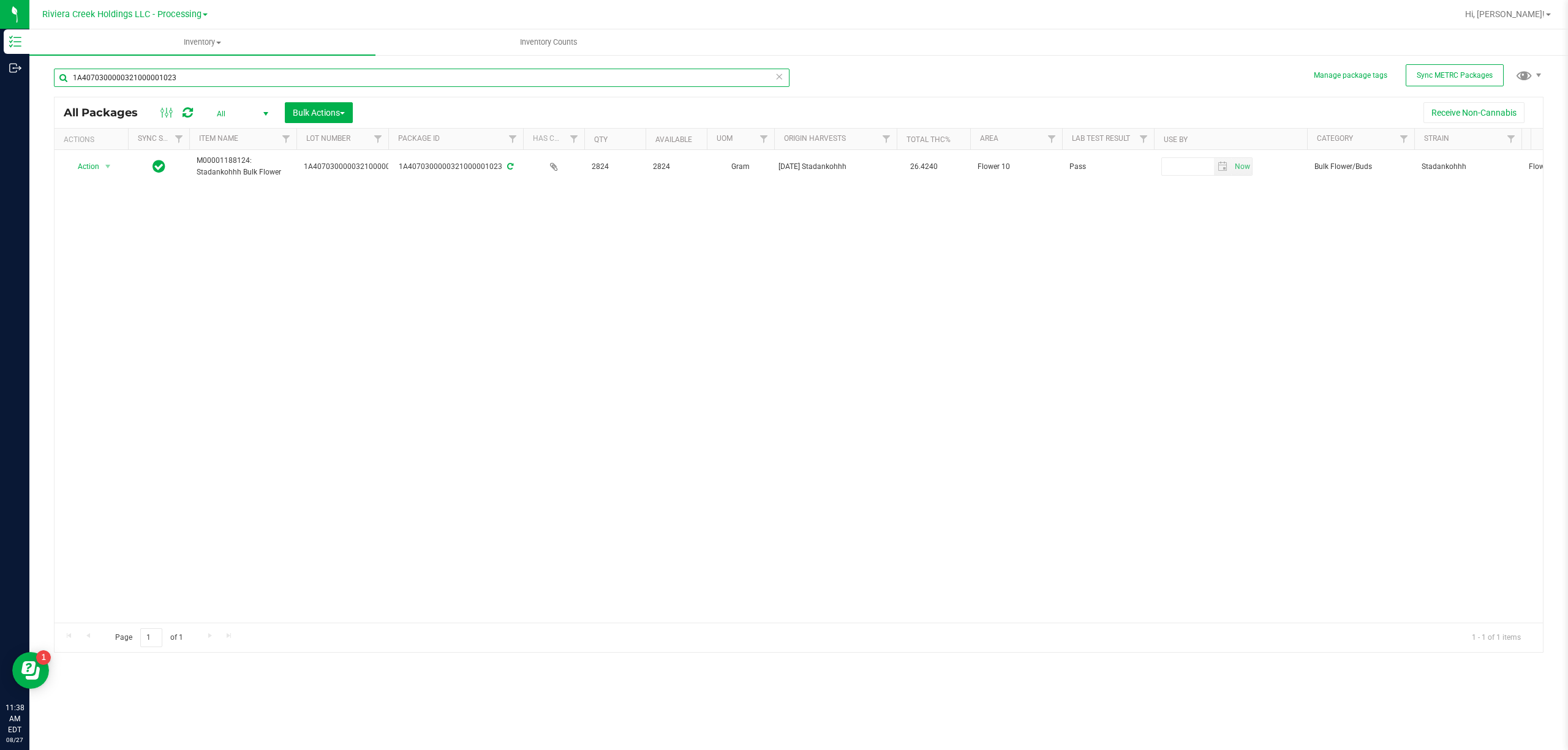
click at [228, 75] on input "1A4070300000321000001023" at bounding box center [421, 78] width 735 height 19
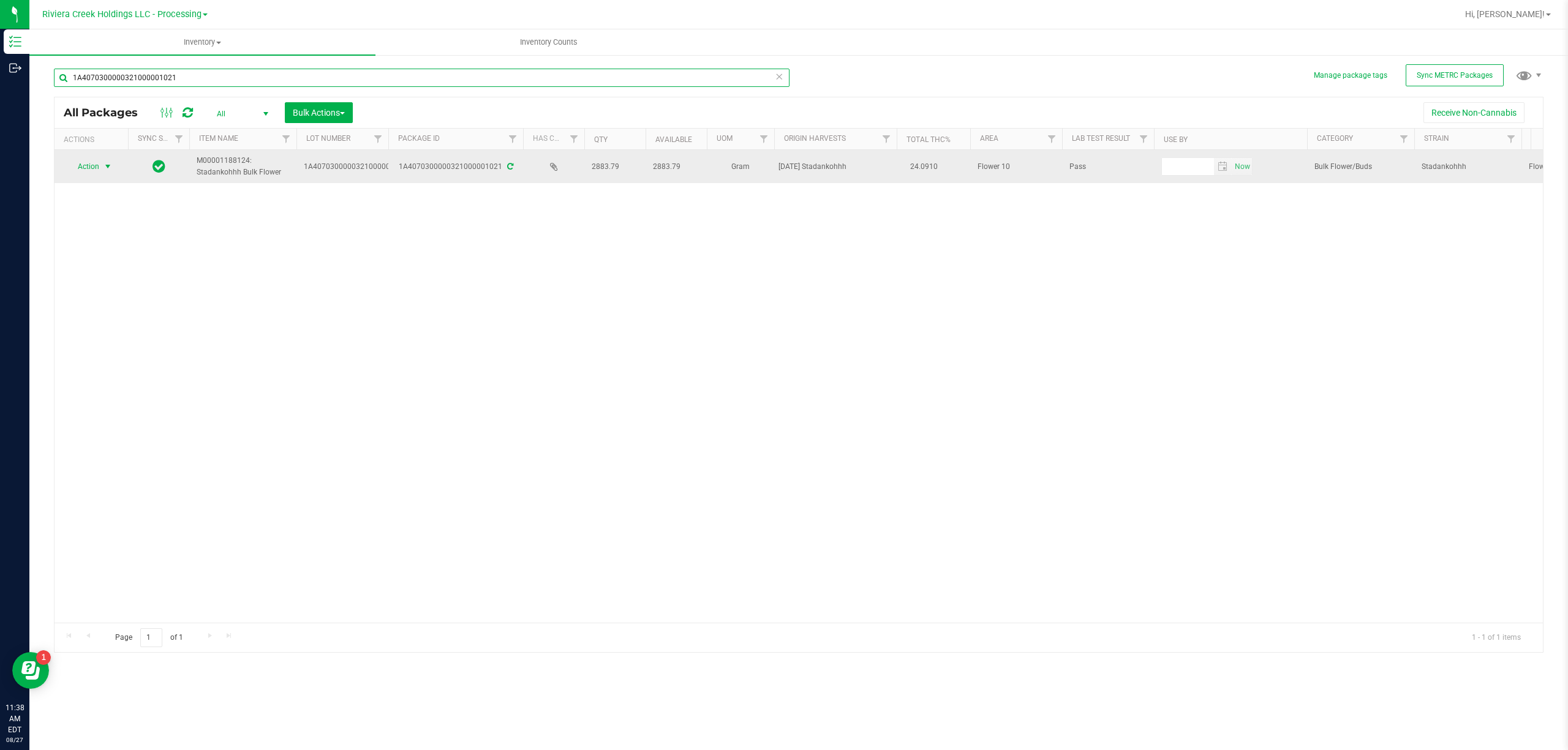
type input "1A4070300000321000001021"
click at [100, 172] on span "select" at bounding box center [107, 166] width 15 height 17
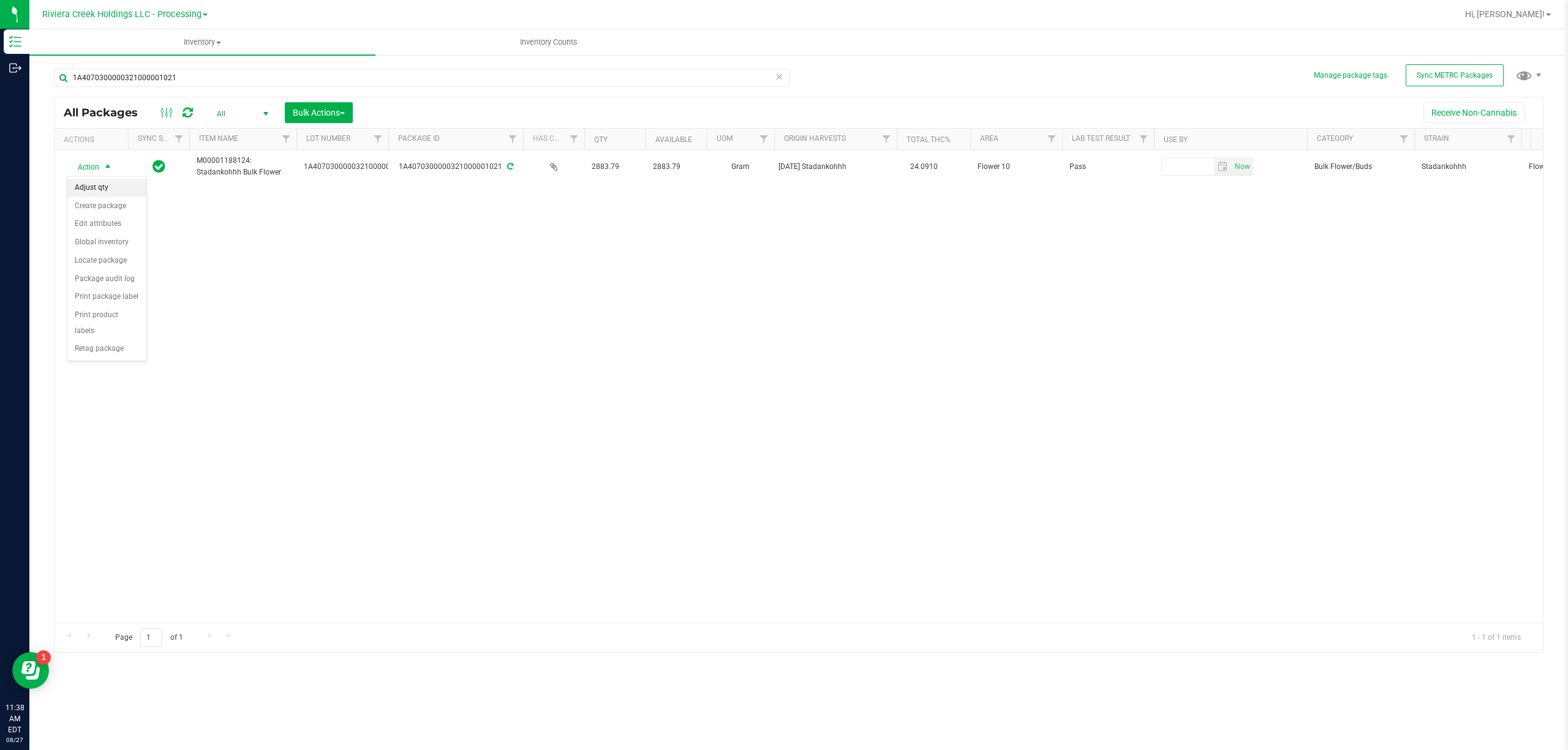
click at [99, 185] on li "Adjust qty" at bounding box center [107, 188] width 79 height 19
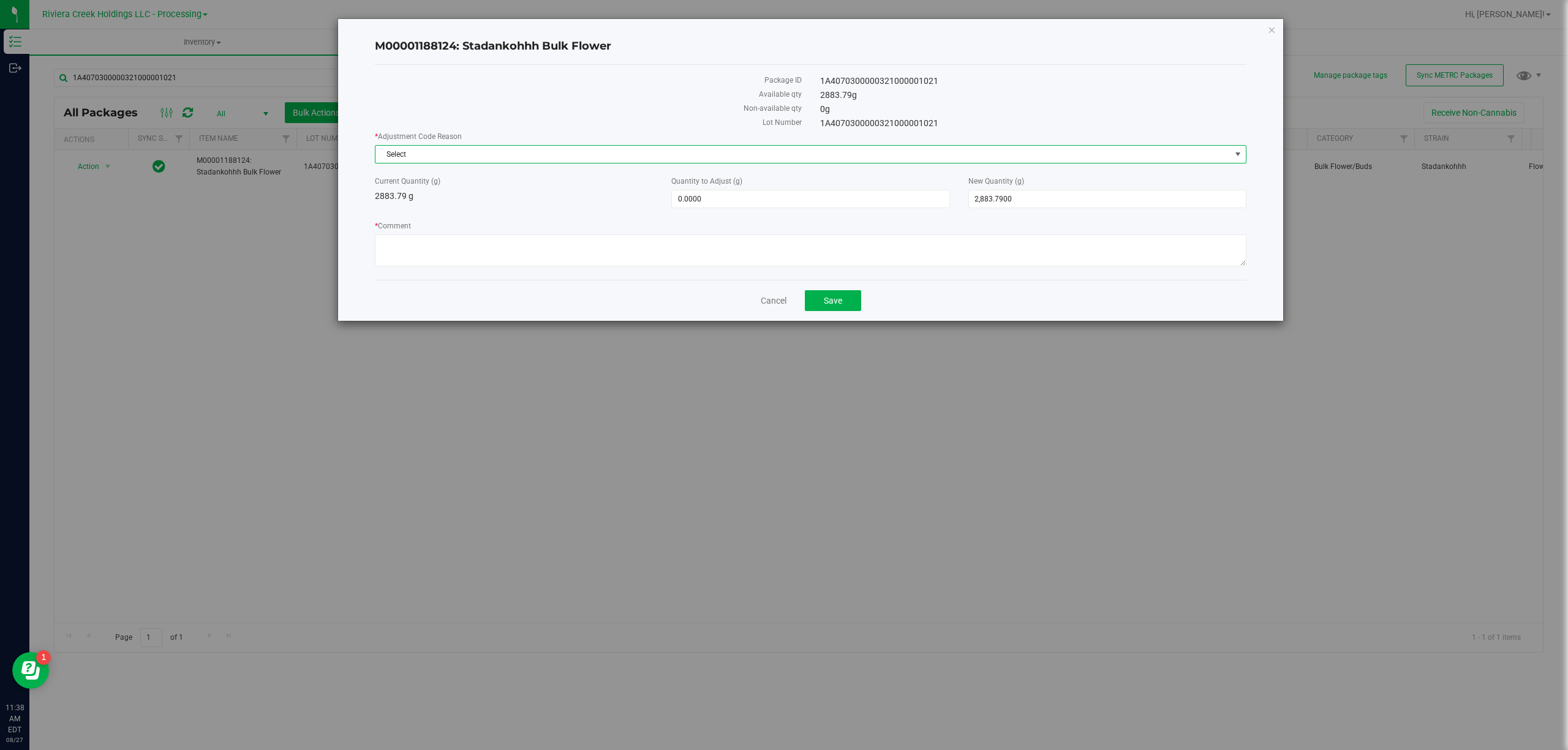
click at [412, 149] on span "Select" at bounding box center [803, 154] width 855 height 17
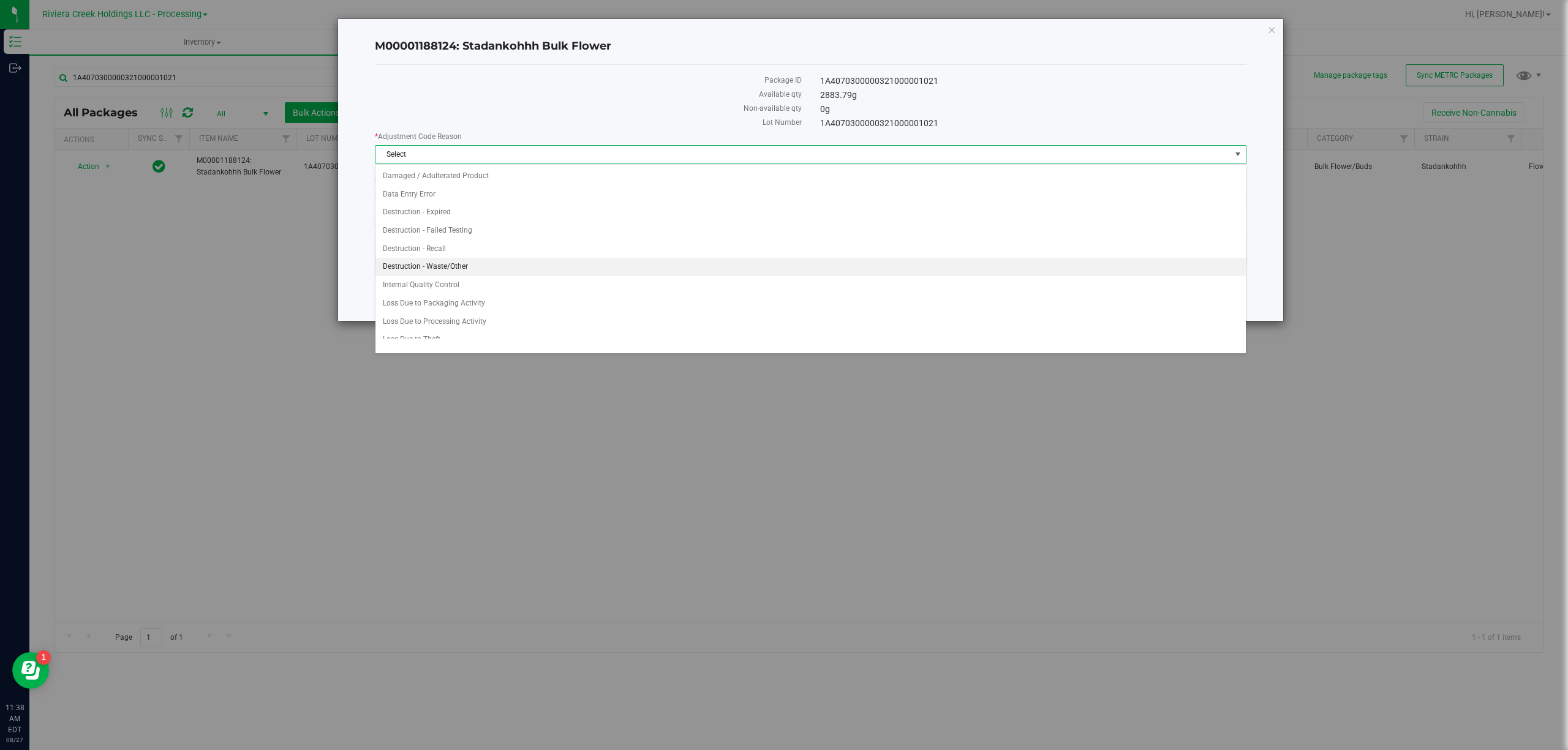
click at [453, 263] on li "Destruction - Waste/Other" at bounding box center [810, 267] width 870 height 19
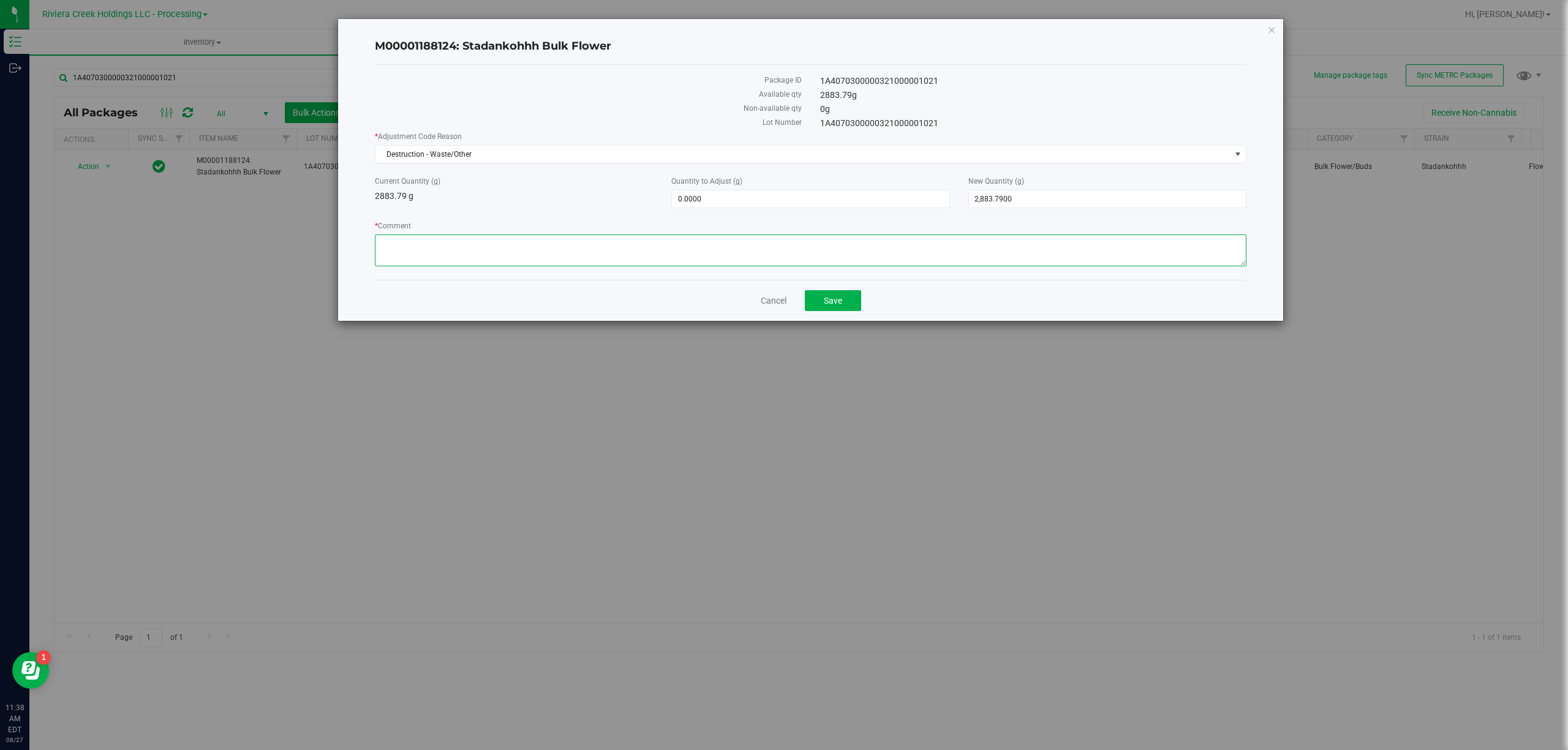
paste textarea "Bulk Weighing"
type textarea "Bulk Weighing"
click at [699, 201] on span "0.0000 0" at bounding box center [810, 199] width 278 height 19
click at [699, 201] on input "0" at bounding box center [810, 199] width 277 height 17
type input "-17.79"
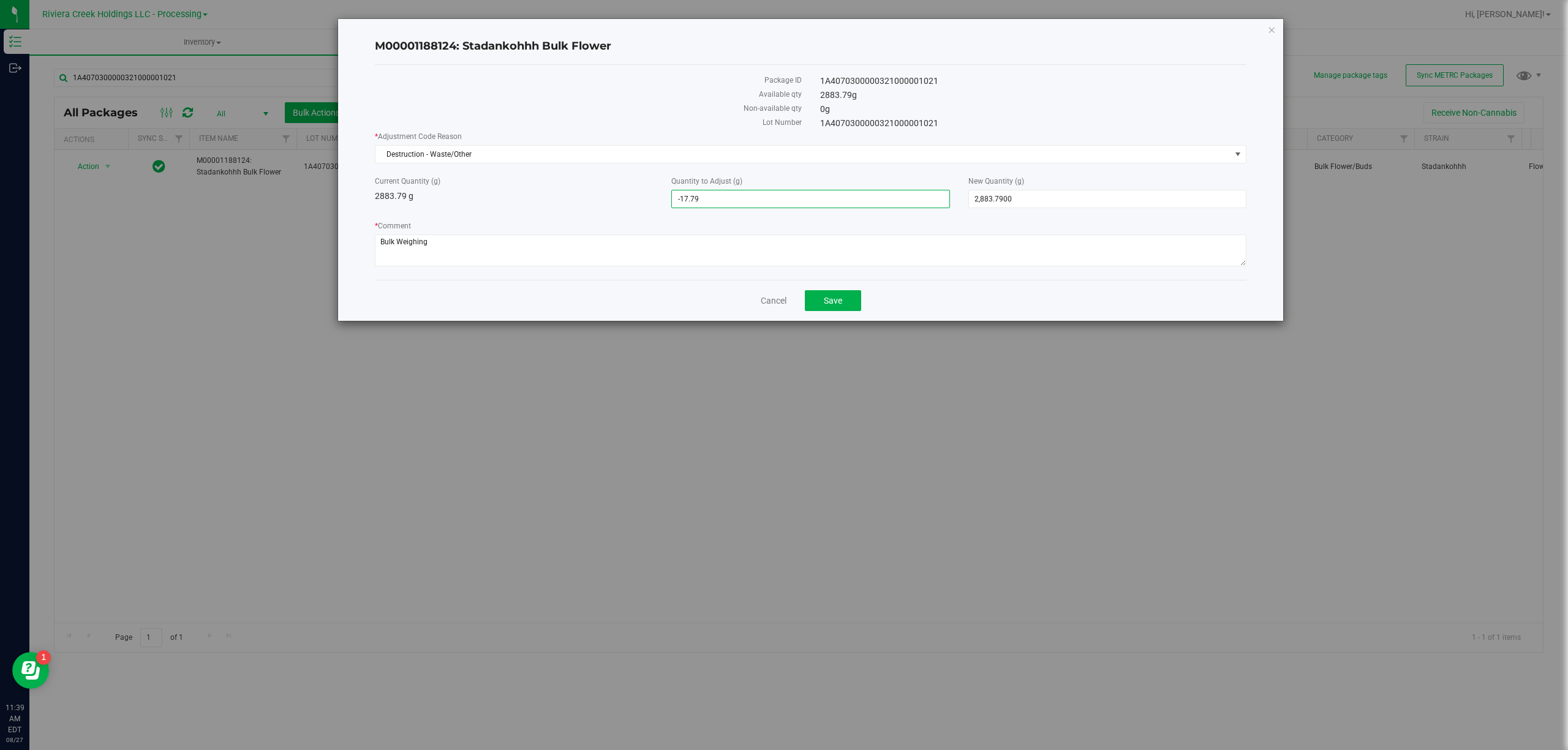
type input "-17.7900"
type input "2,866.0000"
click at [606, 205] on div "Current Quantity (g) 2883.79 g Quantity to Adjust (g) -17.7900 -17.79 New Quant…" at bounding box center [810, 191] width 890 height 33
click at [840, 305] on span "Save" at bounding box center [834, 301] width 19 height 9
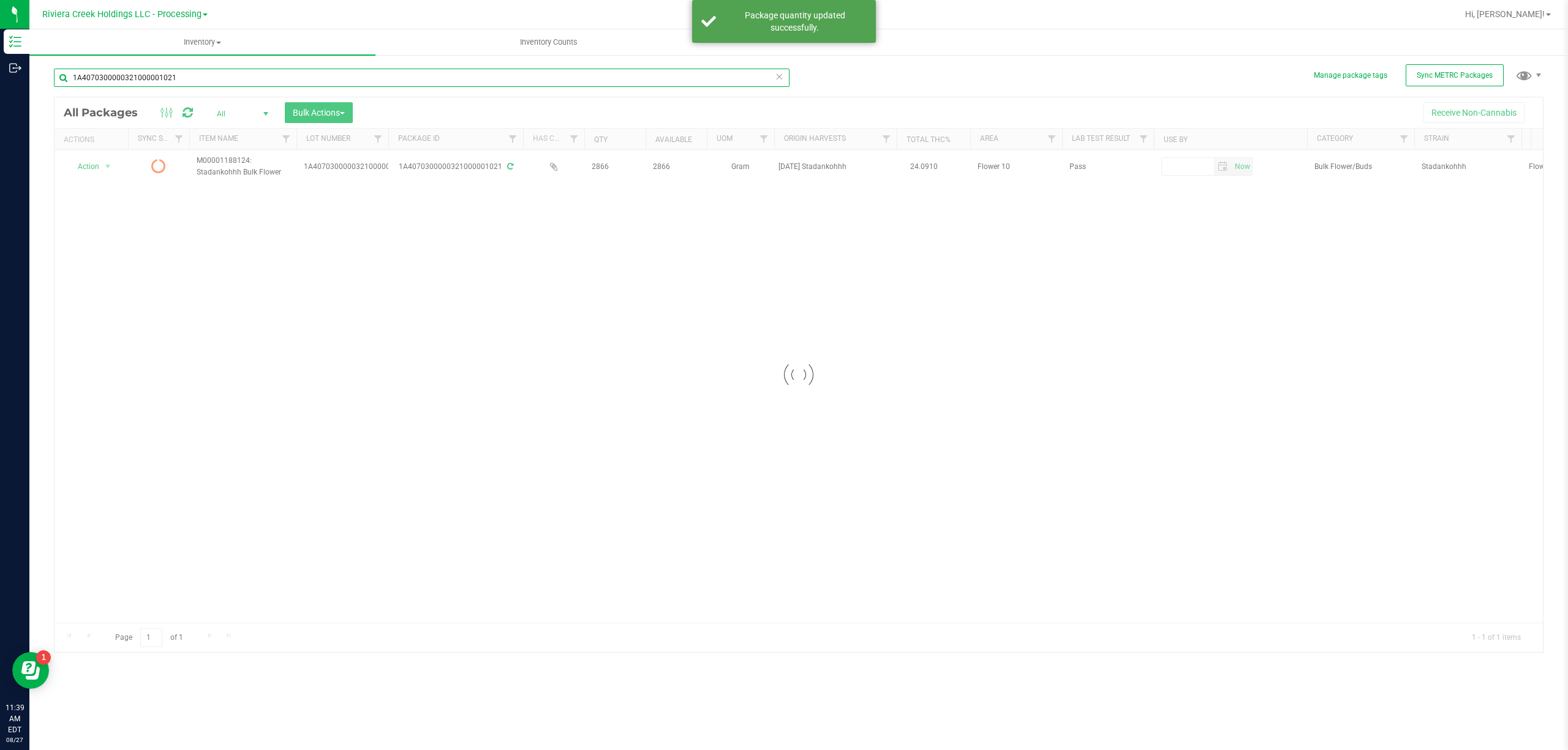
click at [190, 81] on input "1A4070300000321000001021" at bounding box center [421, 78] width 735 height 19
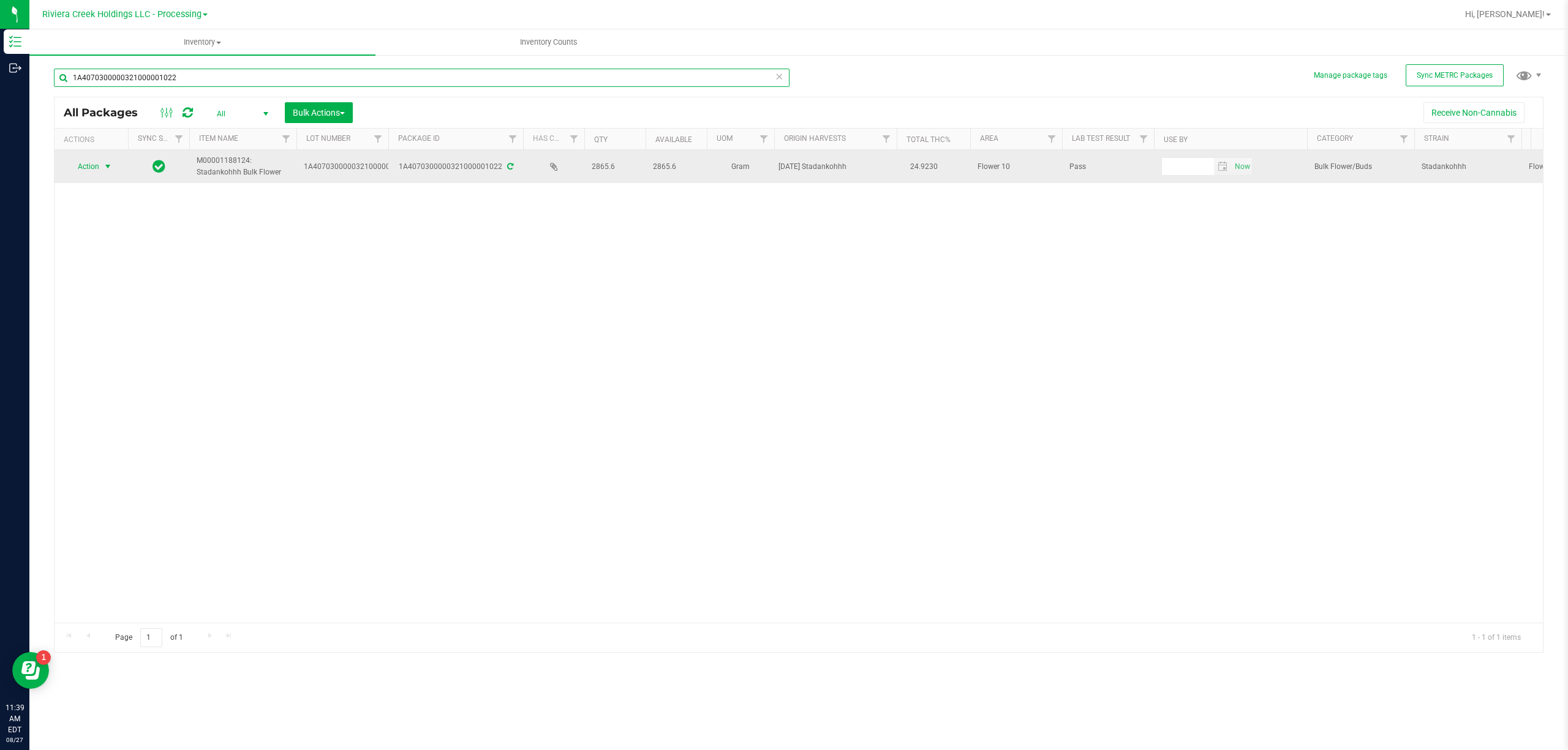
type input "1A4070300000321000001022"
click at [100, 173] on span "select" at bounding box center [107, 166] width 15 height 17
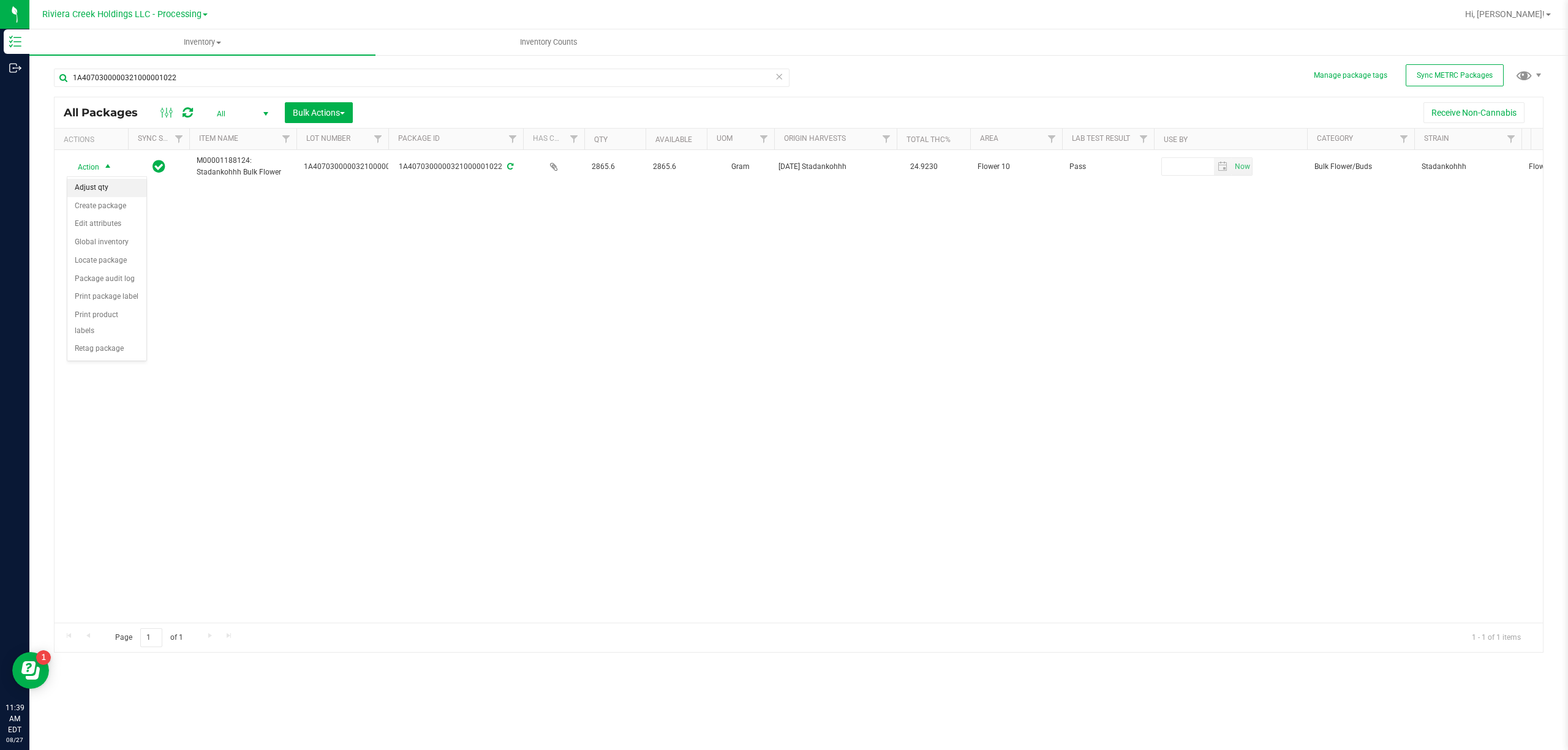
click at [97, 190] on li "Adjust qty" at bounding box center [107, 188] width 79 height 19
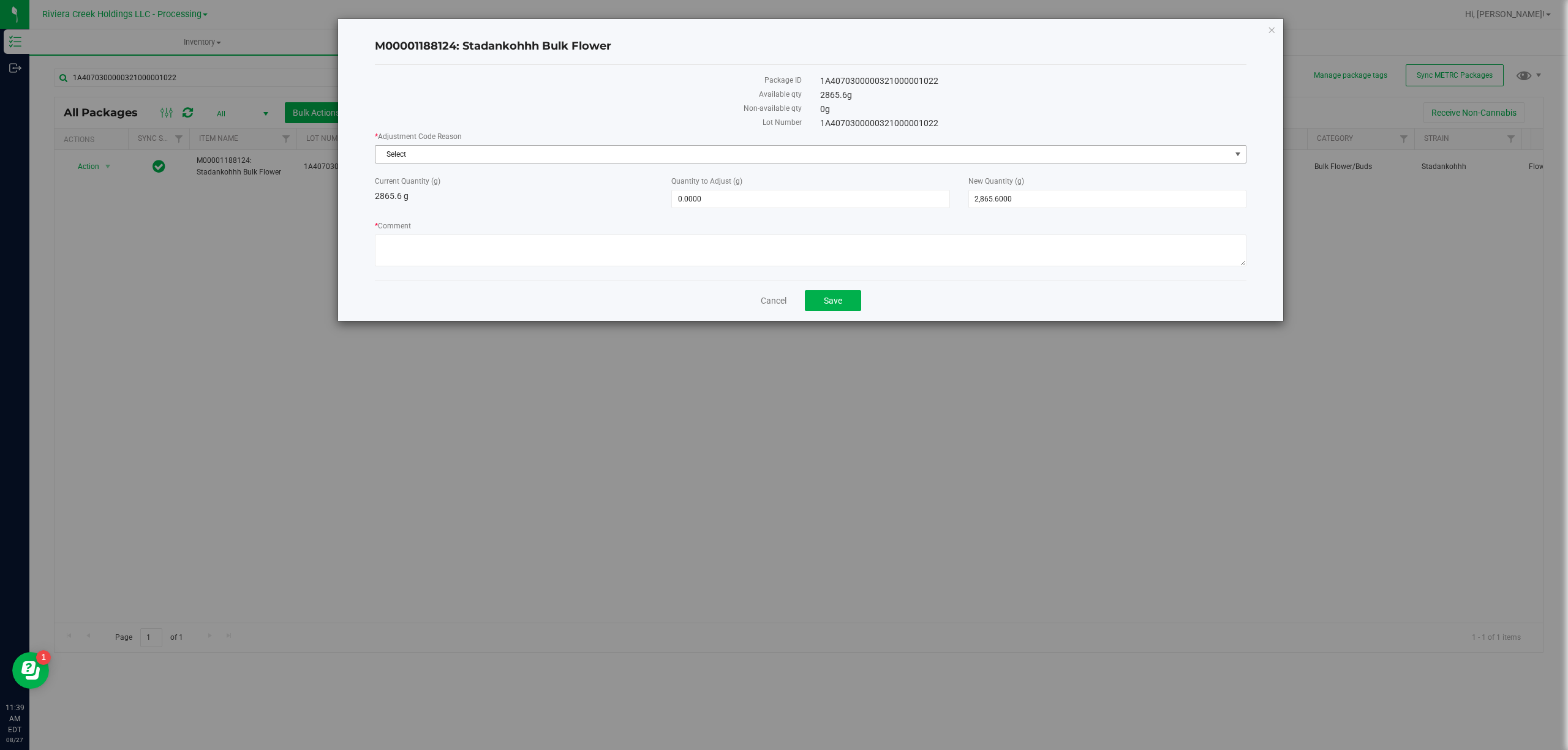
click at [410, 150] on span "Select" at bounding box center [803, 154] width 855 height 17
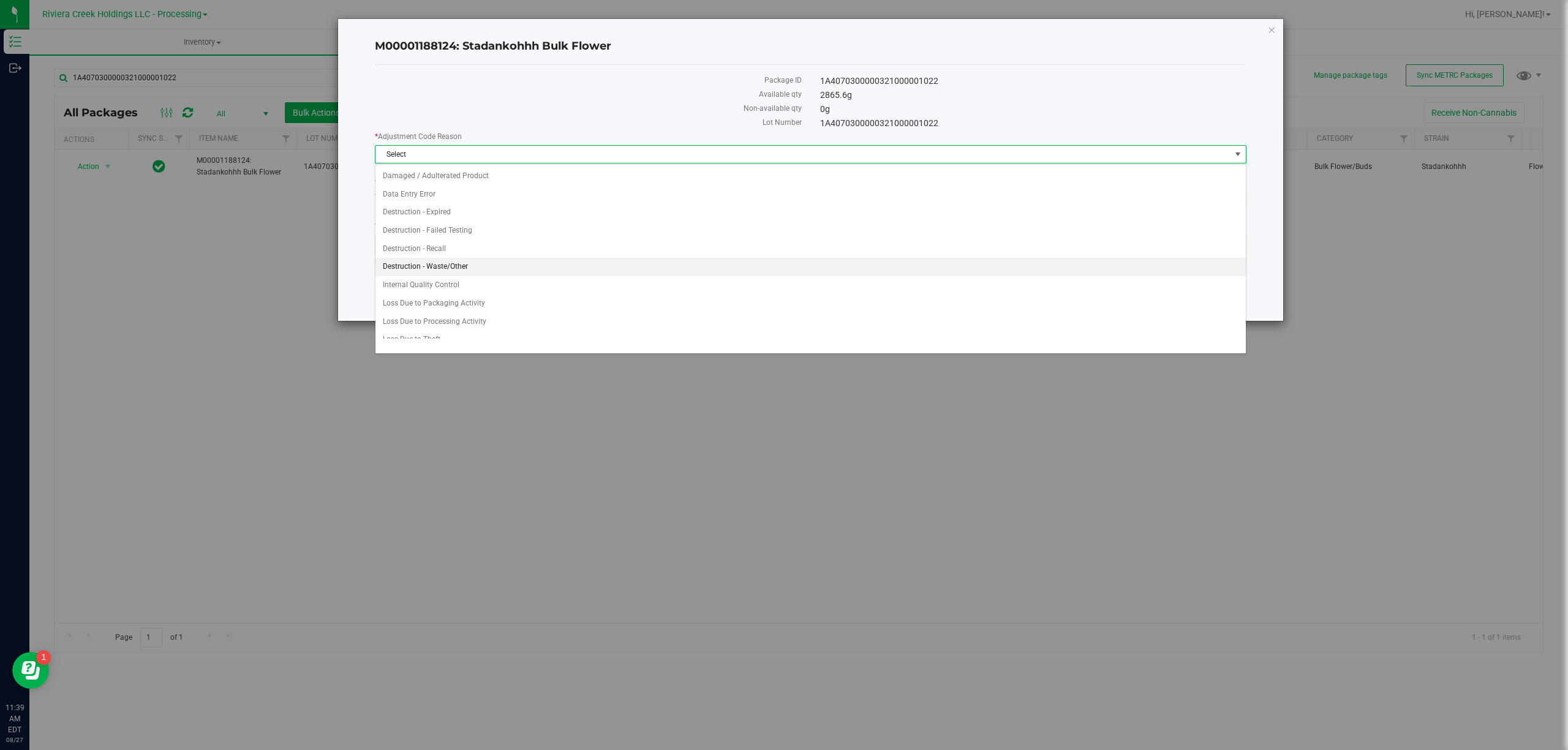
click at [456, 268] on li "Destruction - Waste/Other" at bounding box center [810, 267] width 870 height 19
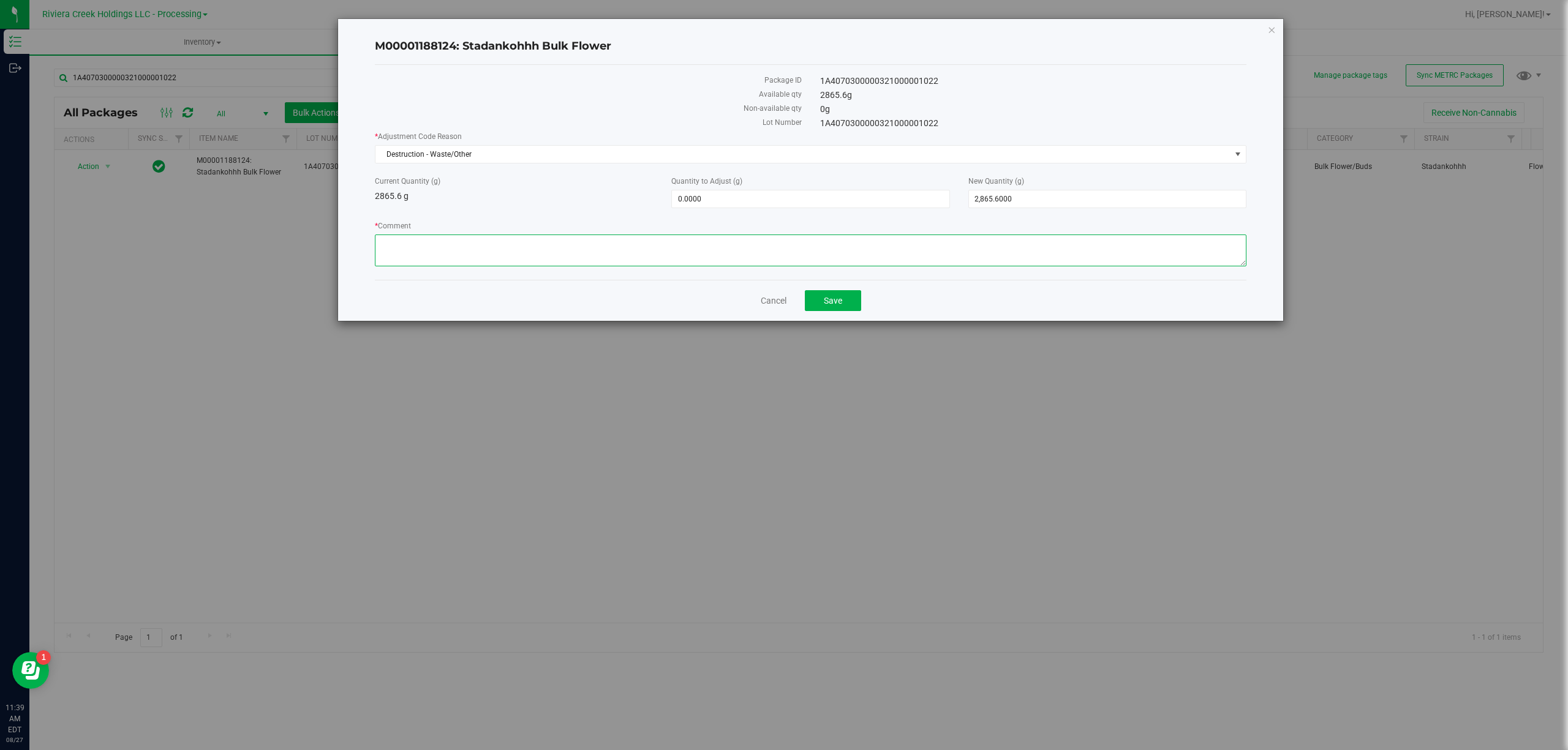
paste textarea "Bulk Weighing"
type textarea "Bulk Weighing"
click at [702, 204] on span "0.0000 0" at bounding box center [810, 199] width 278 height 19
click at [702, 204] on input "0" at bounding box center [810, 199] width 277 height 17
type input "-16.6"
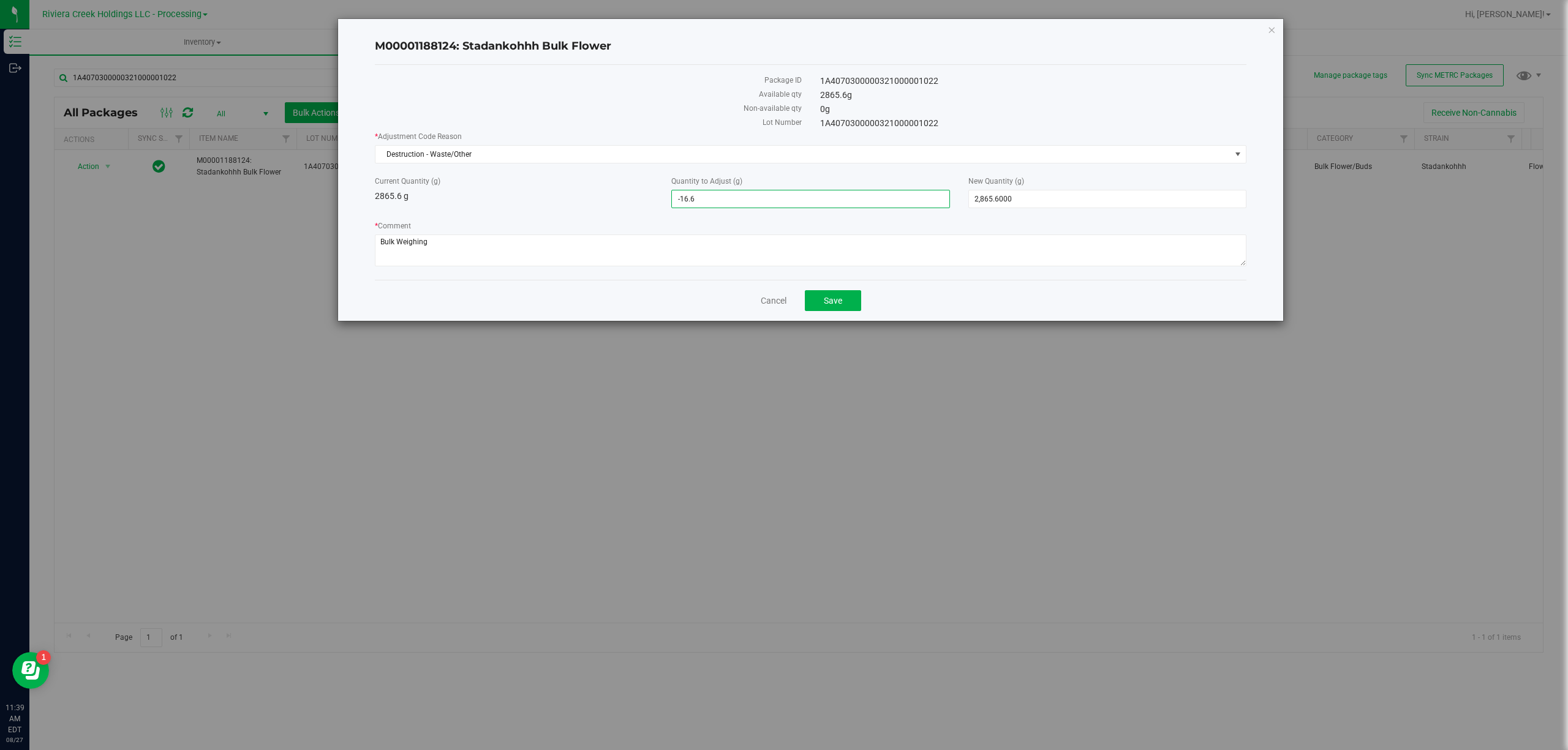
type input "-16.6000"
type input "2,849.0000"
click at [579, 196] on div "Current Quantity (g) 2865.6 g" at bounding box center [513, 189] width 296 height 27
click at [853, 304] on button "Save" at bounding box center [833, 301] width 56 height 21
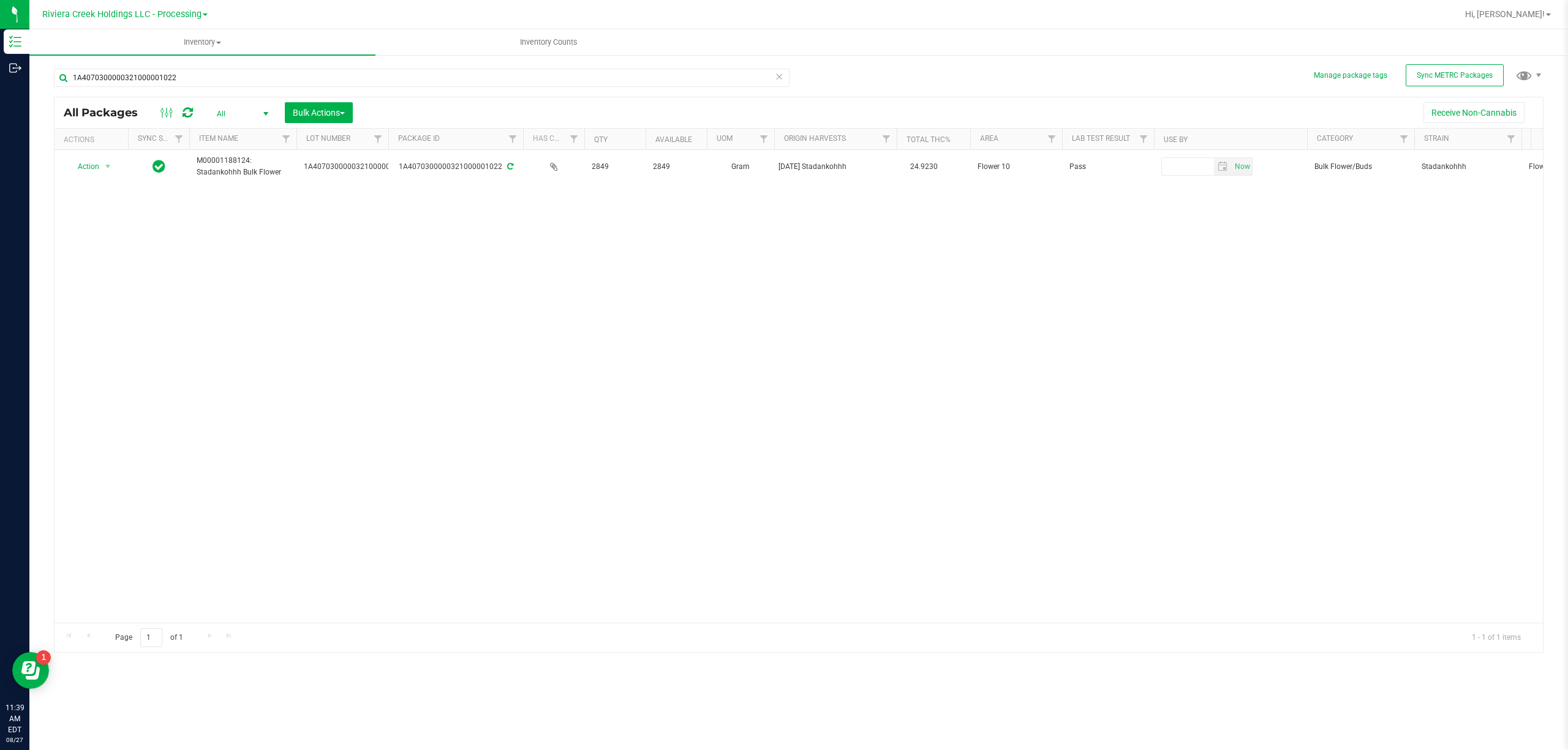
click at [169, 8] on link "Riviera Creek Holdings LLC - Processing" at bounding box center [124, 14] width 165 height 11
click at [180, 44] on link "Riviera Creek Holdings LLC - Cultivation" at bounding box center [124, 43] width 178 height 17
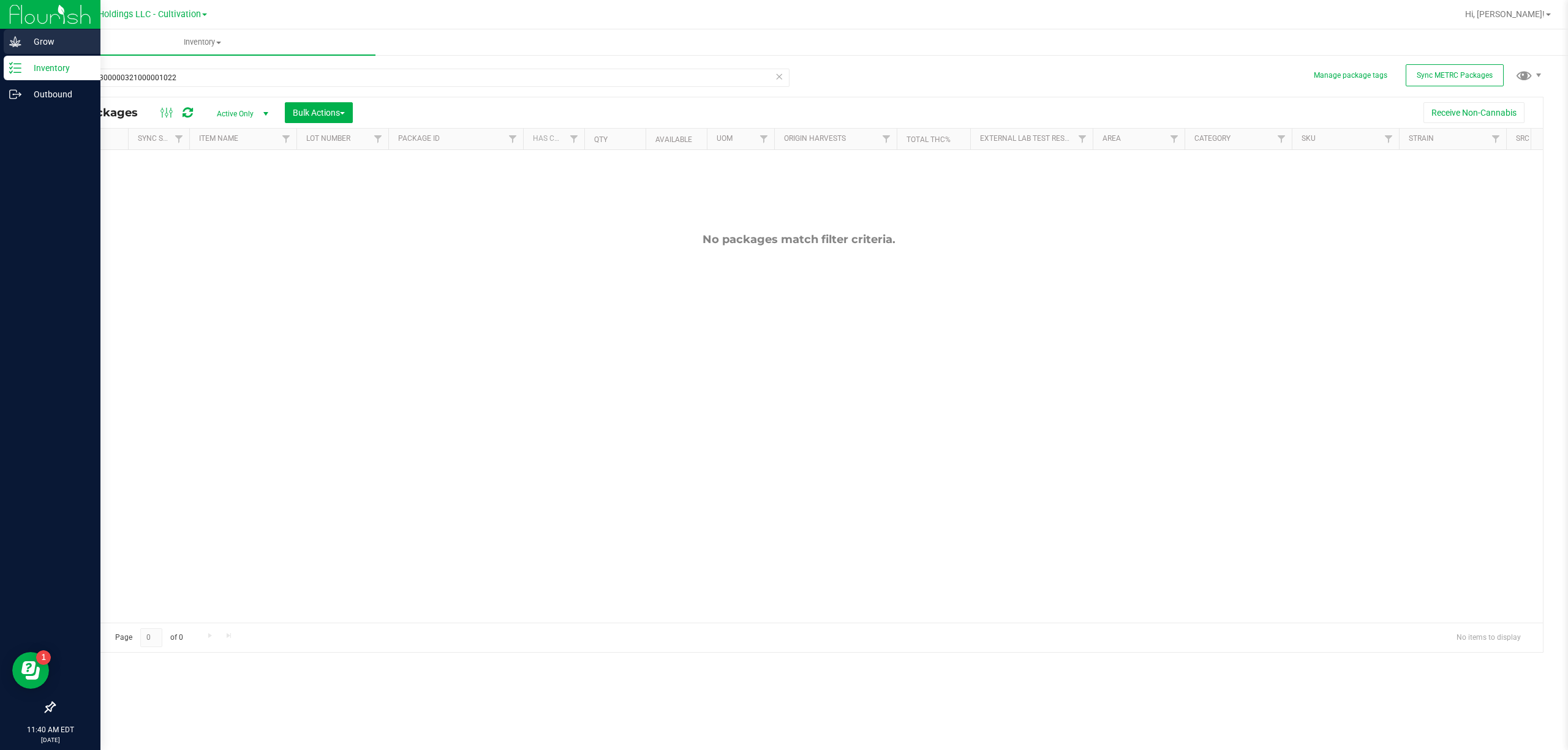
click at [15, 40] on icon at bounding box center [15, 41] width 12 height 12
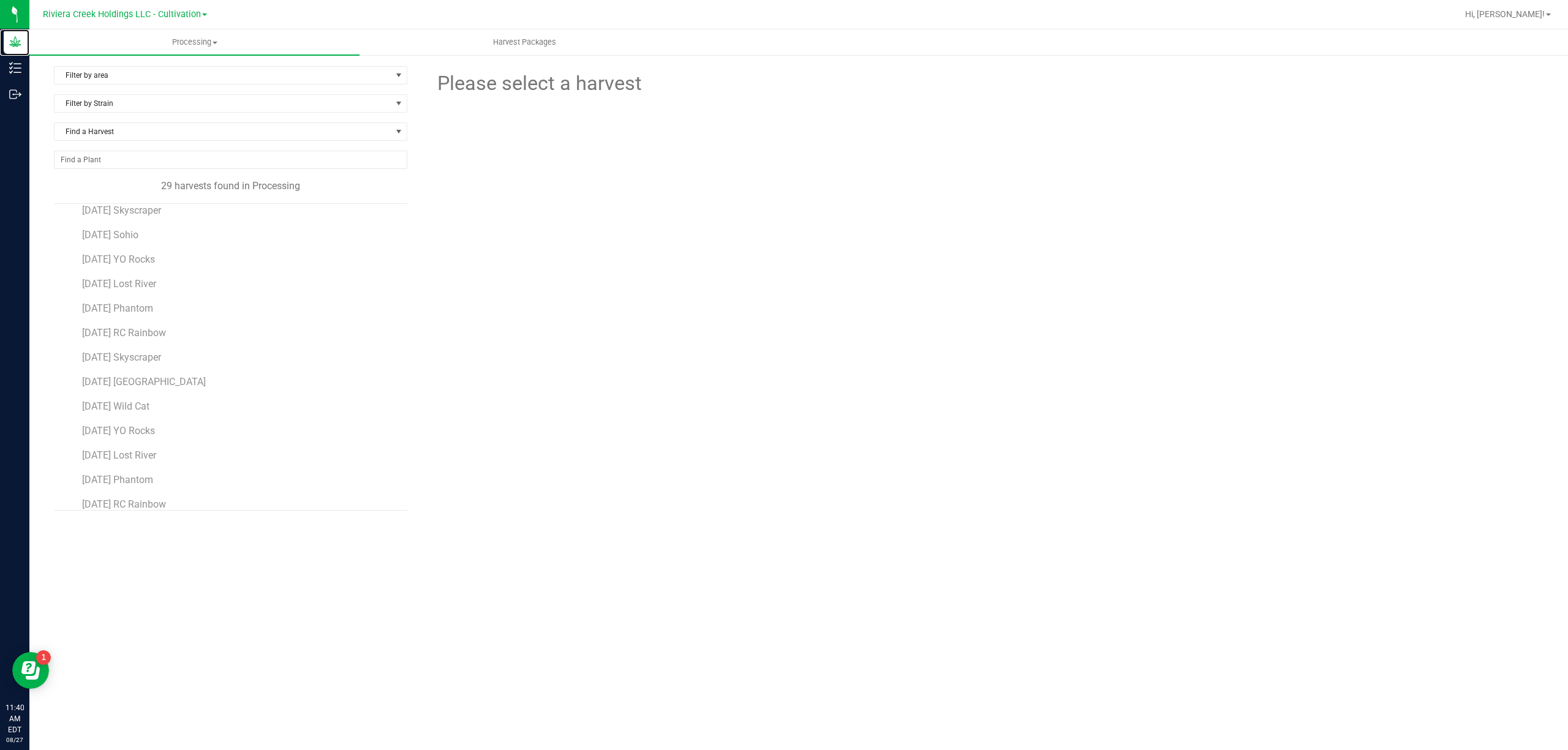
scroll to position [414, 0]
click at [157, 371] on span "[DATE] Lost River" at bounding box center [120, 370] width 76 height 11
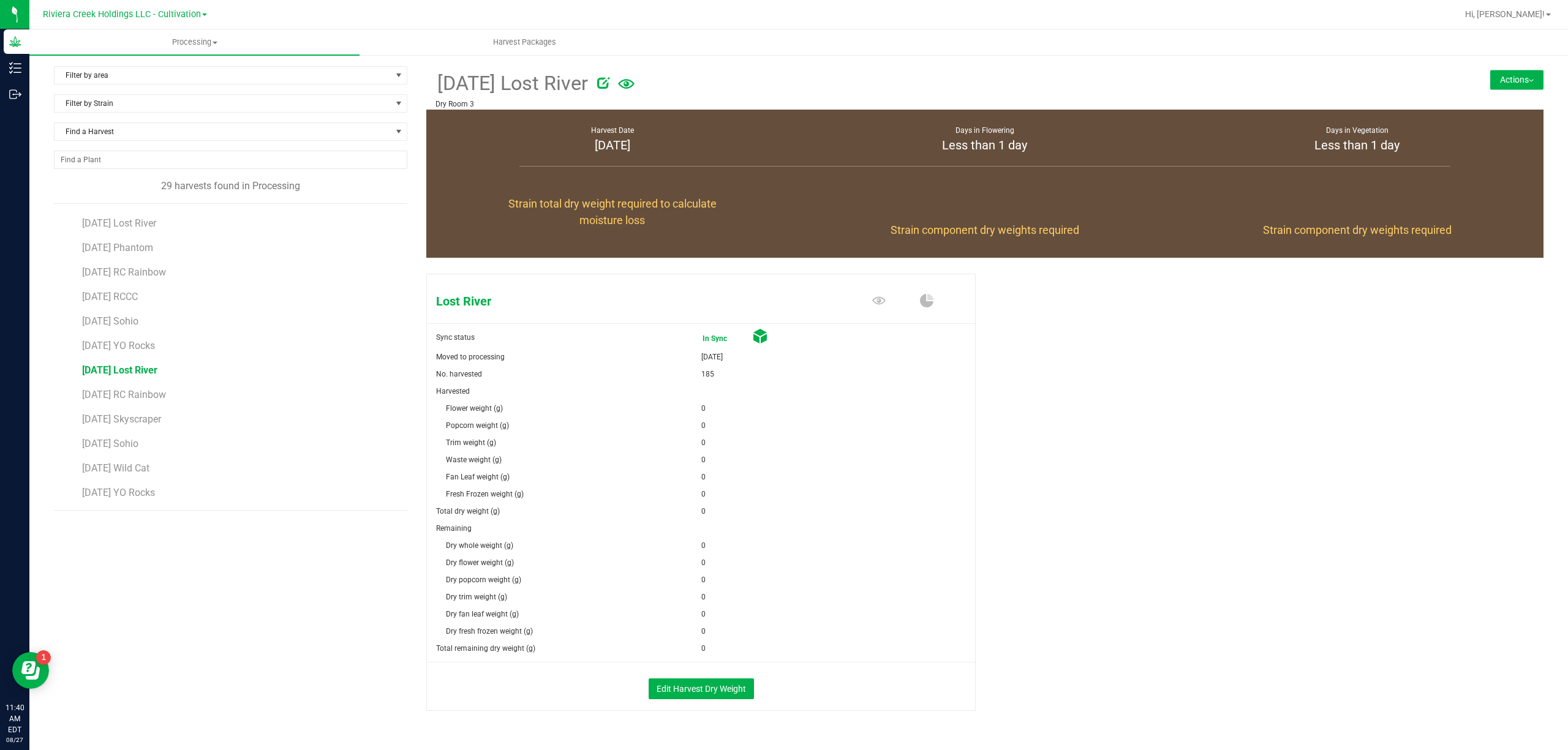
click at [1498, 77] on button "Actions" at bounding box center [1517, 79] width 53 height 20
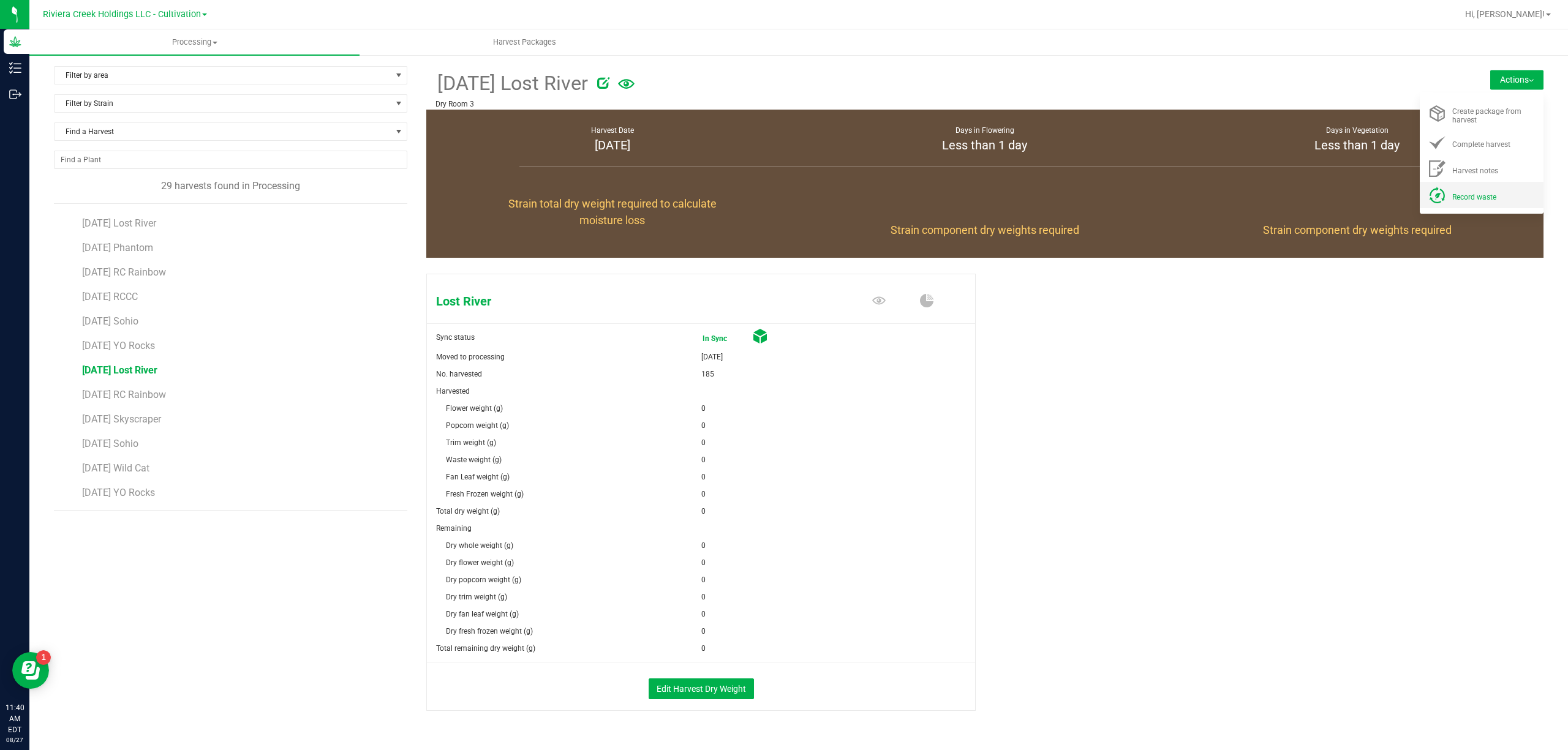
click at [1470, 190] on div "Record waste" at bounding box center [1493, 195] width 83 height 13
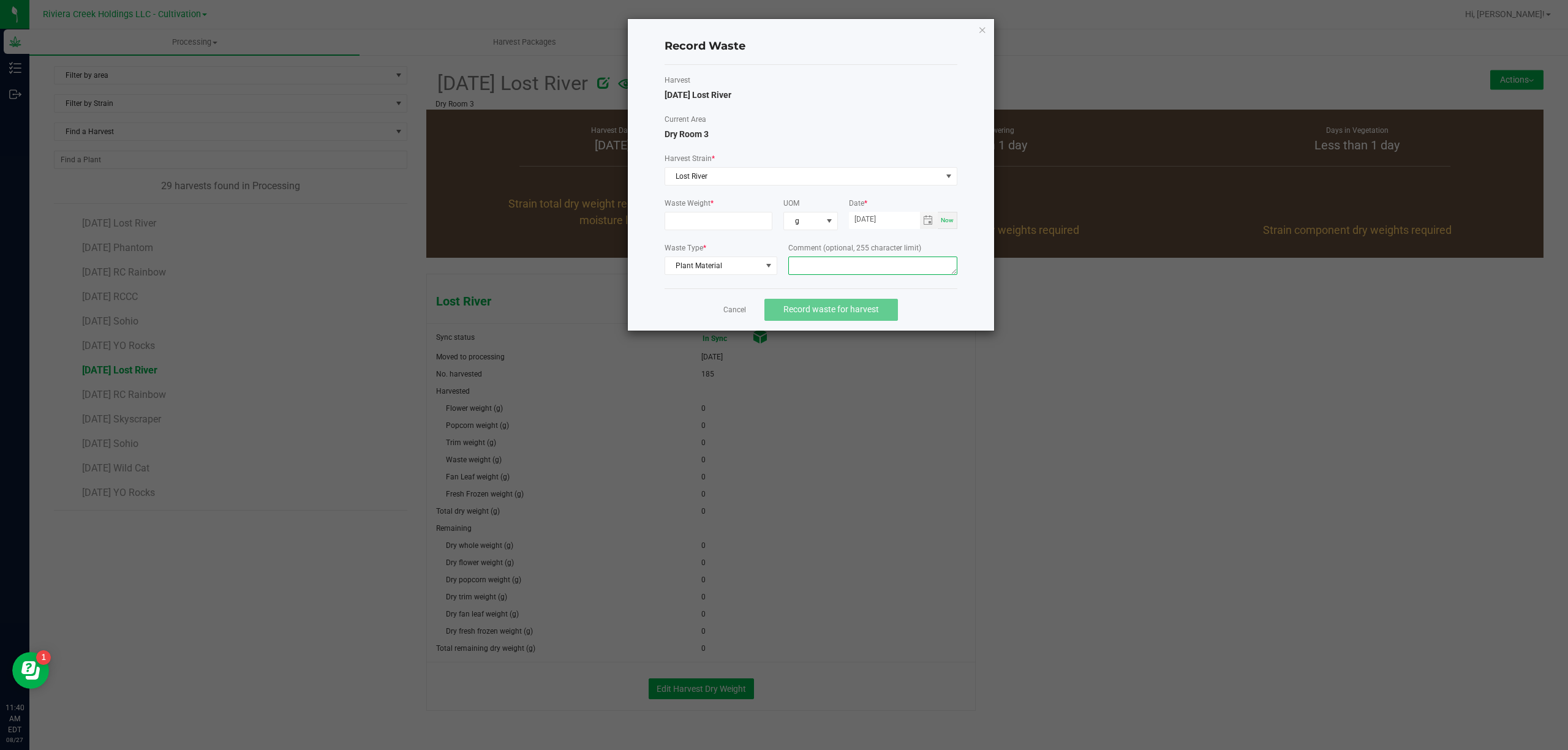
click at [911, 267] on textarea at bounding box center [873, 266] width 169 height 19
click at [858, 268] on textarea "Bin Floor Waste" at bounding box center [873, 266] width 169 height 19
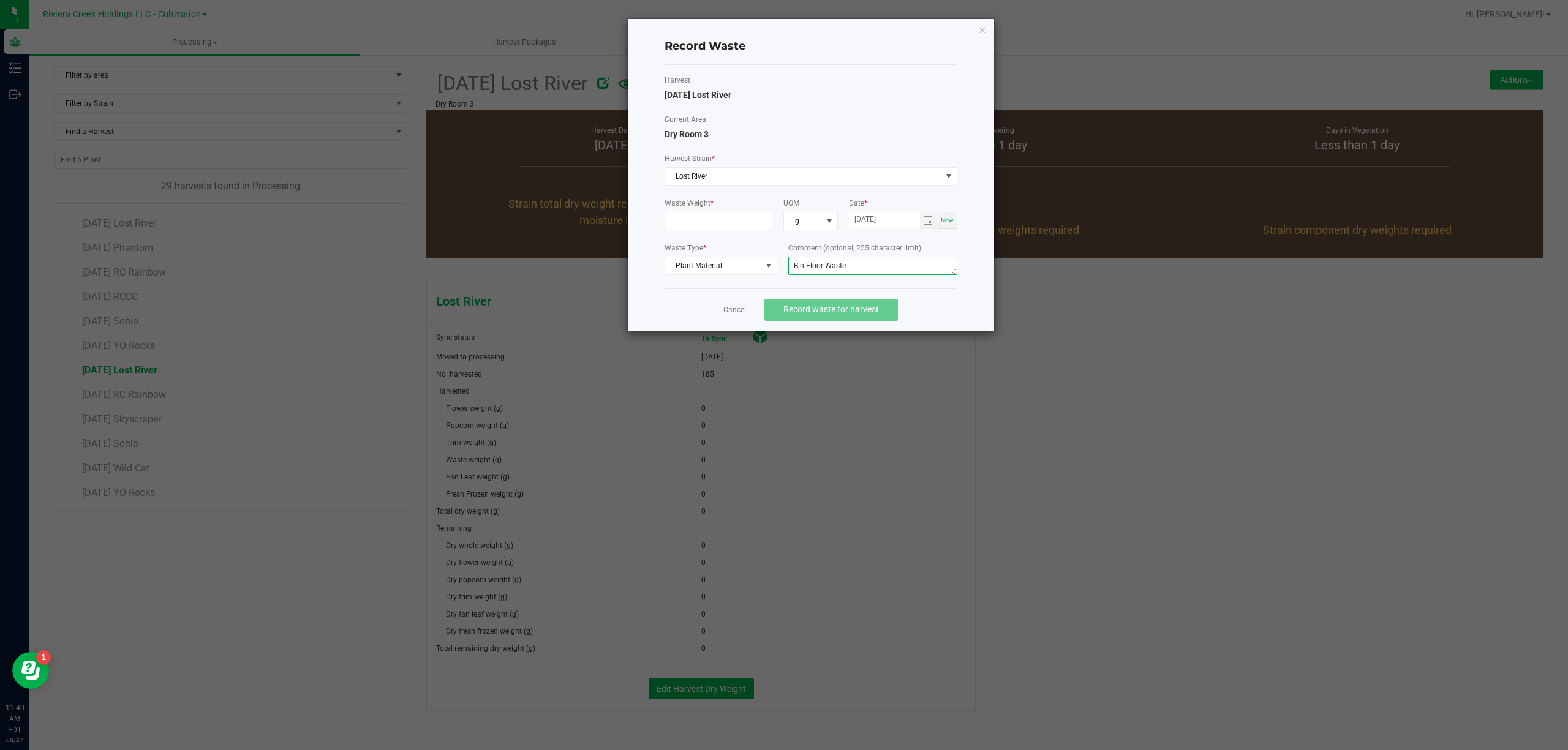
type textarea "Bin Floor Waste"
click at [728, 223] on input at bounding box center [719, 220] width 107 height 17
type input "25.0000 g"
click at [802, 100] on div "Harvest [DATE] Lost River" at bounding box center [810, 88] width 292 height 27
click at [862, 270] on textarea "Bin Floor Waste" at bounding box center [873, 266] width 169 height 19
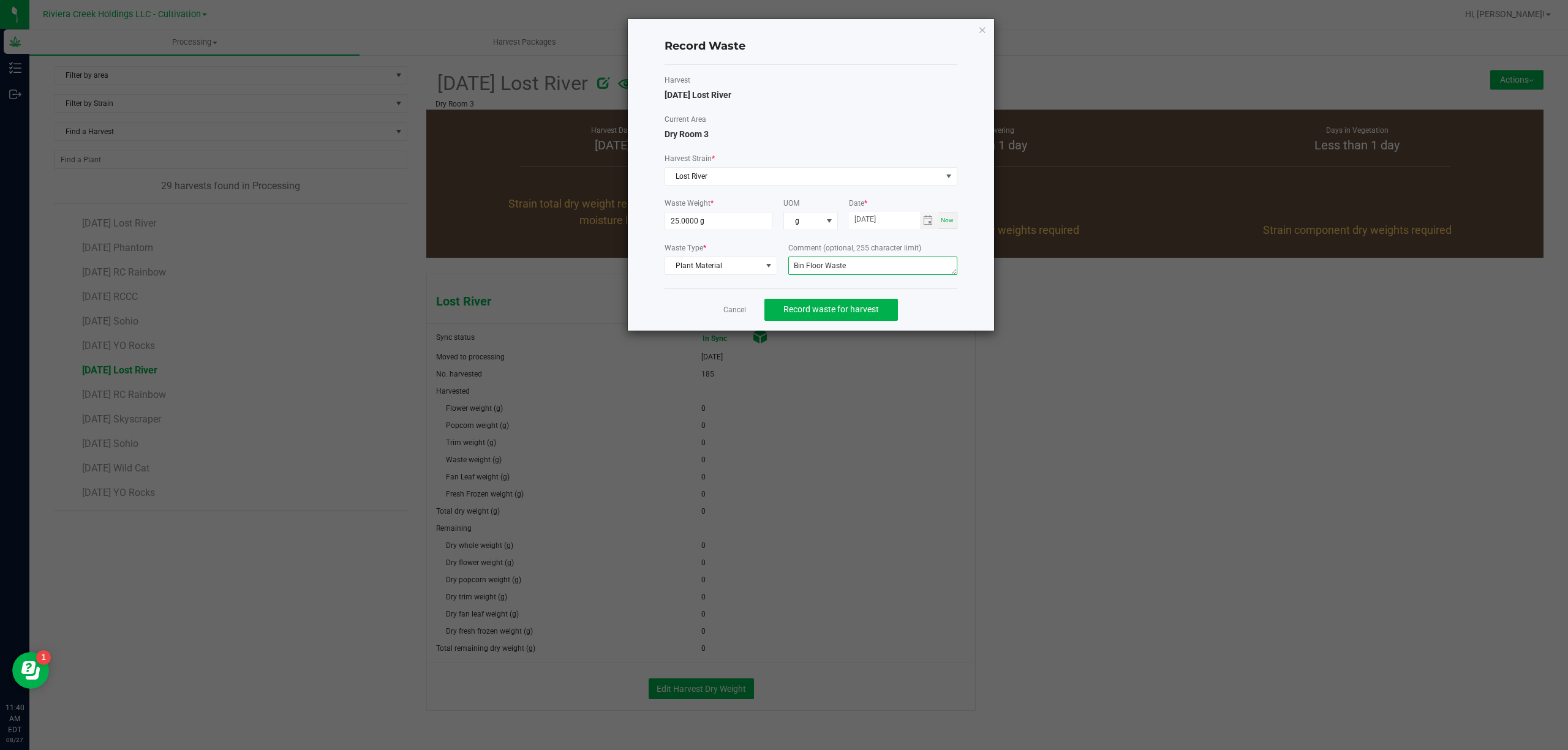
click at [862, 270] on textarea "Bin Floor Waste" at bounding box center [873, 266] width 169 height 19
click at [861, 269] on textarea "Bin Floor Waste" at bounding box center [873, 266] width 169 height 19
click at [892, 116] on label "Current Area" at bounding box center [810, 120] width 292 height 11
click at [844, 312] on span "Record waste for harvest" at bounding box center [831, 309] width 95 height 9
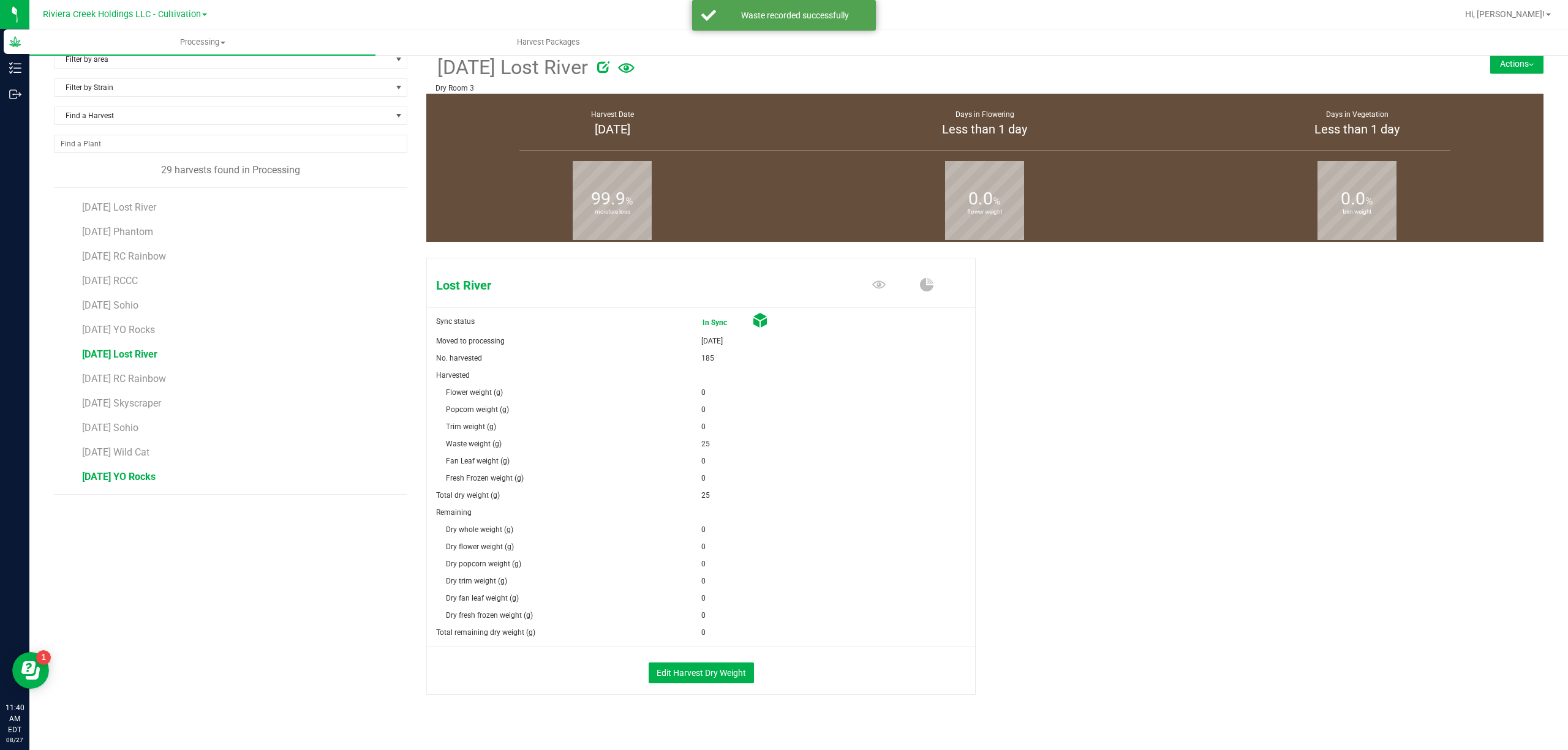
scroll to position [32, 0]
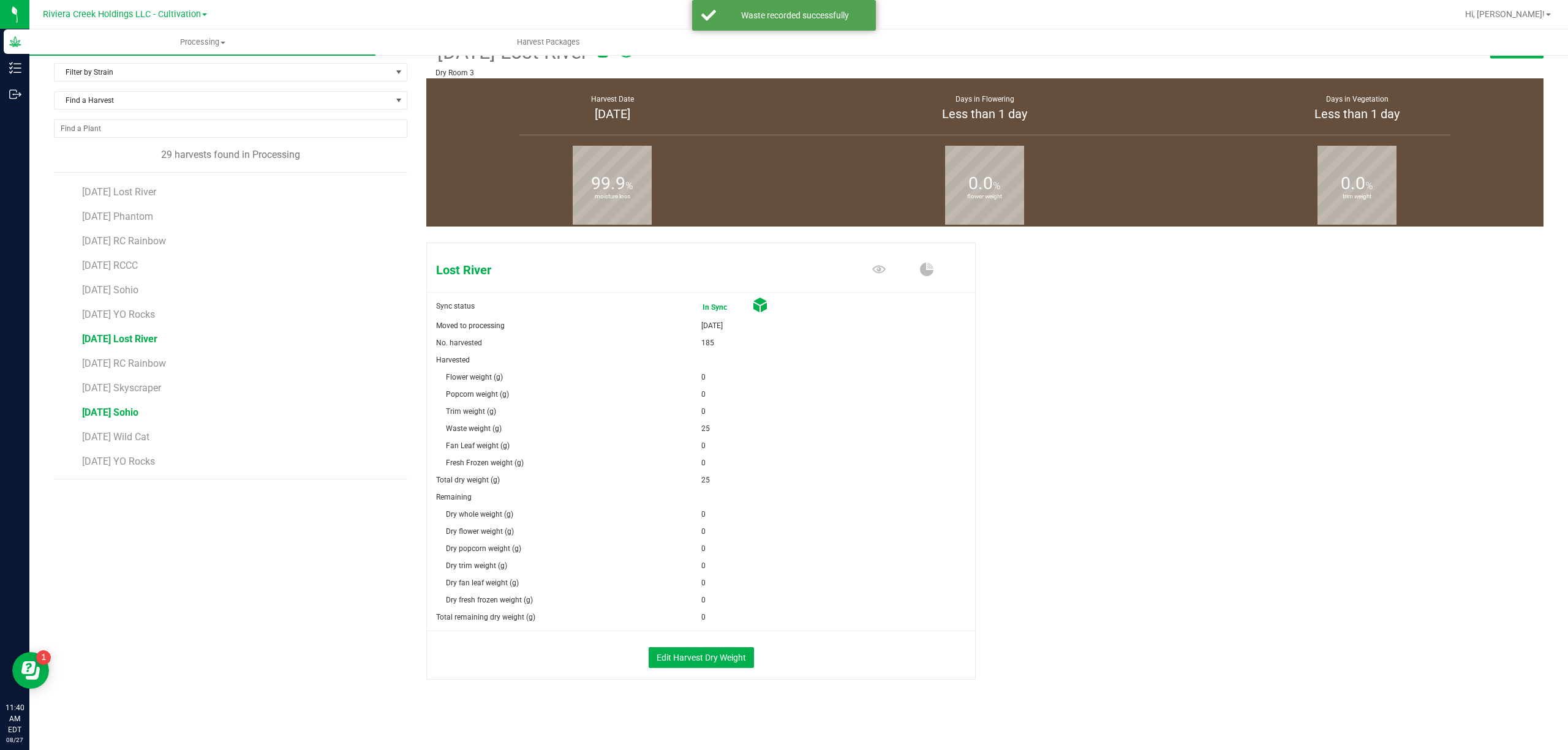
click at [138, 415] on span "[DATE] Sohio" at bounding box center [110, 412] width 56 height 11
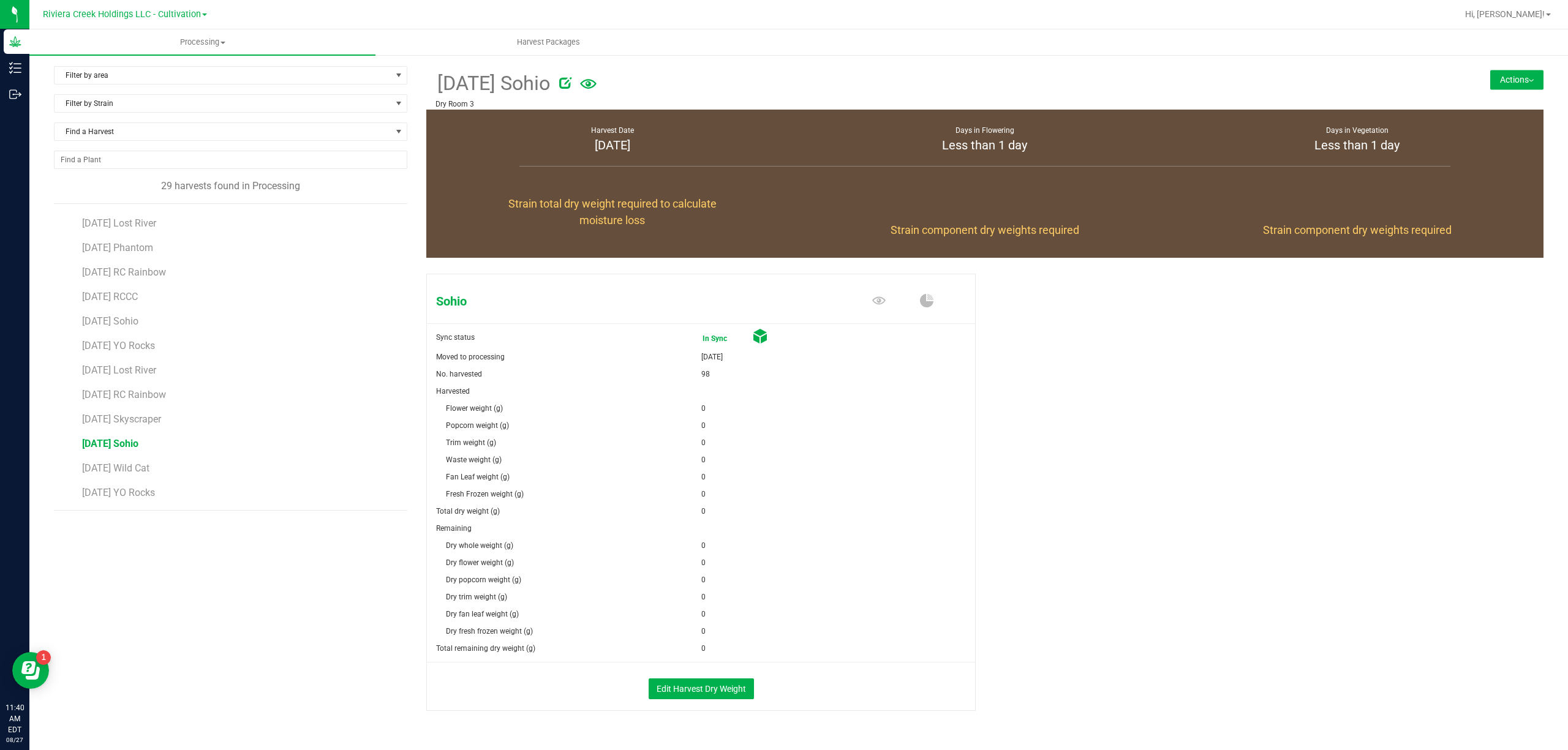
click at [1490, 81] on button "Actions" at bounding box center [1517, 79] width 53 height 20
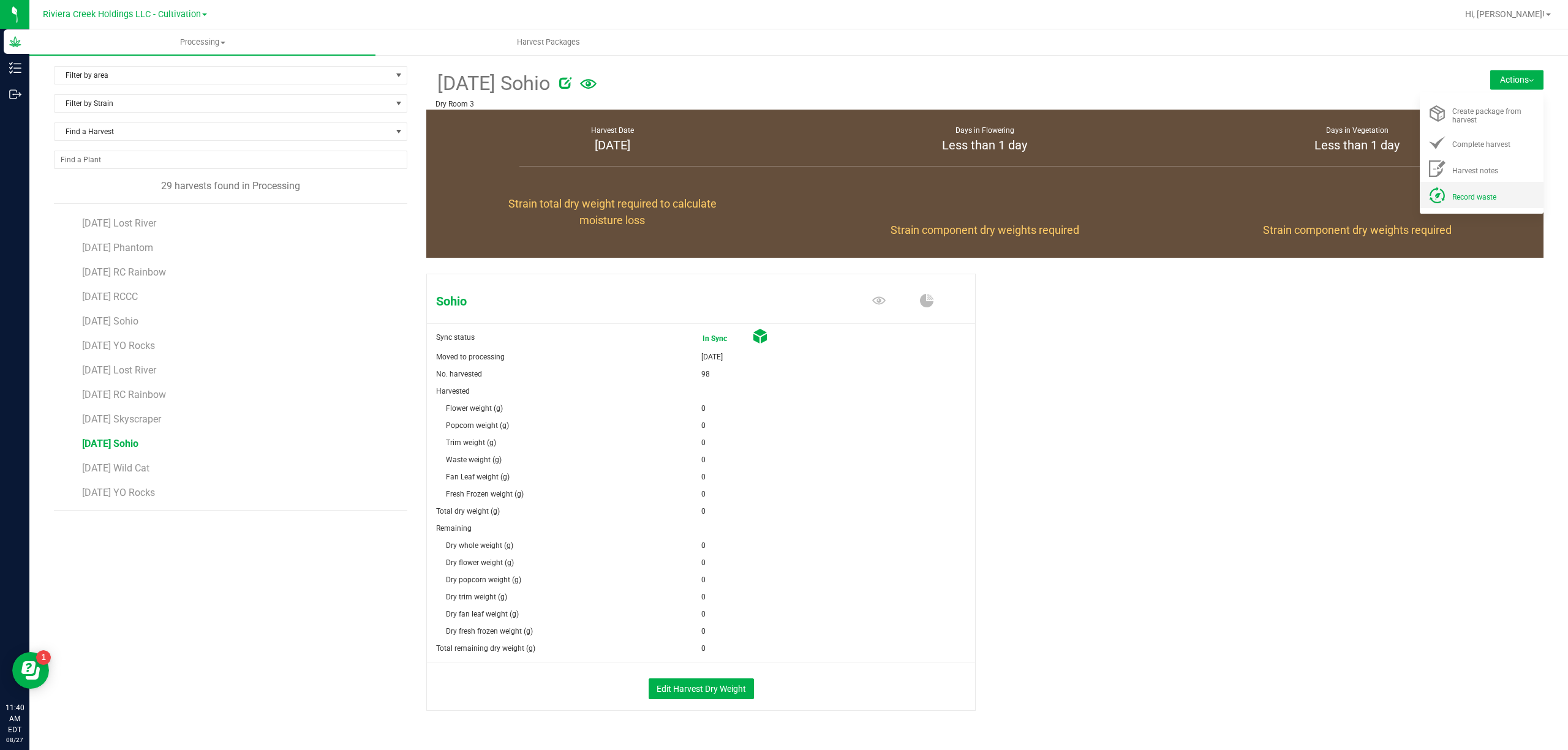
click at [1452, 194] on span "Record waste" at bounding box center [1474, 196] width 44 height 8
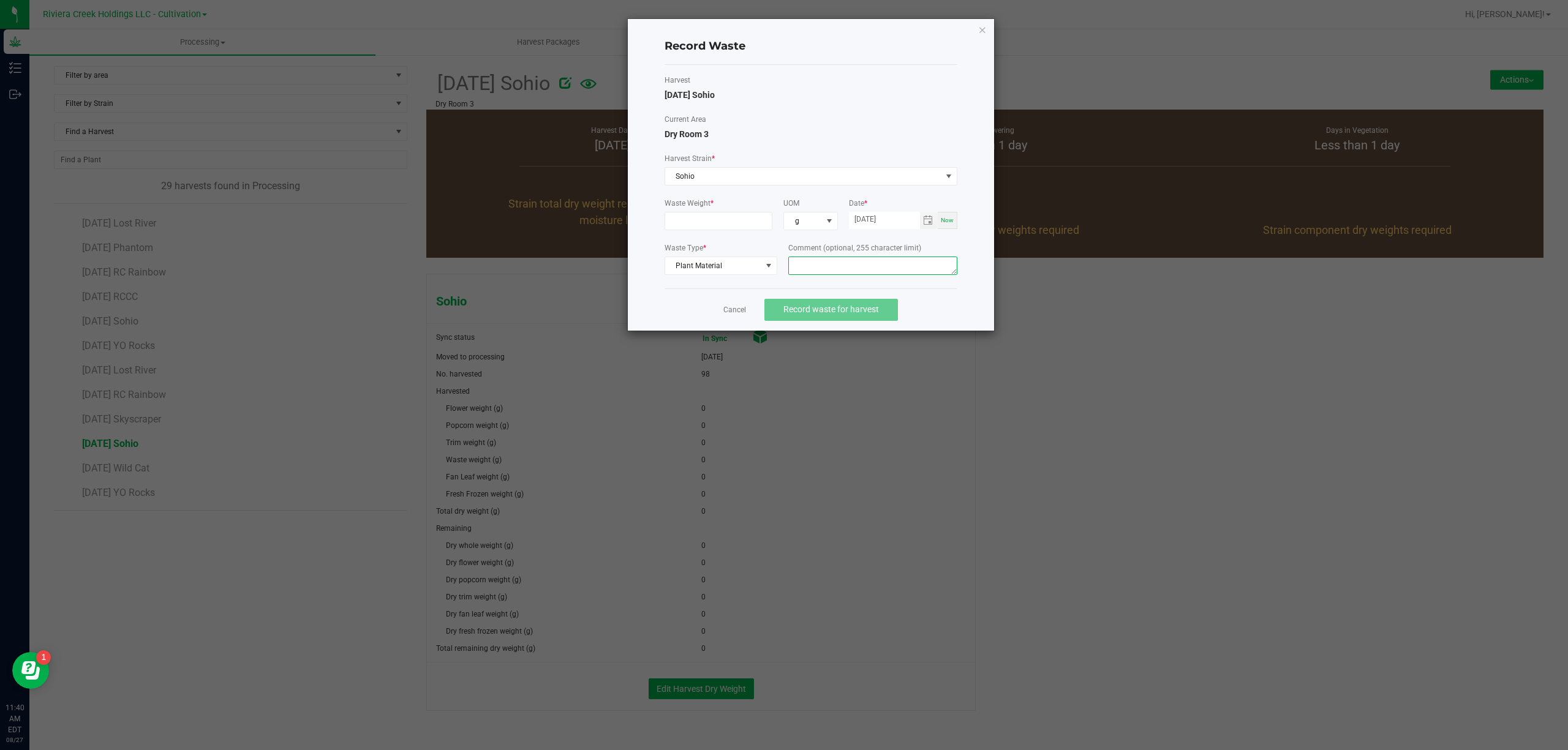
paste textarea "Bin Floor Waste"
type textarea "Bin Floor Waste"
click at [734, 218] on input at bounding box center [719, 220] width 107 height 17
type input "25.0000 g"
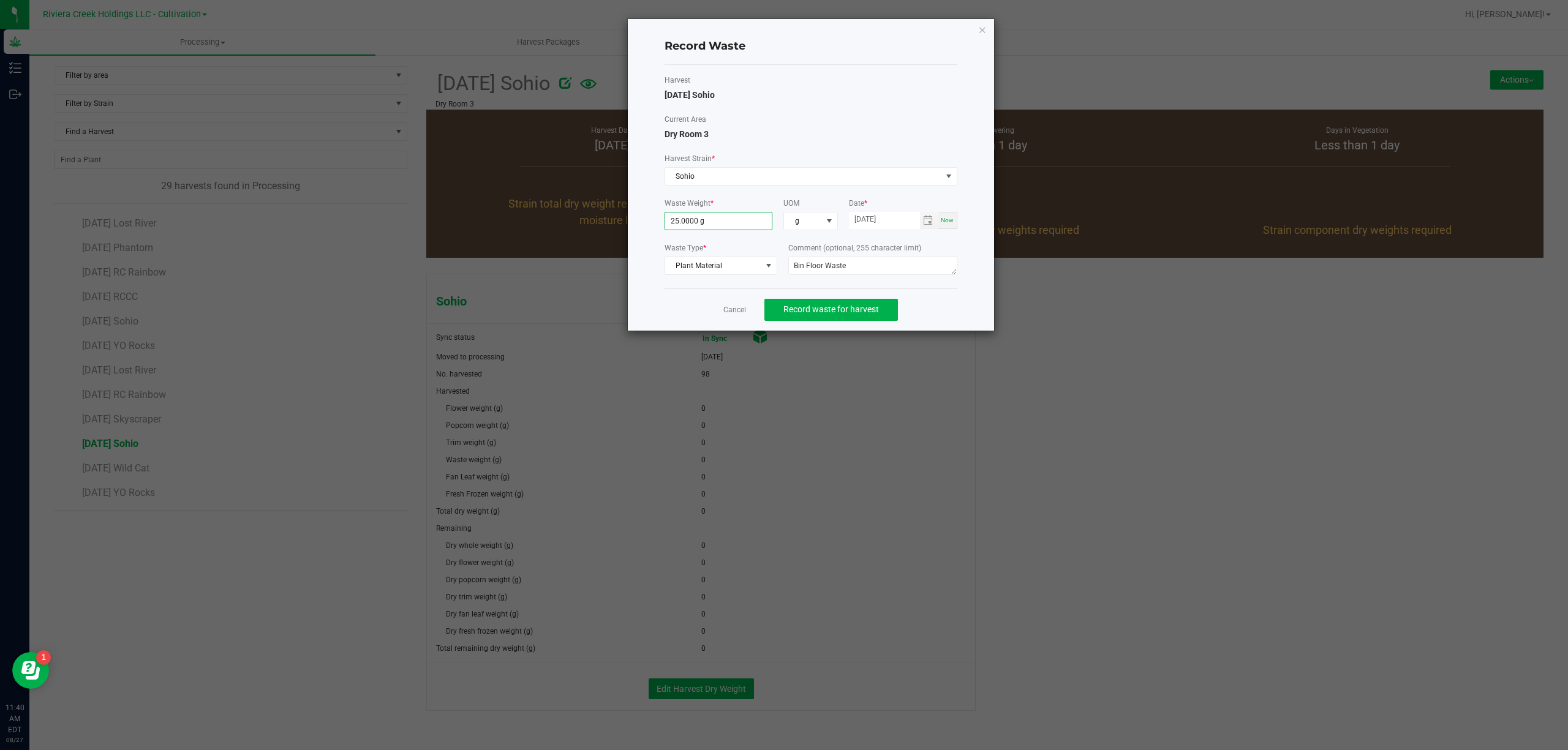
click at [820, 106] on div "Harvest [DATE] Sohio Current Area Dry Room 3 Harvest Strain * Sohio Waste Weigh…" at bounding box center [810, 177] width 292 height 204
click at [850, 318] on button "Record waste for harvest" at bounding box center [831, 310] width 134 height 22
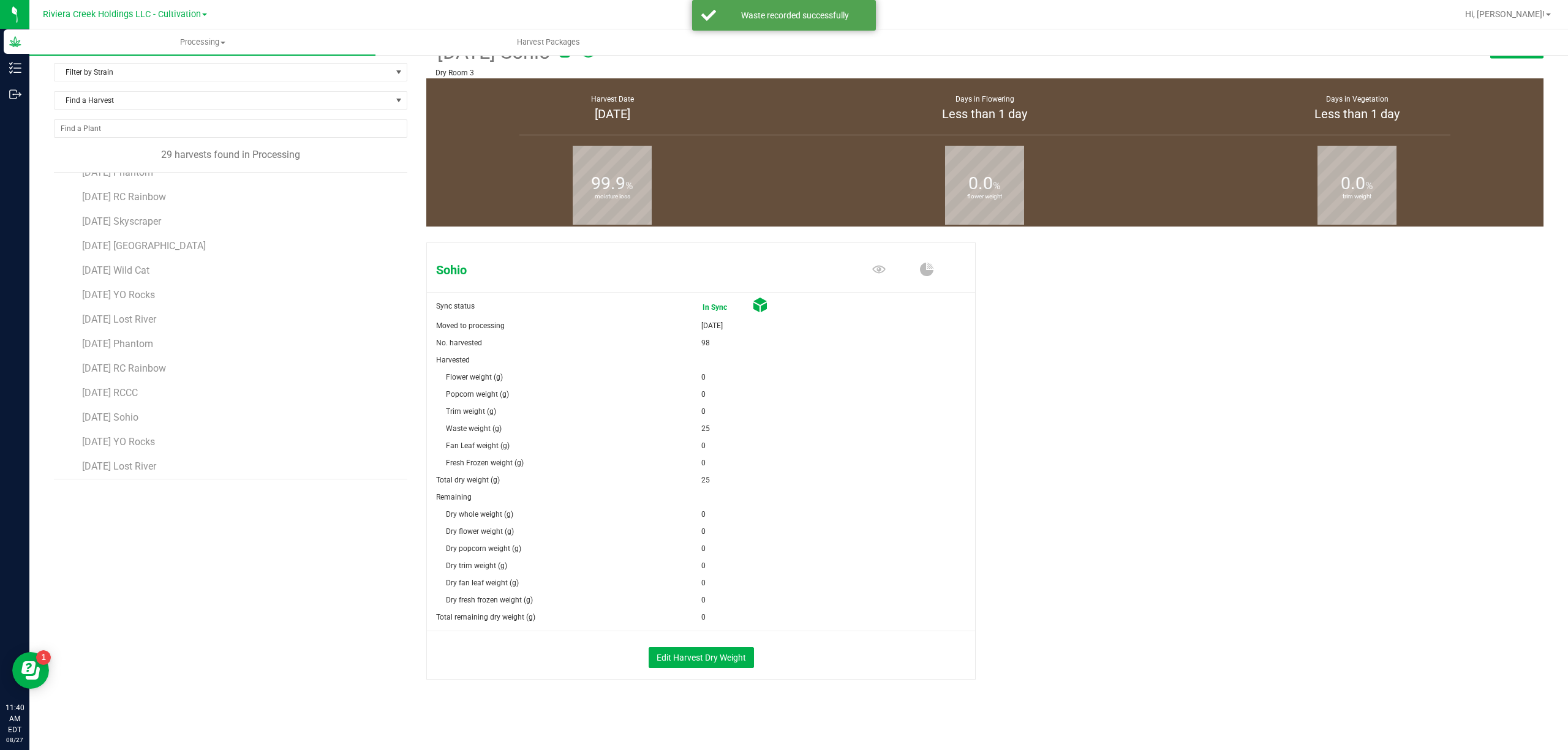
scroll to position [414, 0]
click at [150, 438] on span "[DATE] Wild Cat" at bounding box center [116, 436] width 67 height 11
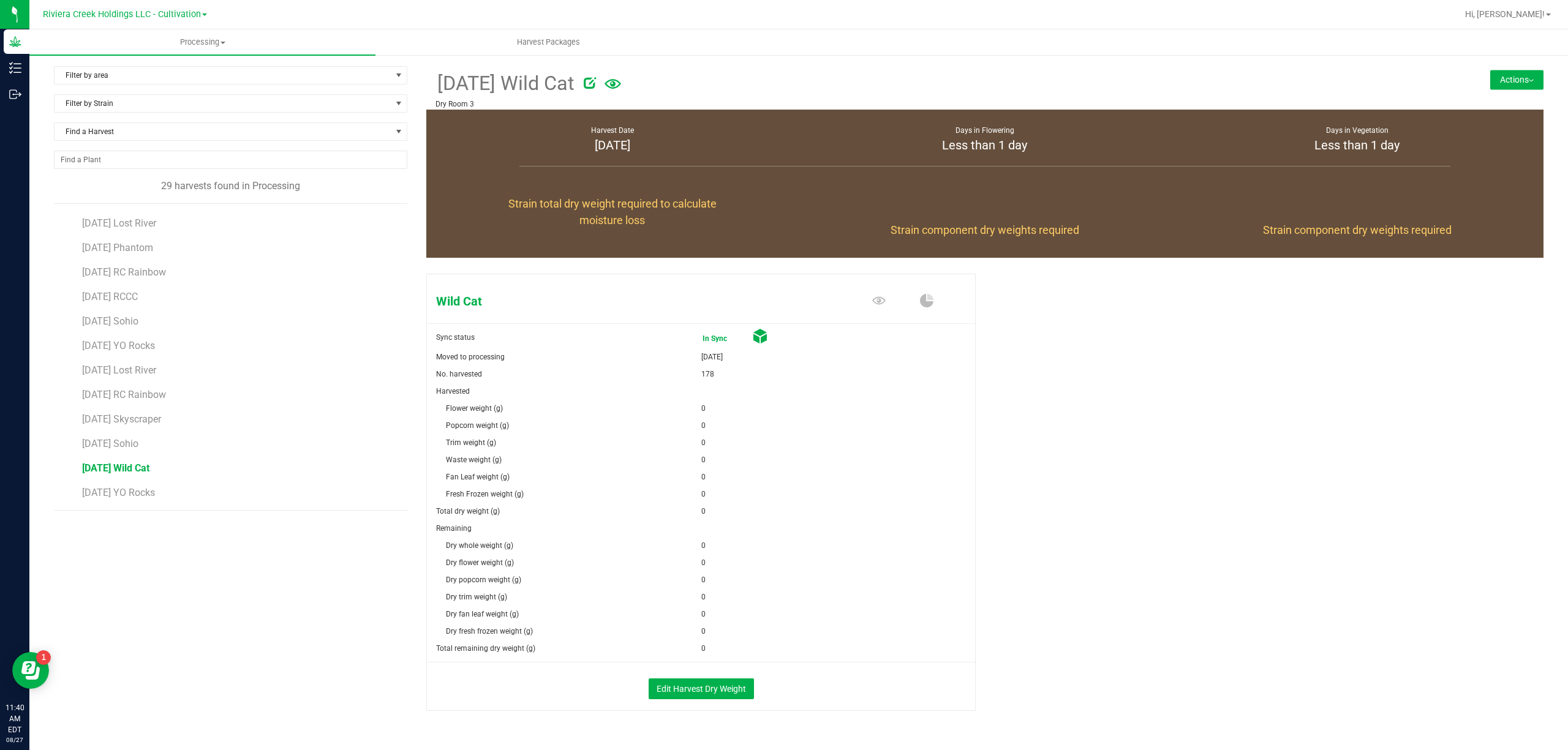
click at [1497, 77] on button "Actions" at bounding box center [1517, 79] width 53 height 20
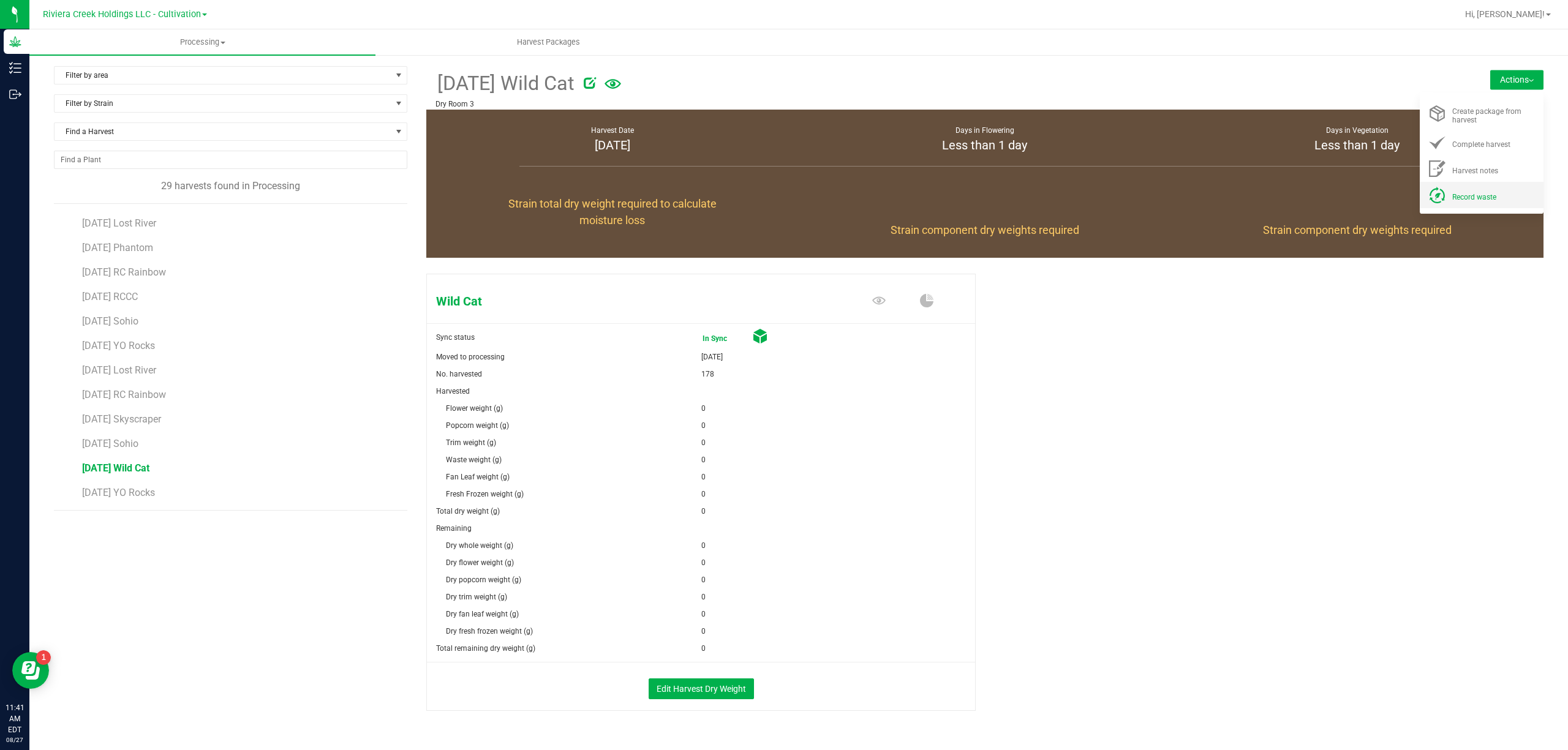
click at [1467, 193] on span "Record waste" at bounding box center [1474, 196] width 44 height 8
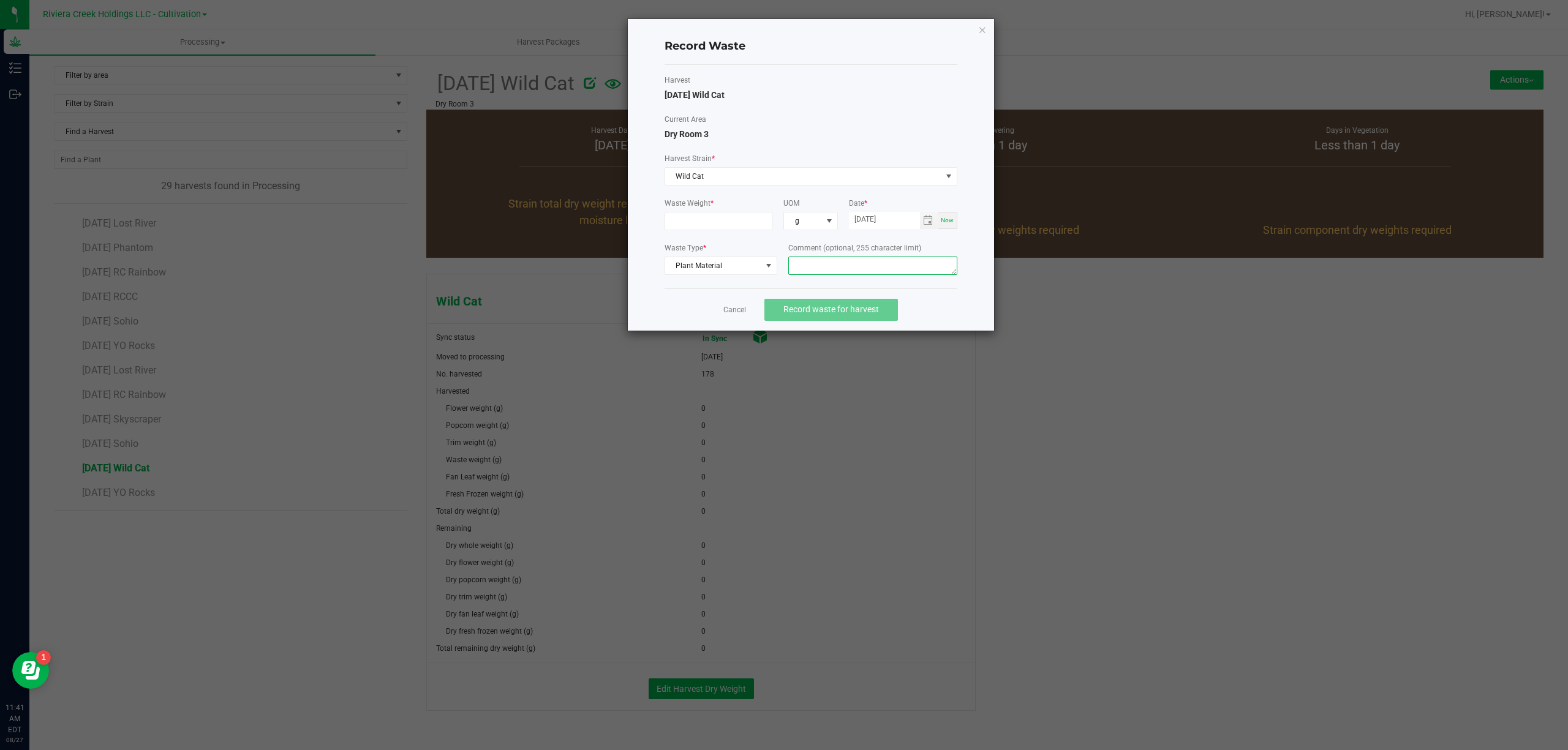
paste textarea "Bin Floor Waste"
type textarea "Bin Floor Waste"
click at [714, 229] on input at bounding box center [719, 220] width 107 height 17
type input "25.0000 g"
click at [844, 69] on div "Harvest [DATE] Wild Cat Current Area Dry Room 3 Harvest Strain * Wild Cat Waste…" at bounding box center [810, 176] width 292 height 223
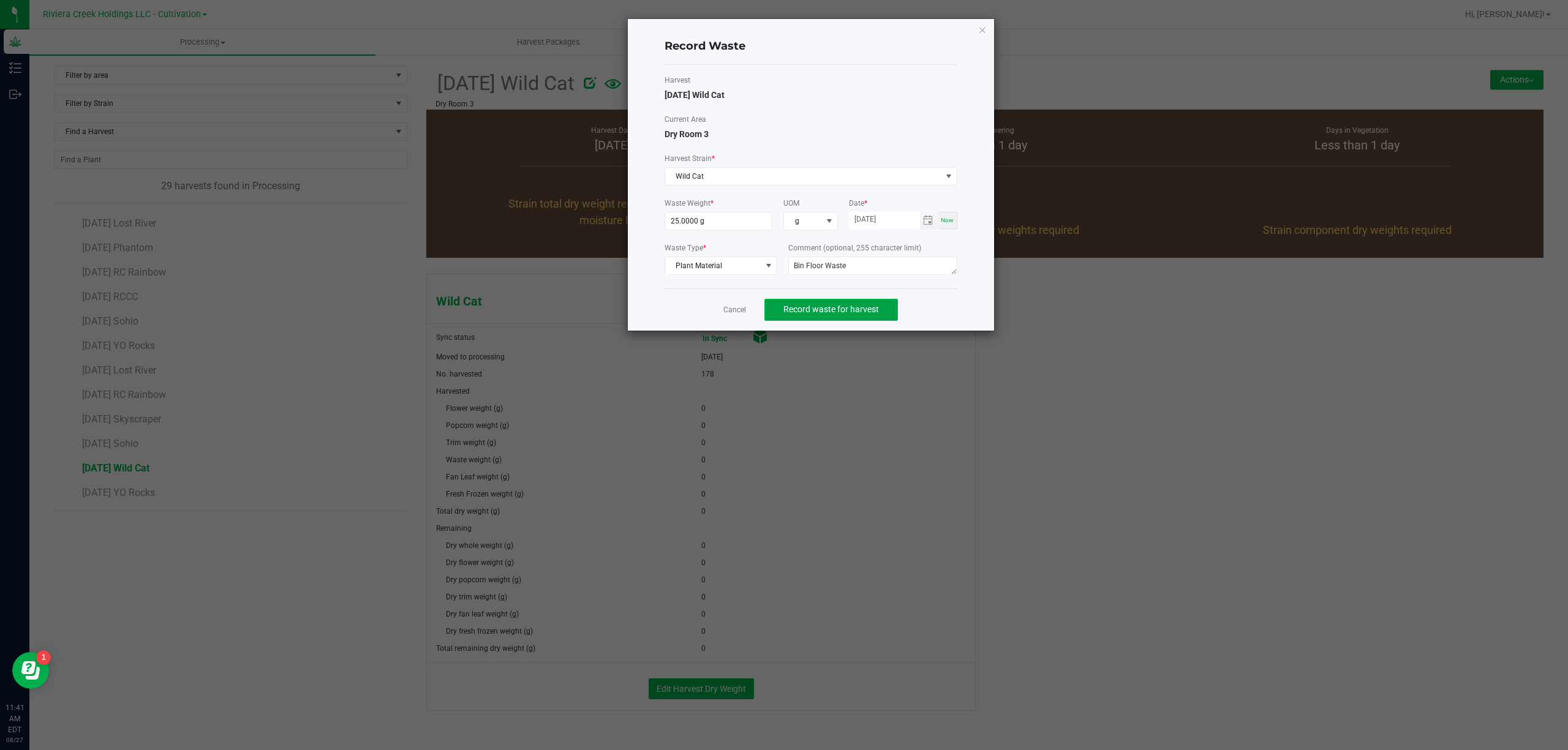
click at [862, 319] on button "Record waste for harvest" at bounding box center [831, 310] width 134 height 22
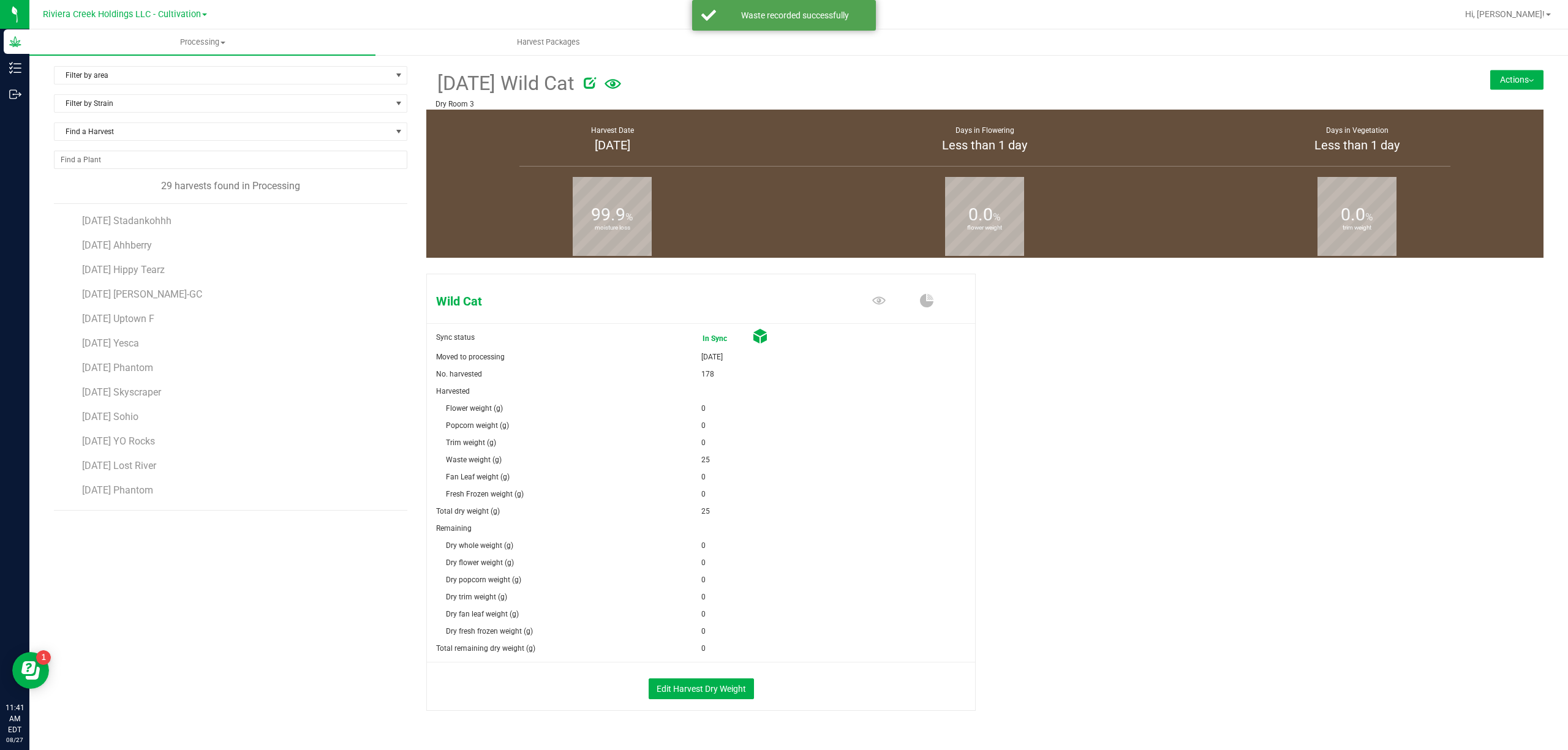
scroll to position [414, 0]
click at [150, 395] on span "[DATE] RC Rainbow" at bounding box center [124, 394] width 84 height 11
click at [1525, 86] on button "Actions" at bounding box center [1517, 79] width 53 height 20
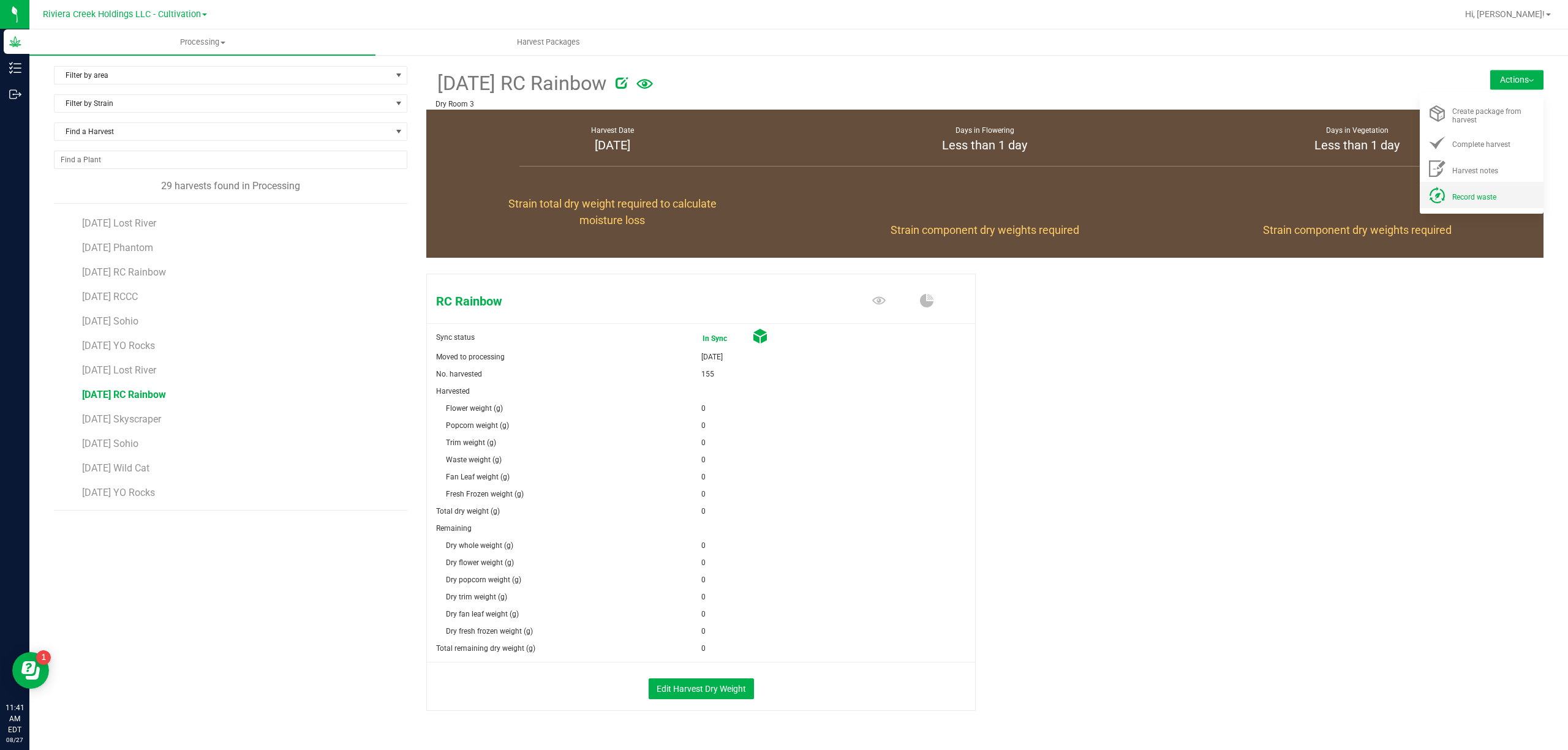
click at [1473, 184] on li "Record waste" at bounding box center [1481, 195] width 123 height 26
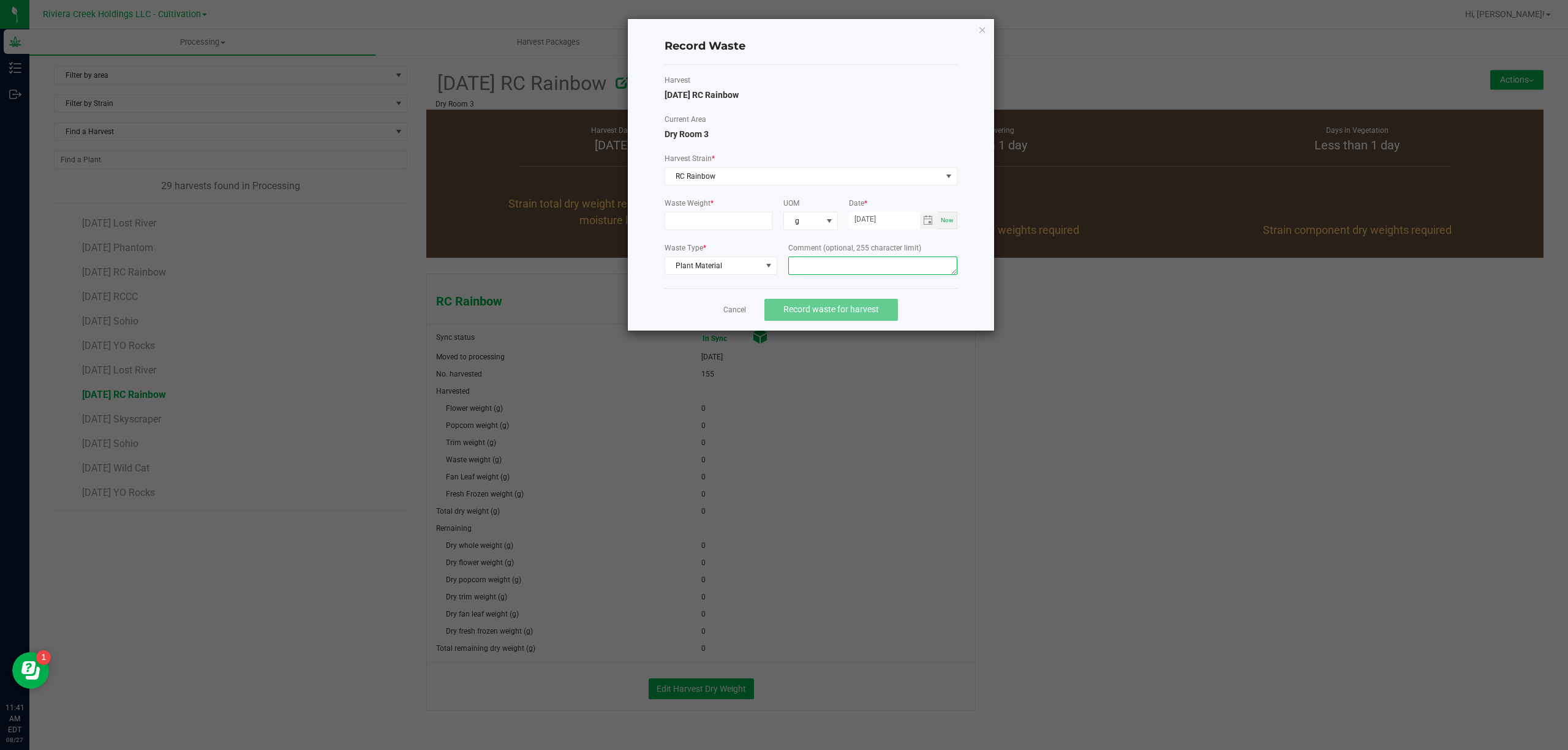
paste textarea "Bin Floor Waste"
type textarea "Bin Floor Waste"
click at [728, 219] on input at bounding box center [719, 220] width 107 height 17
type input "5"
type input "25.0000 g"
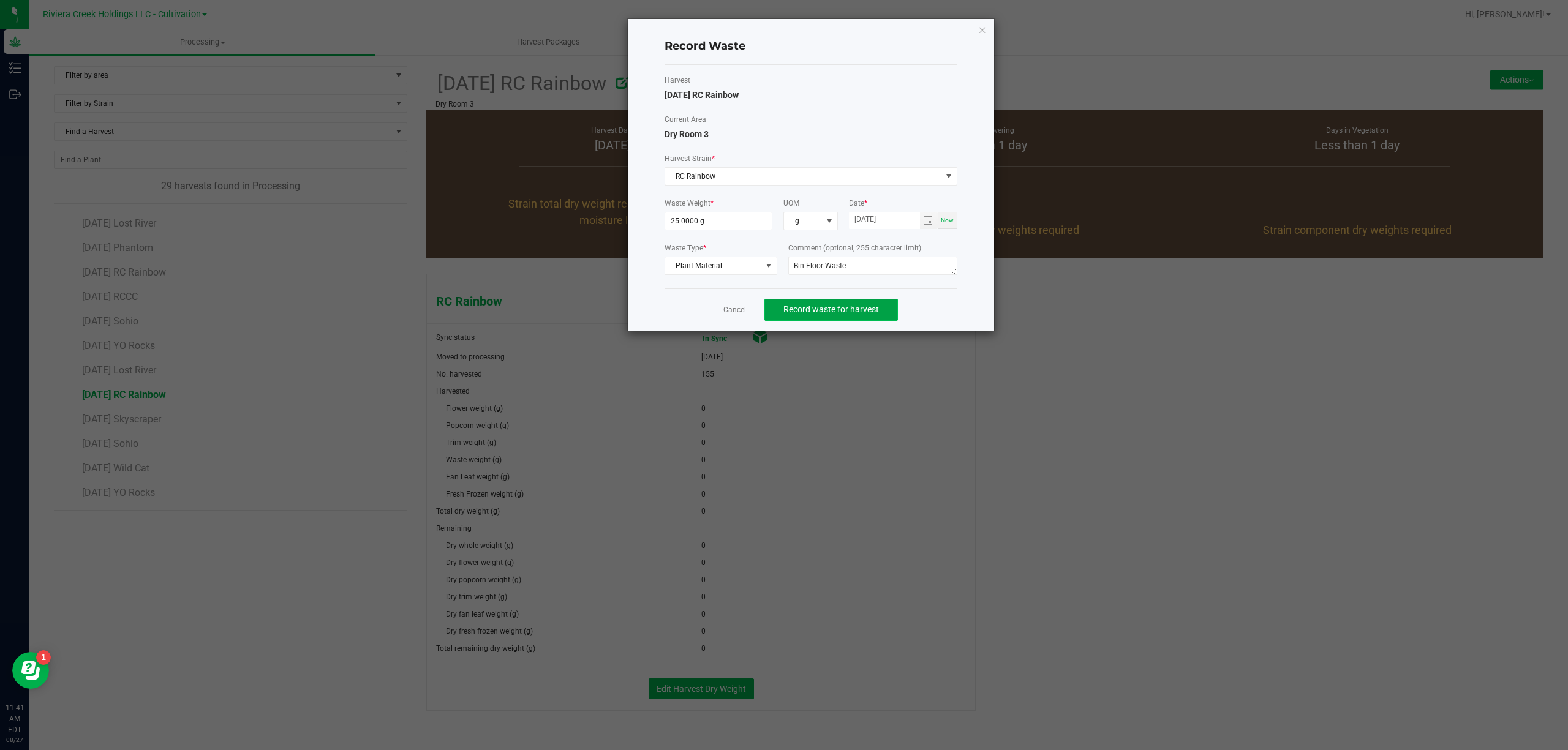
click at [801, 301] on button "Record waste for harvest" at bounding box center [831, 310] width 134 height 22
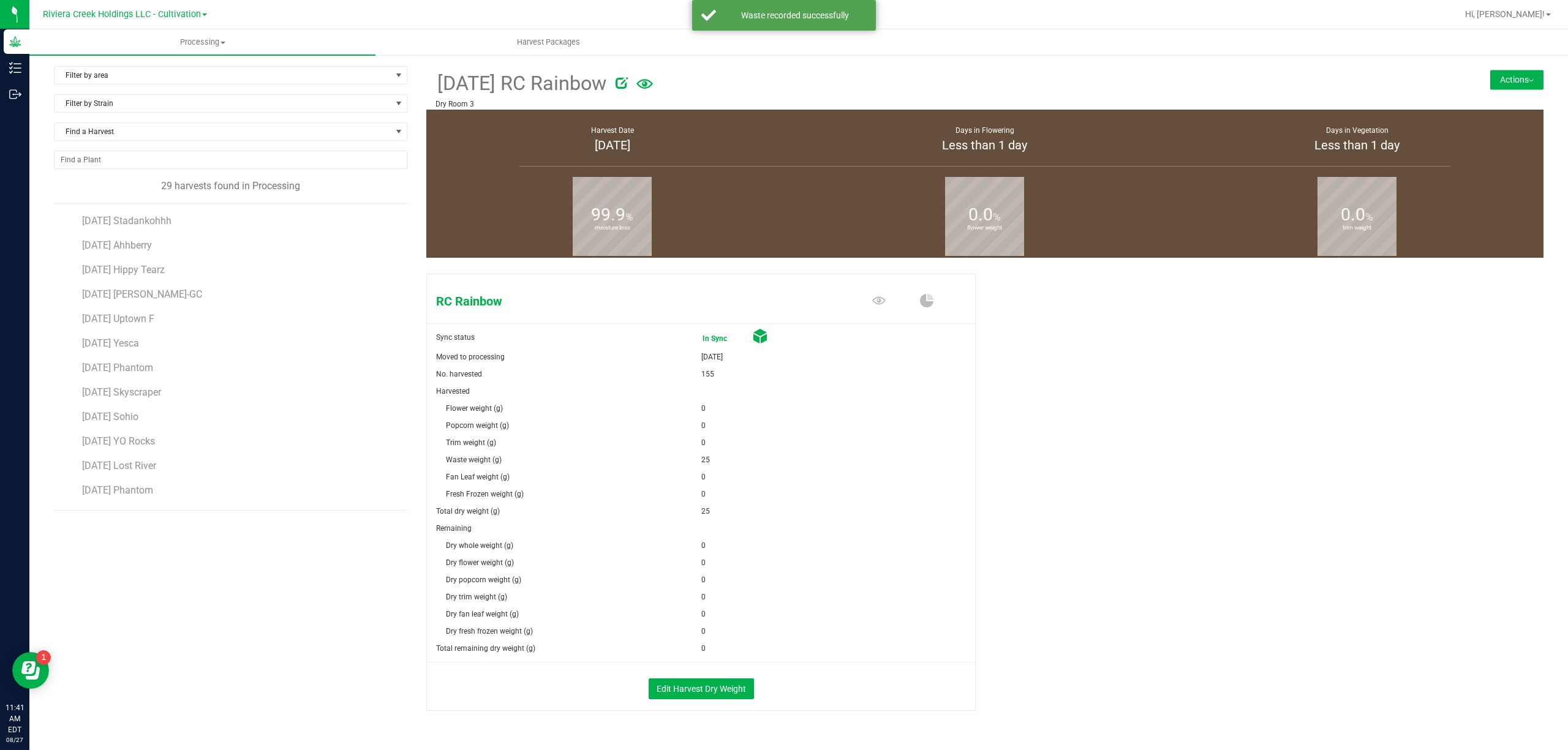
scroll to position [414, 0]
click at [164, 418] on span "[DATE] Skyscraper" at bounding box center [122, 418] width 81 height 11
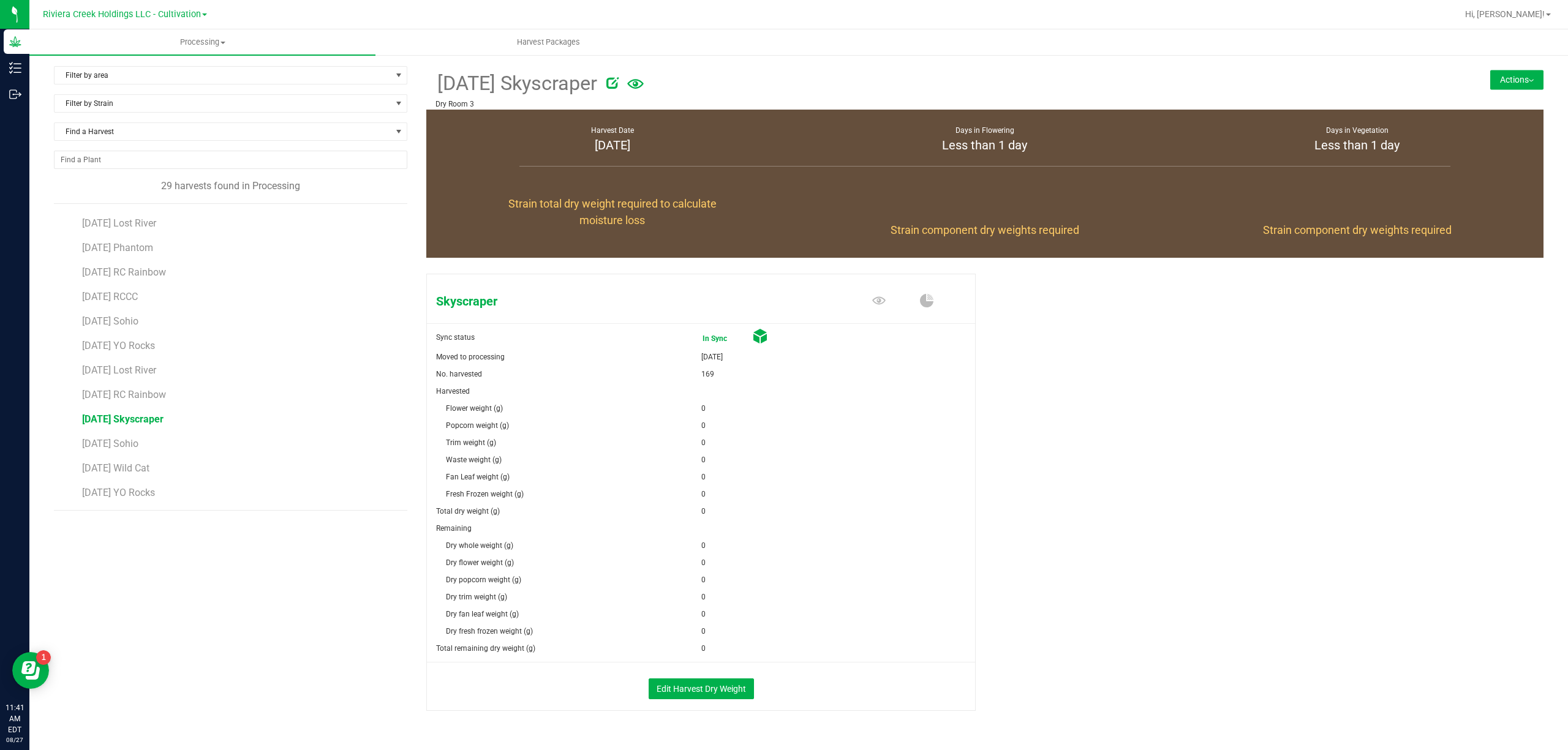
click at [1529, 79] on img at bounding box center [1531, 80] width 5 height 3
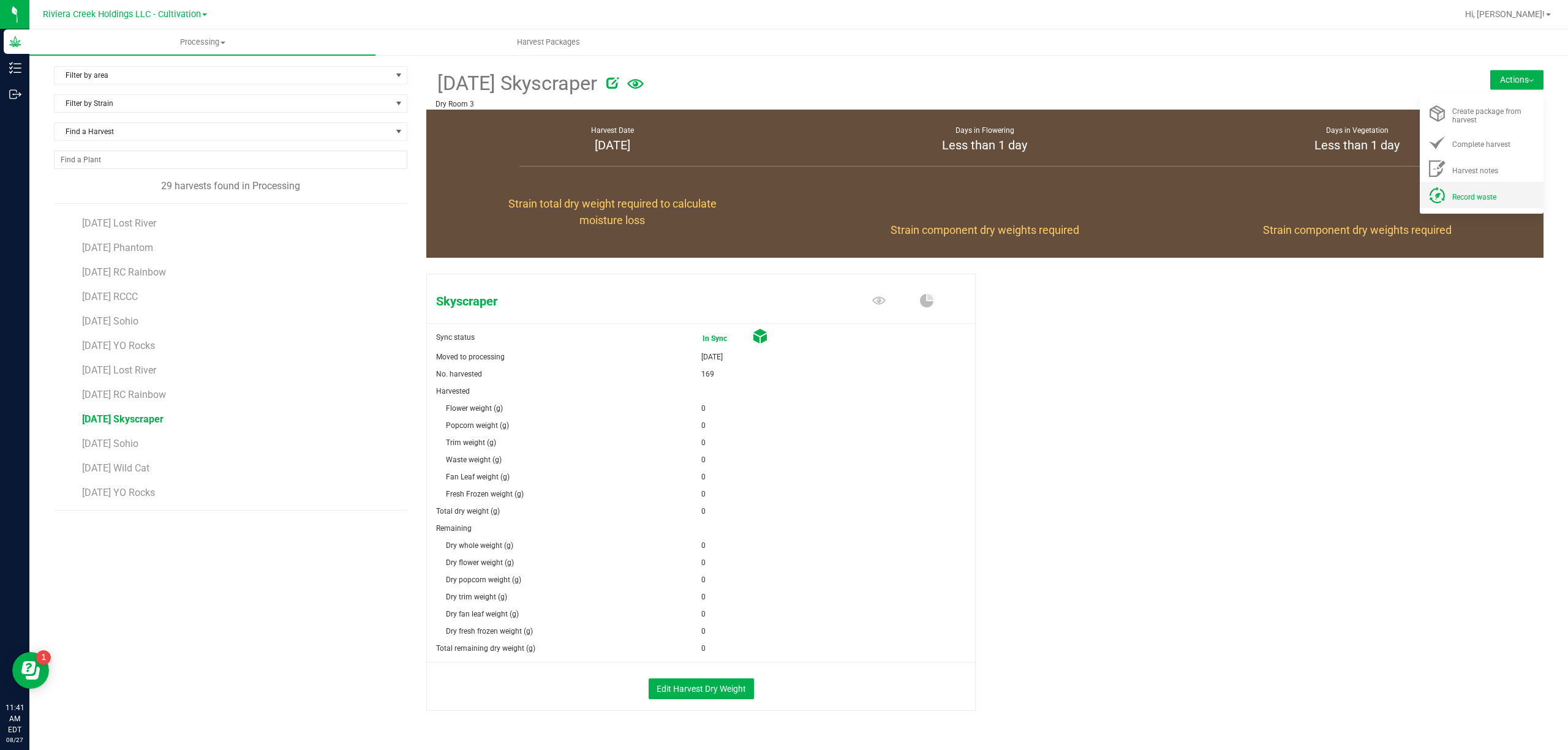
click at [1461, 204] on li "Record waste" at bounding box center [1481, 195] width 123 height 26
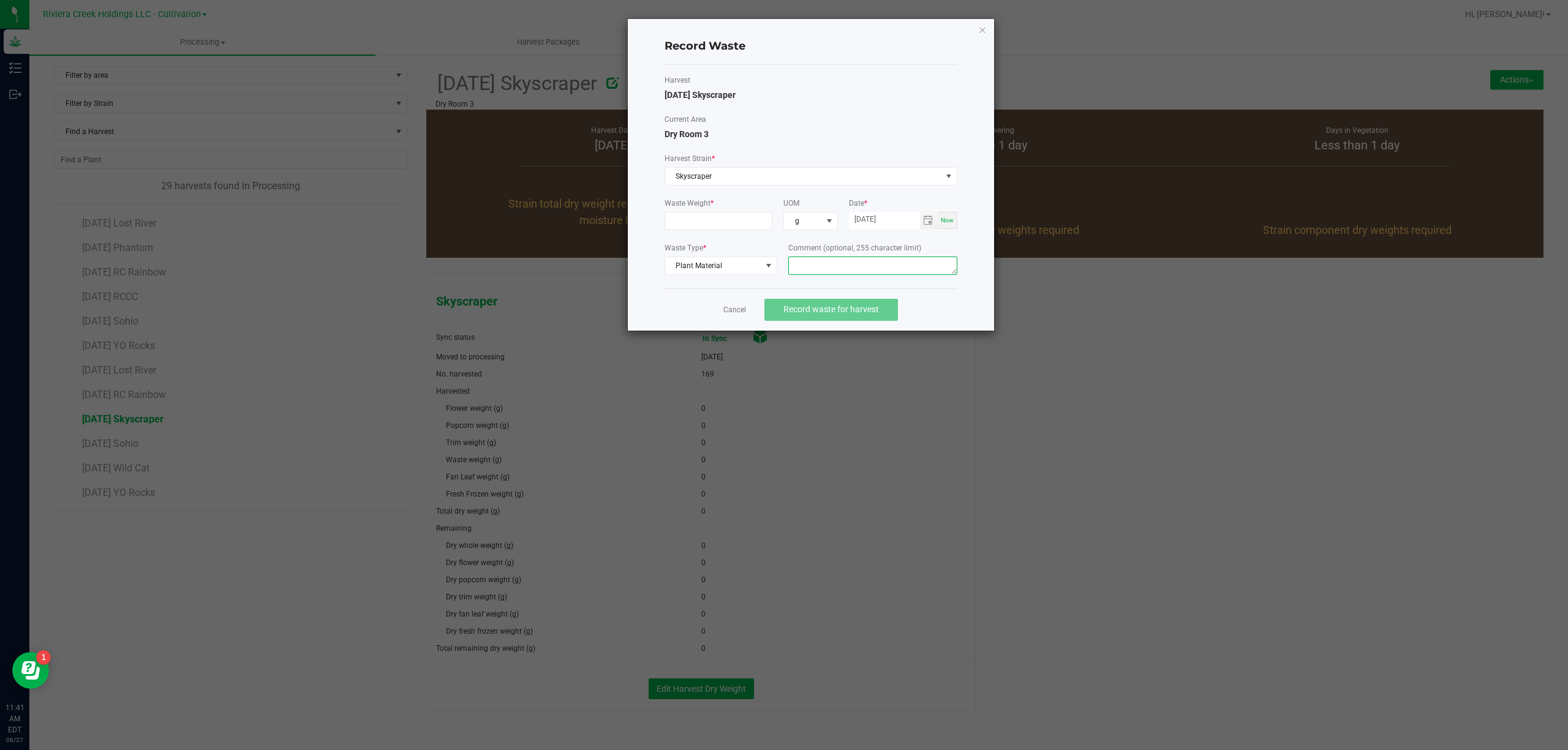
paste textarea "Bin Floor Waste"
type textarea "Bin Floor Waste"
click at [708, 217] on input at bounding box center [719, 220] width 107 height 17
type input "25.0000 g"
click at [854, 147] on div "Harvest [DATE] Skyscraper Current Area Dry Room 3 Harvest Strain * Skyscraper W…" at bounding box center [810, 177] width 292 height 204
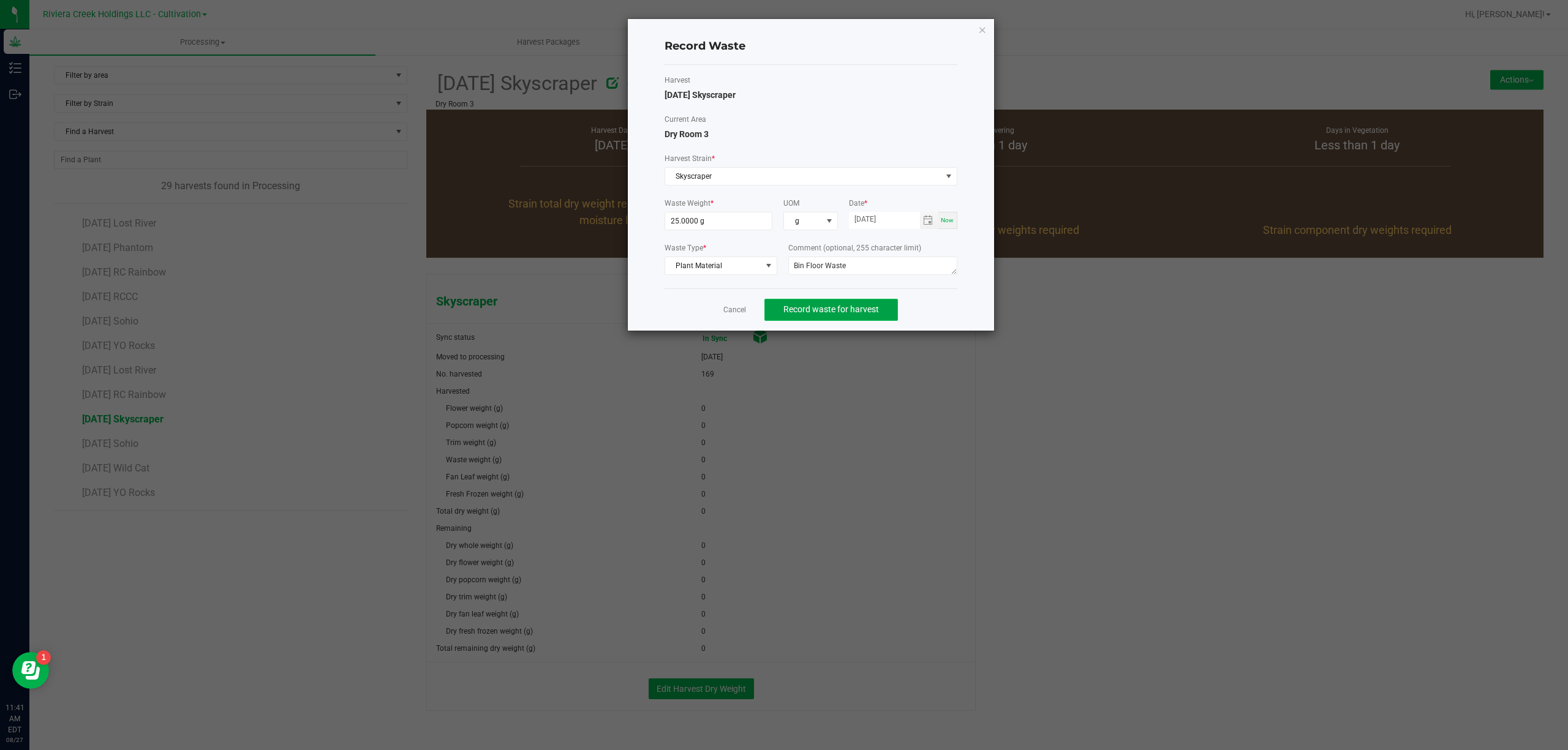
click at [846, 304] on span "Record waste for harvest" at bounding box center [831, 309] width 95 height 9
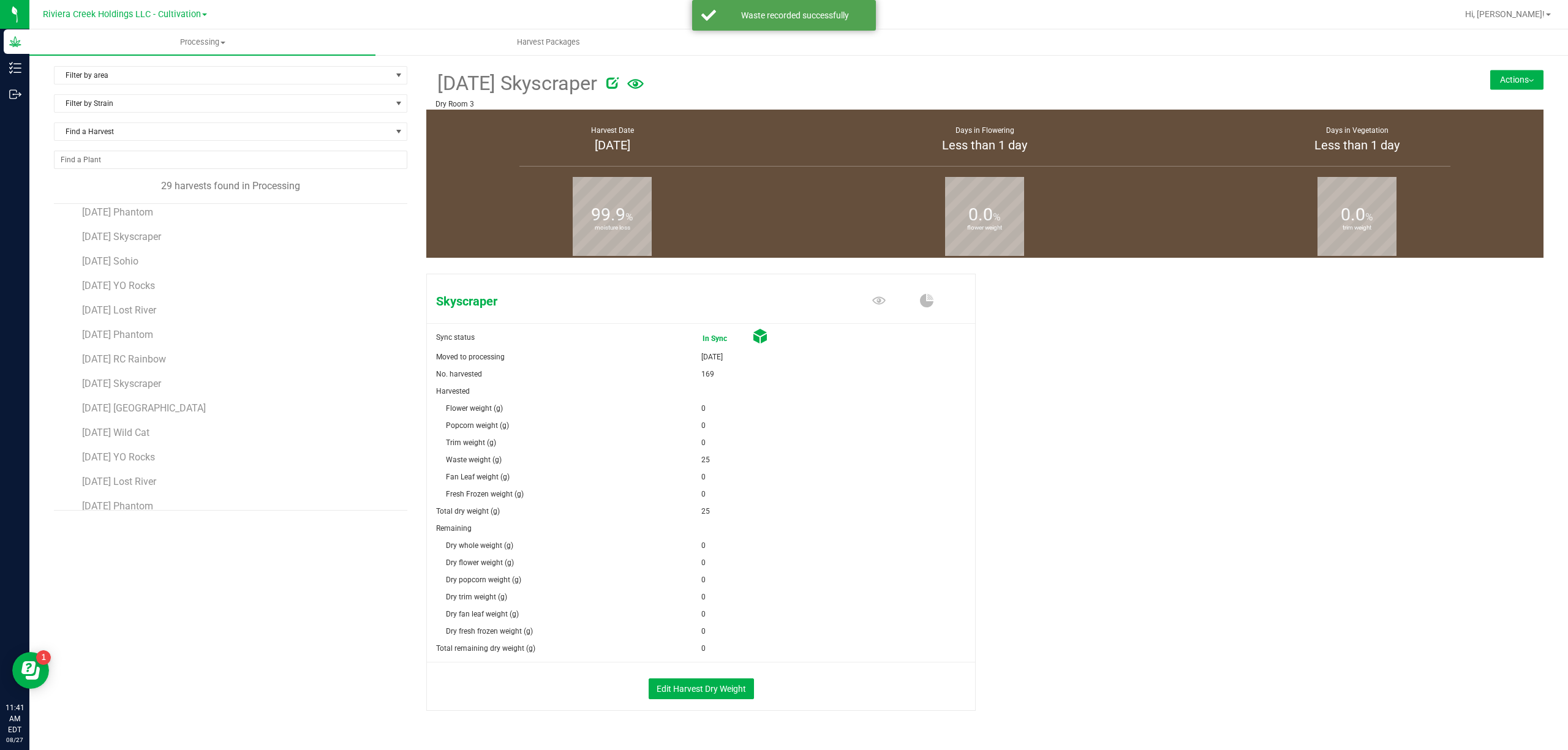
scroll to position [414, 0]
click at [148, 488] on span "[DATE] YO Rocks" at bounding box center [119, 492] width 74 height 11
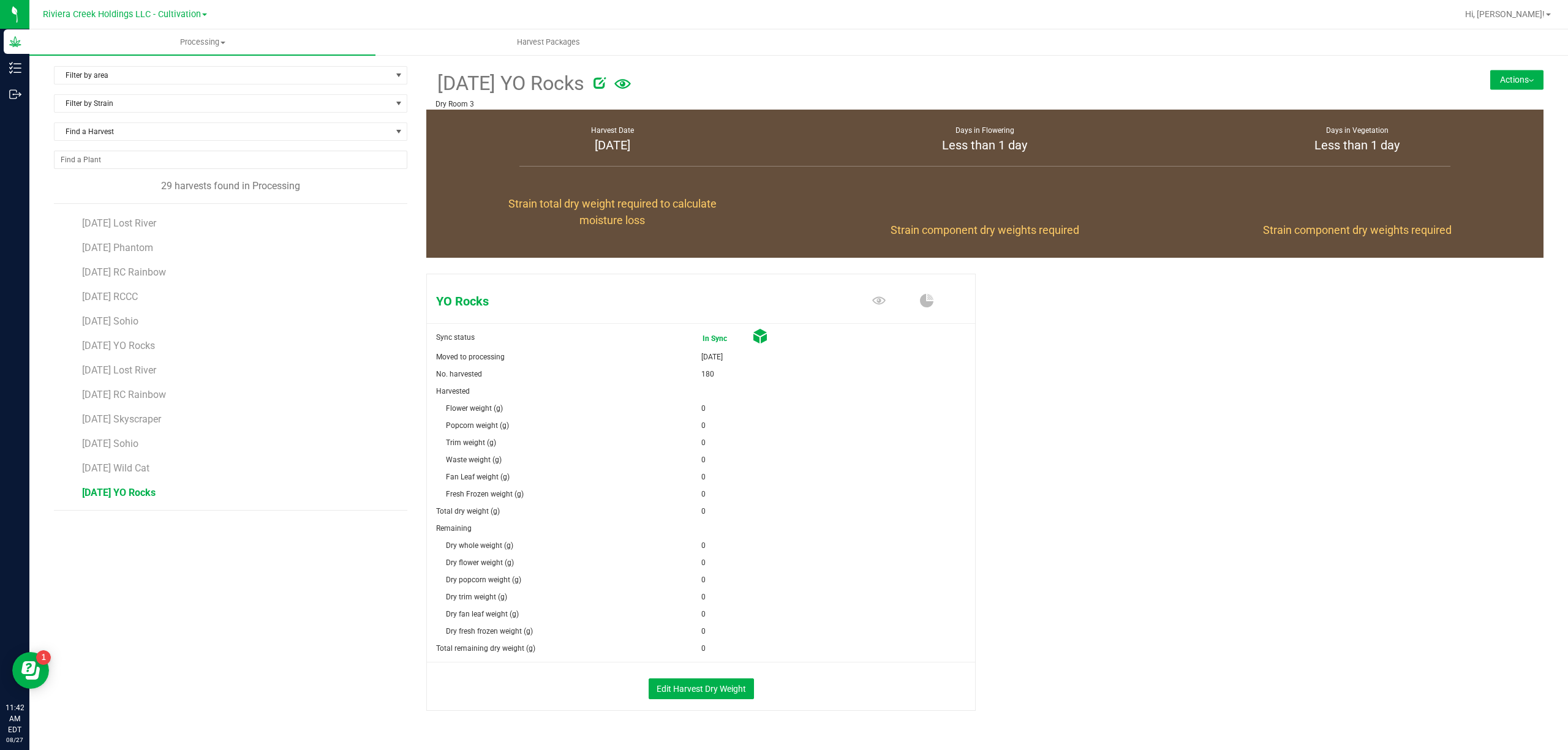
click at [1504, 78] on button "Actions" at bounding box center [1517, 79] width 53 height 20
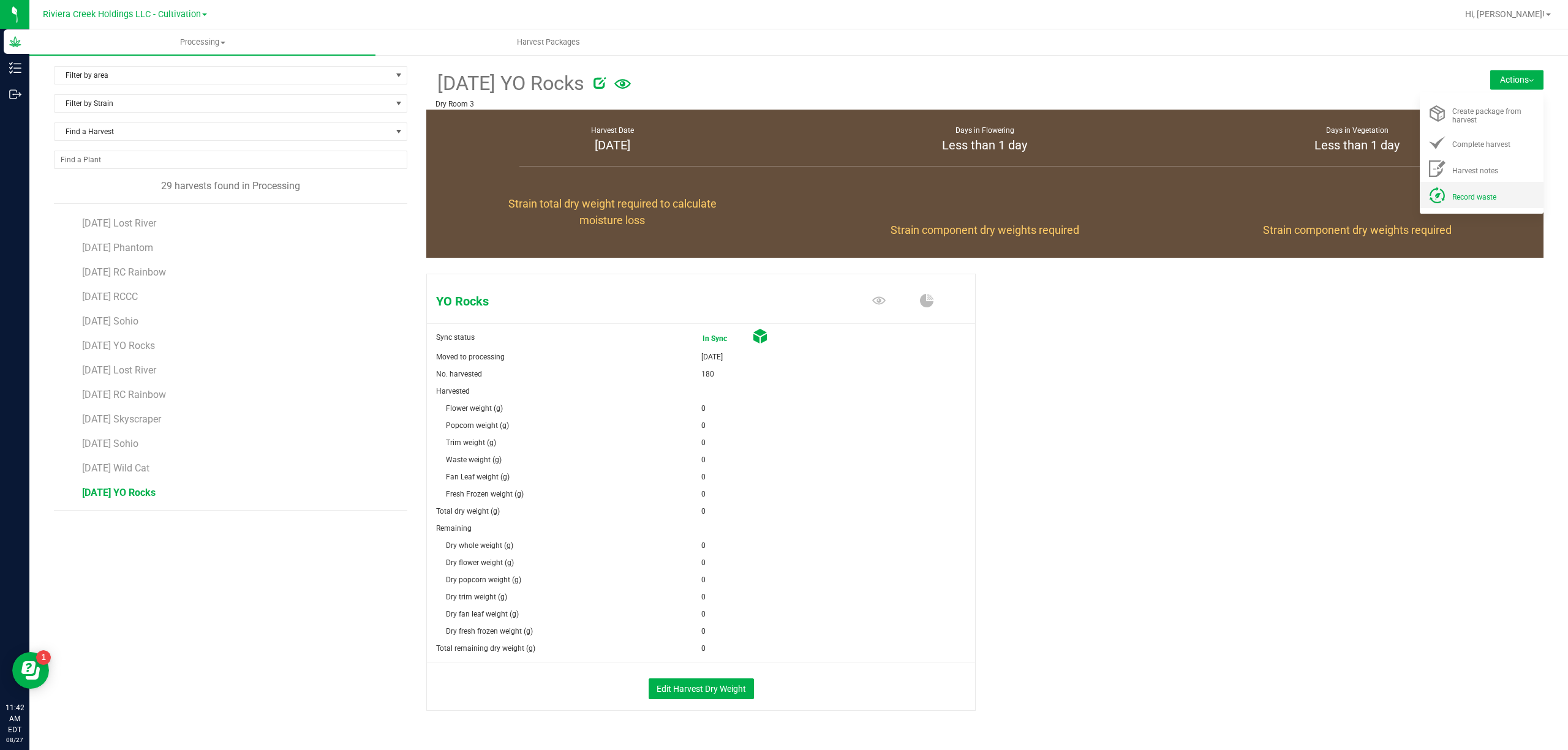
click at [1465, 190] on div "Record waste" at bounding box center [1493, 195] width 83 height 13
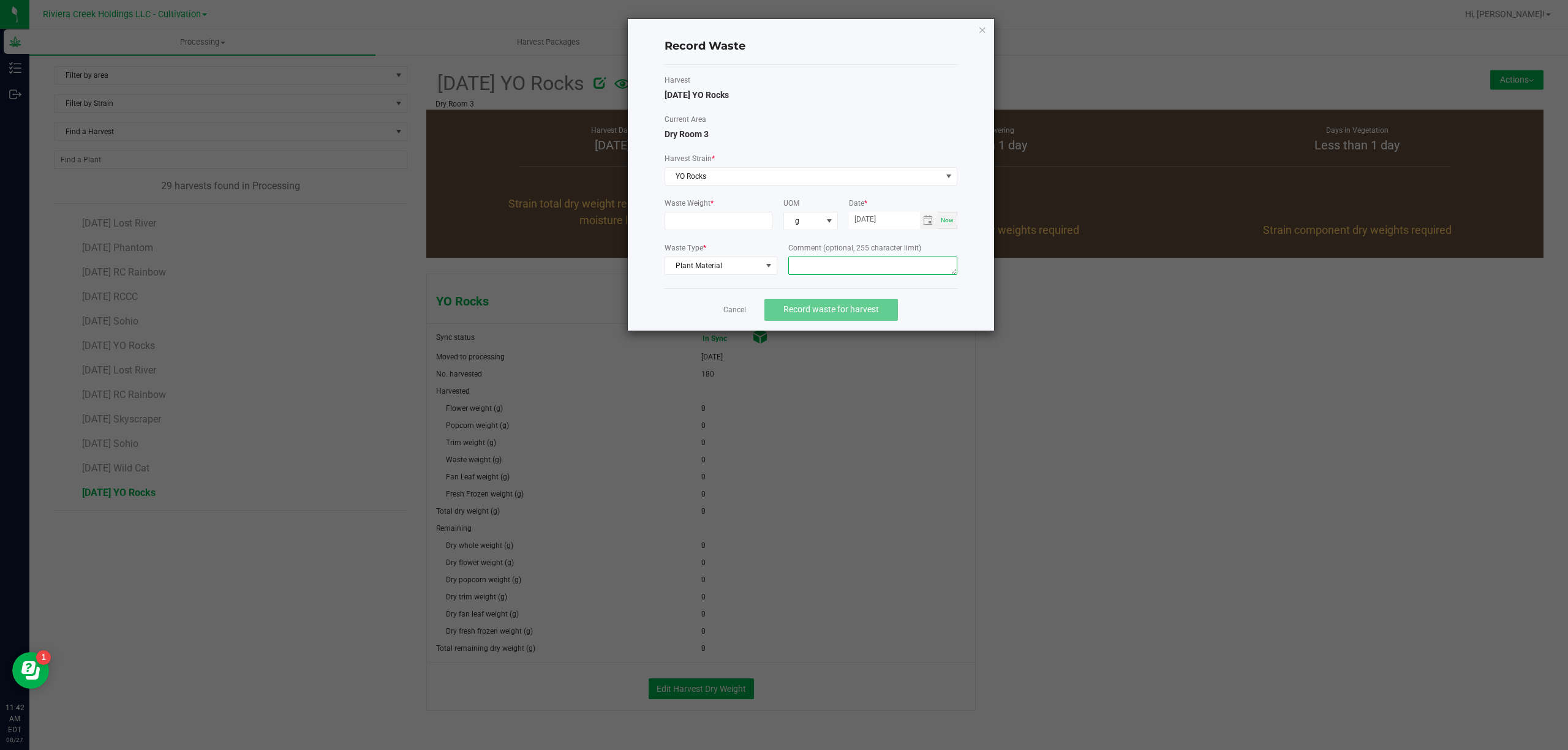
paste textarea "Bin Floor Waste"
type textarea "Bin Floor Waste"
click at [724, 232] on form "Waste Weight * UOM g Date * [DATE] Now Waste Type * Plant Material Comment (opt…" at bounding box center [810, 238] width 292 height 81
click at [728, 214] on input at bounding box center [719, 220] width 107 height 17
type input "25.0000 g"
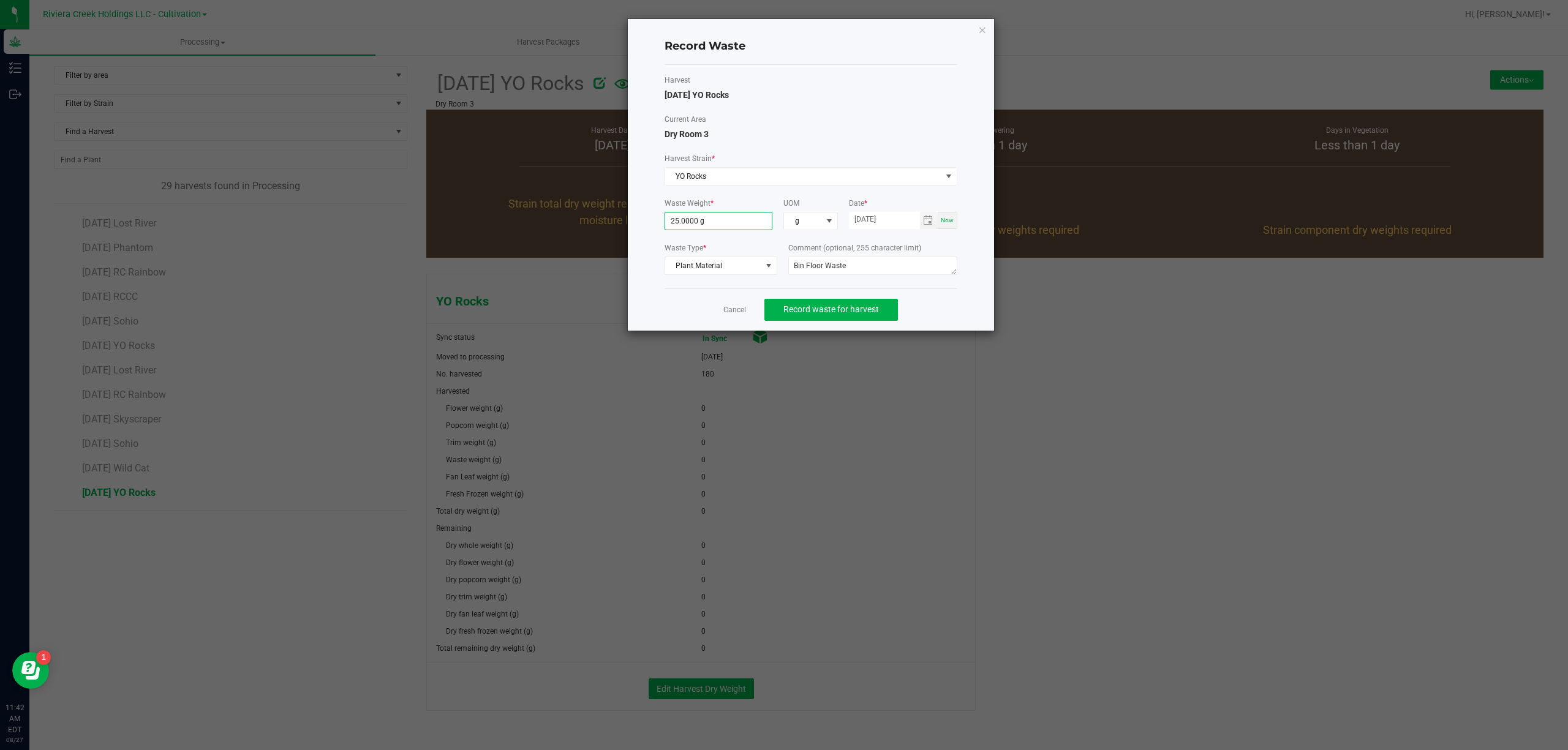
click at [831, 88] on div "Harvest [DATE] YO Rocks" at bounding box center [810, 88] width 292 height 27
click at [870, 317] on button "Record waste for harvest" at bounding box center [831, 310] width 134 height 22
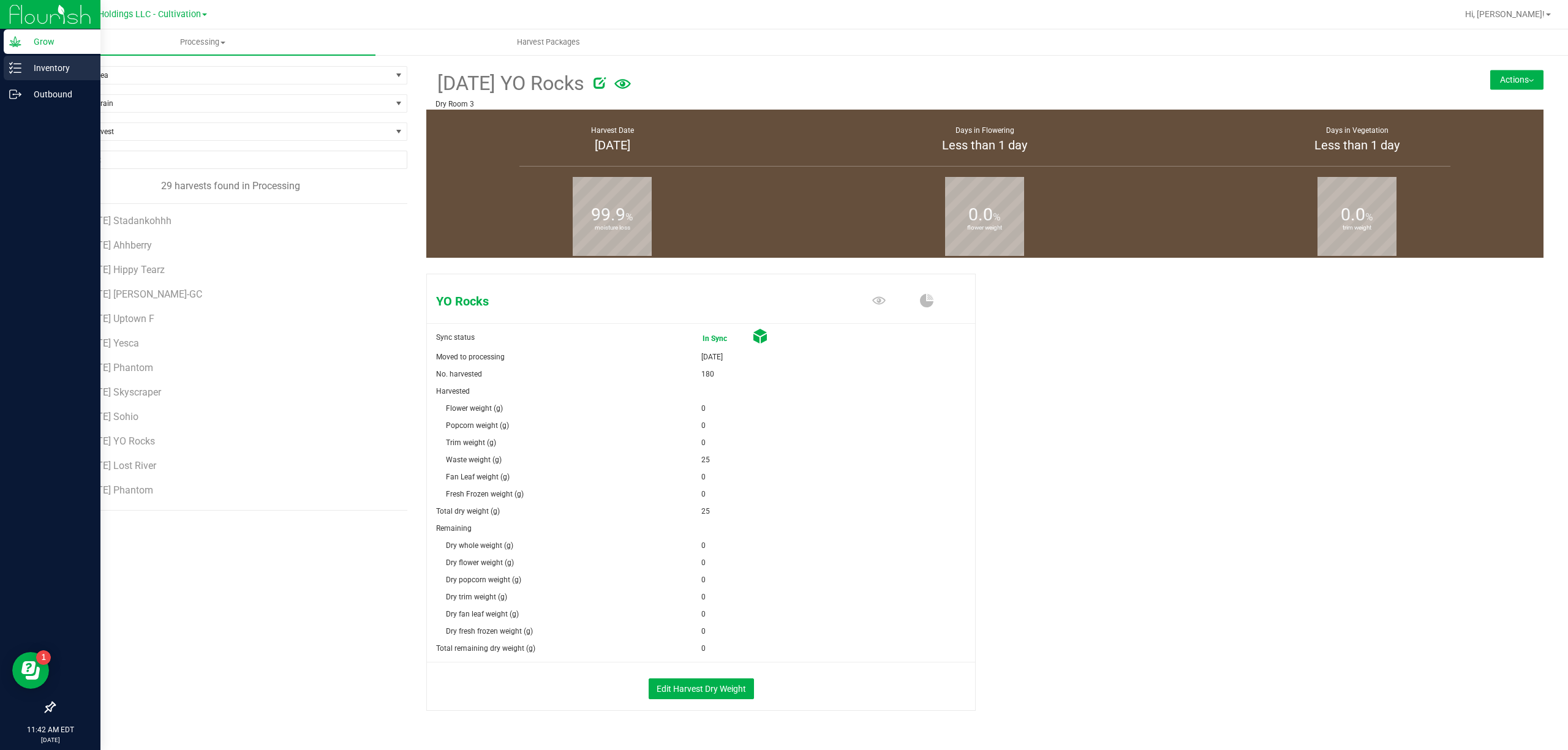
click at [27, 74] on p "Inventory" at bounding box center [58, 68] width 74 height 15
